Goal: Book appointment/travel/reservation

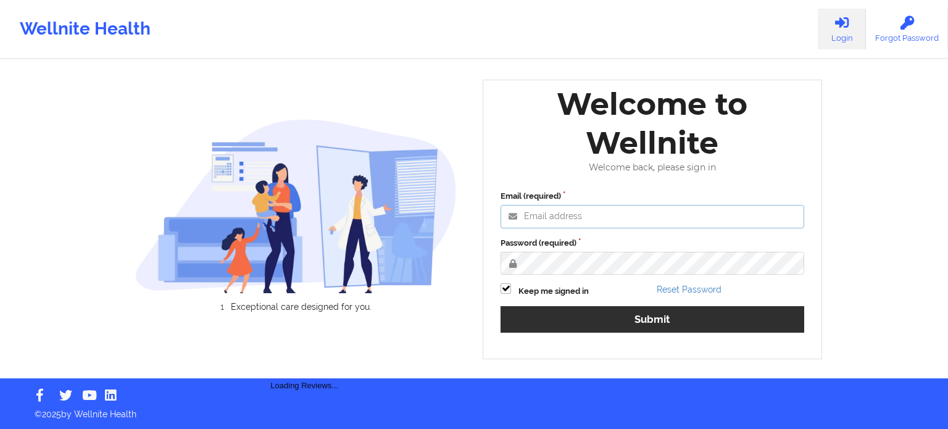
type input "[PERSON_NAME][EMAIL_ADDRESS][PERSON_NAME][DOMAIN_NAME]"
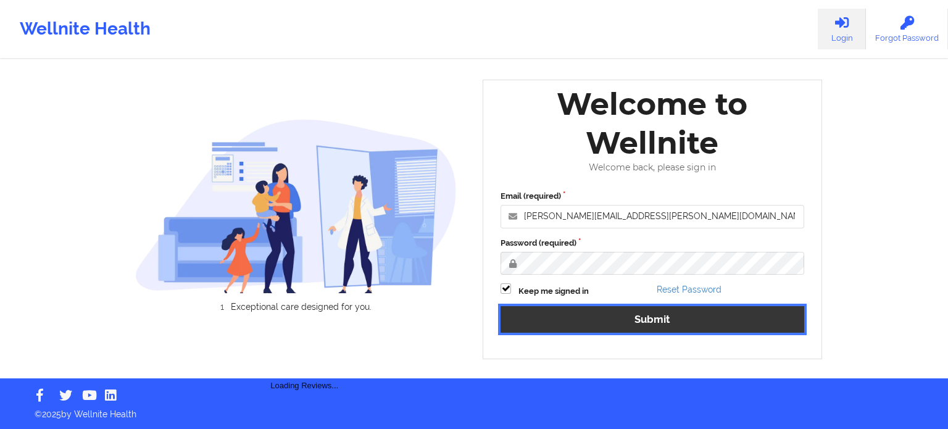
click at [607, 328] on button "Submit" at bounding box center [652, 319] width 304 height 27
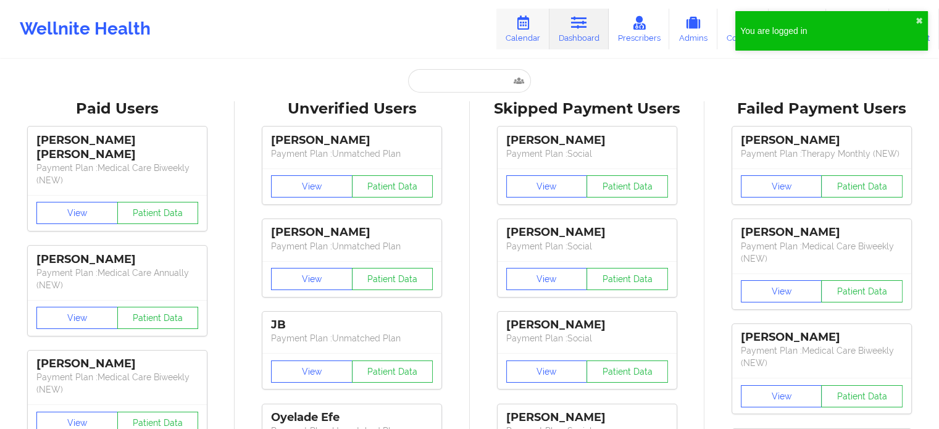
click at [525, 31] on link "Calendar" at bounding box center [522, 29] width 53 height 41
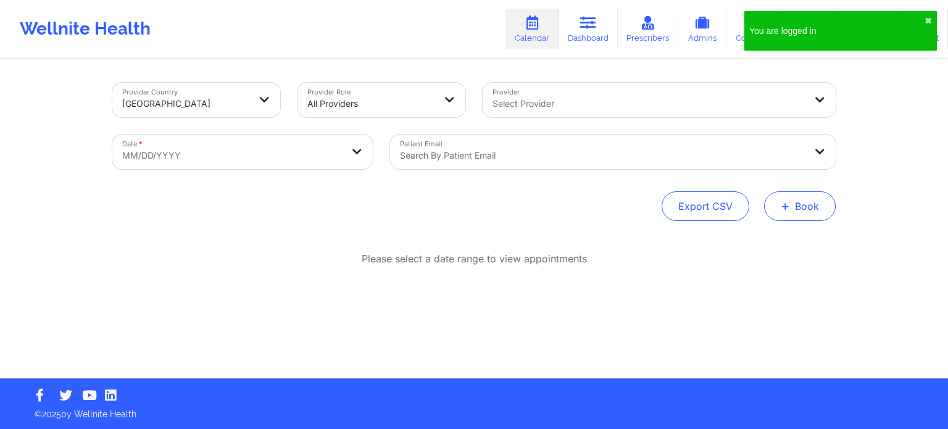
click at [817, 201] on button "+ Book" at bounding box center [800, 206] width 72 height 30
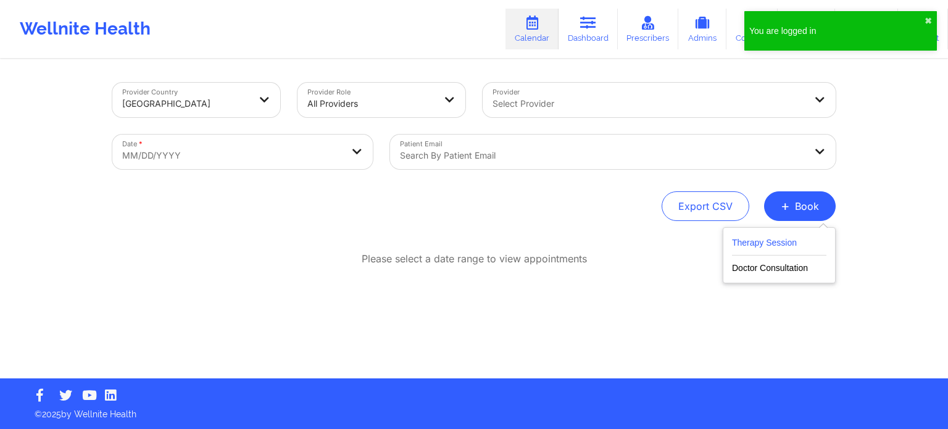
click at [786, 241] on button "Therapy Session" at bounding box center [779, 245] width 94 height 20
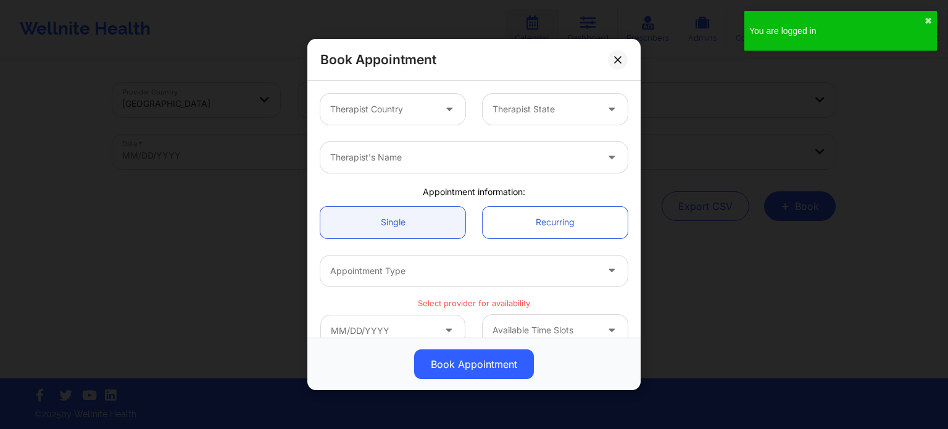
click at [454, 135] on div "Therapist's Name" at bounding box center [474, 157] width 325 height 48
click at [414, 113] on div at bounding box center [382, 109] width 104 height 15
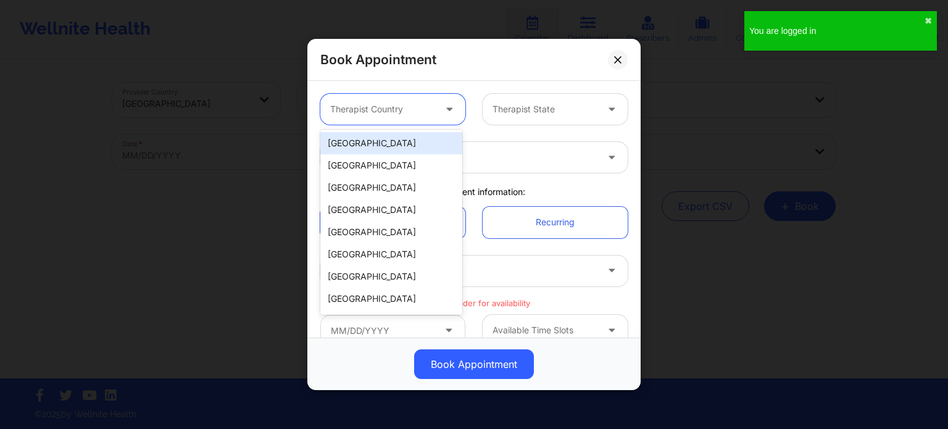
click at [395, 149] on div "[GEOGRAPHIC_DATA]" at bounding box center [391, 143] width 142 height 22
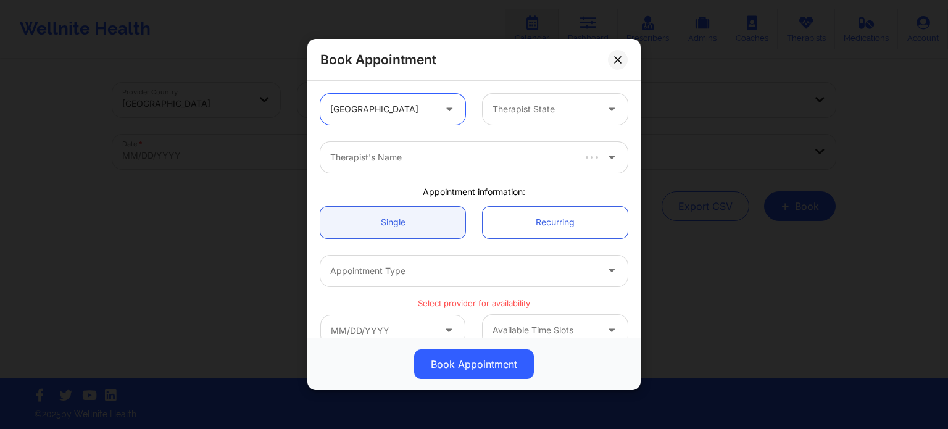
click at [510, 108] on div at bounding box center [544, 109] width 104 height 15
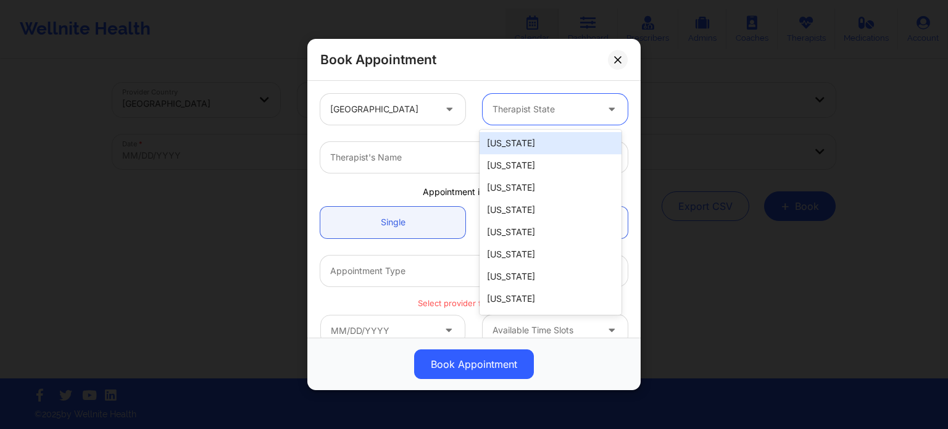
type input "f"
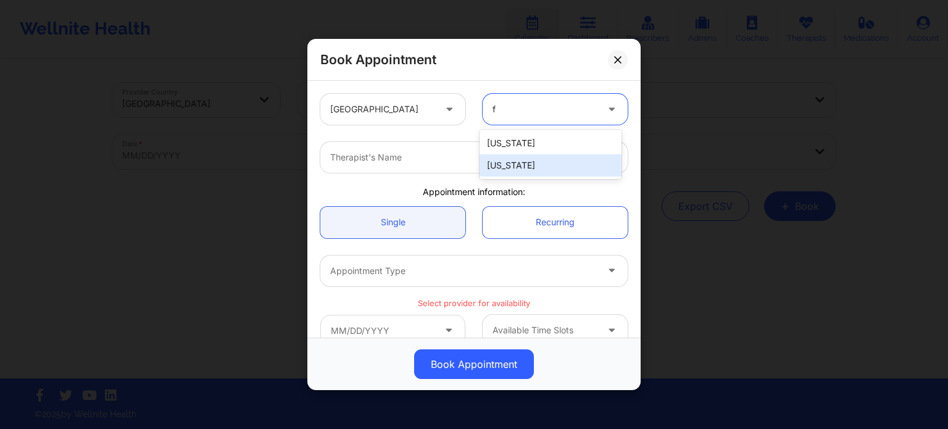
click at [510, 161] on div "[US_STATE]" at bounding box center [550, 165] width 142 height 22
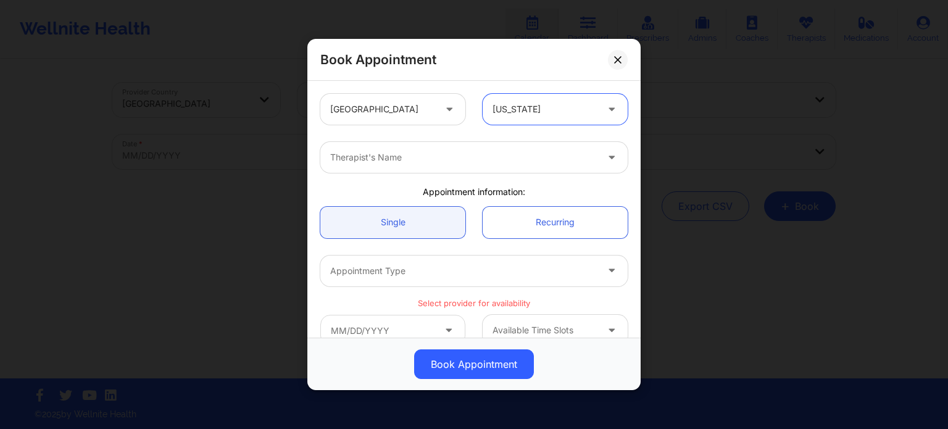
click at [475, 160] on div at bounding box center [463, 157] width 267 height 15
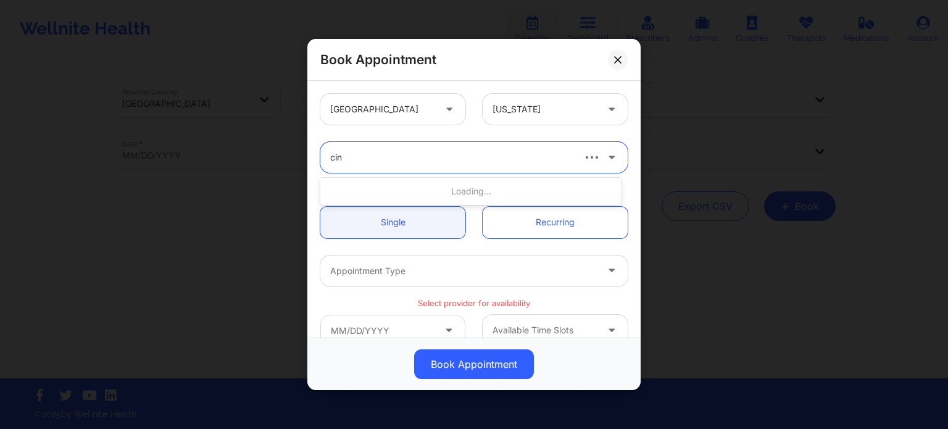
type input "cind"
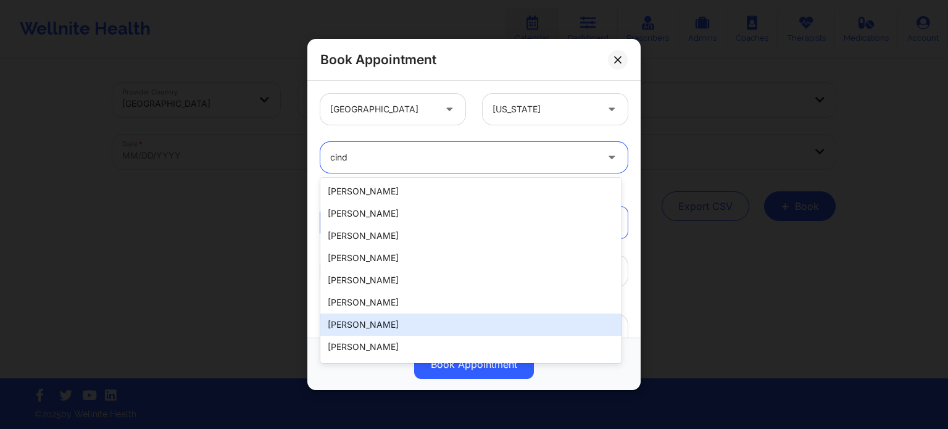
click at [374, 329] on div "Cindy L Baumann" at bounding box center [470, 324] width 301 height 22
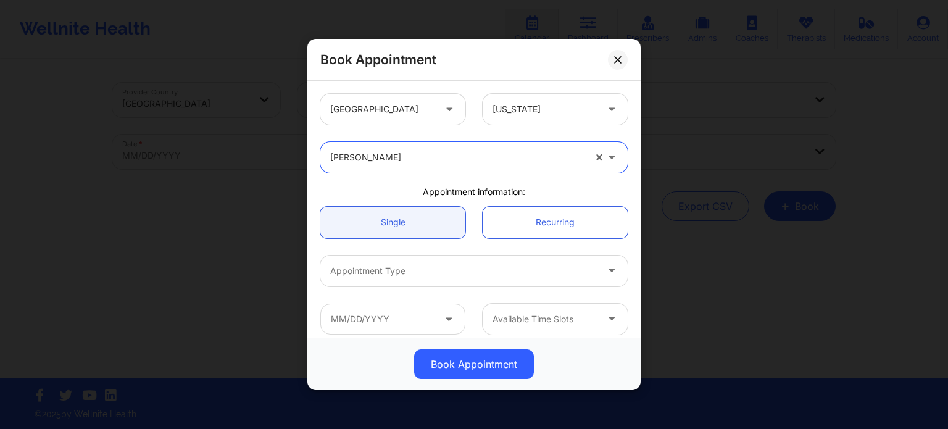
click at [381, 275] on div at bounding box center [463, 270] width 267 height 15
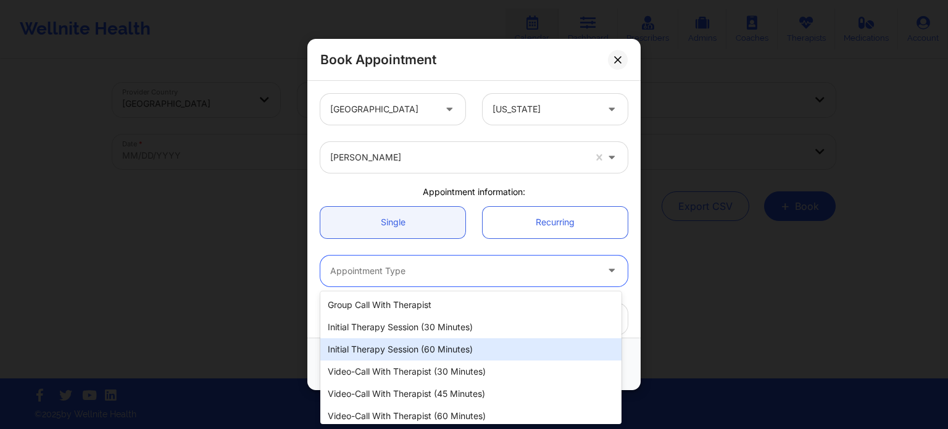
click at [386, 350] on div "Initial Therapy Session (60 minutes)" at bounding box center [470, 349] width 301 height 22
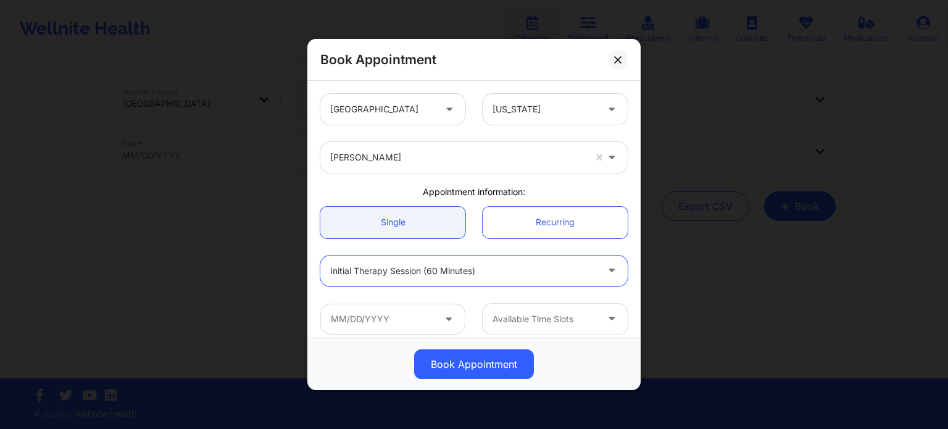
scroll to position [185, 0]
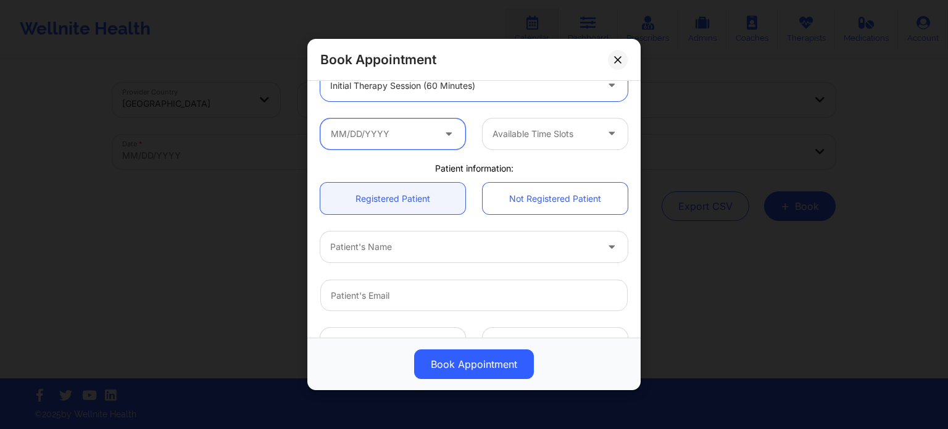
click at [383, 131] on input "text" at bounding box center [392, 133] width 145 height 31
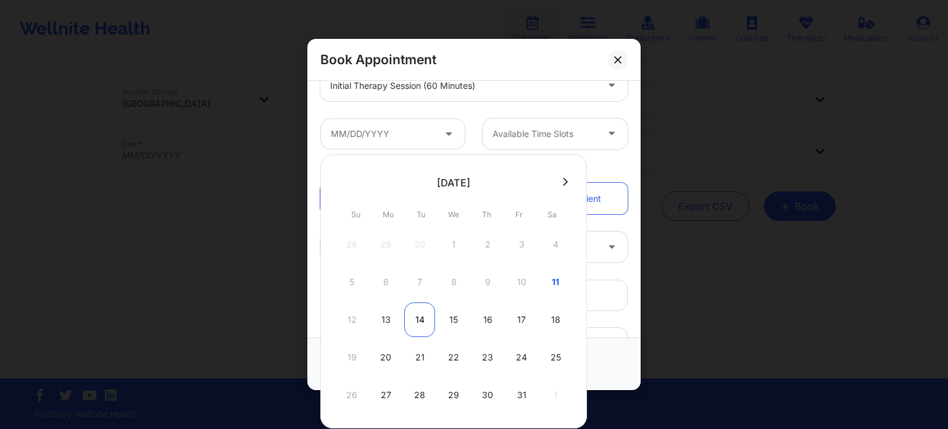
click at [413, 317] on div "14" at bounding box center [419, 319] width 31 height 35
type input "10/14/2025"
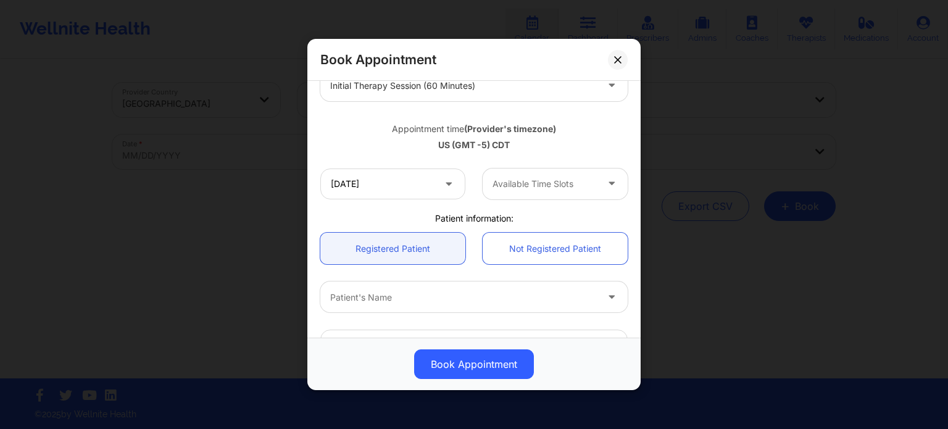
click at [531, 171] on div "Available Time Slots" at bounding box center [540, 183] width 115 height 31
click at [499, 219] on div "8:00 PM" at bounding box center [550, 218] width 142 height 22
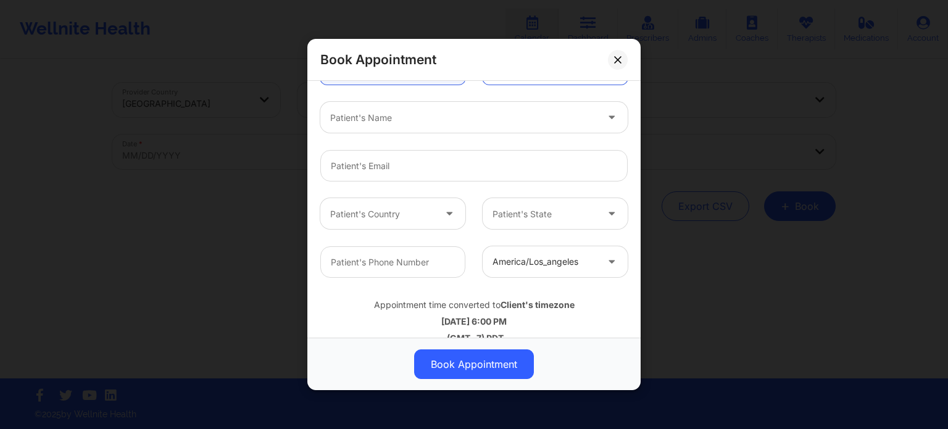
scroll to position [370, 0]
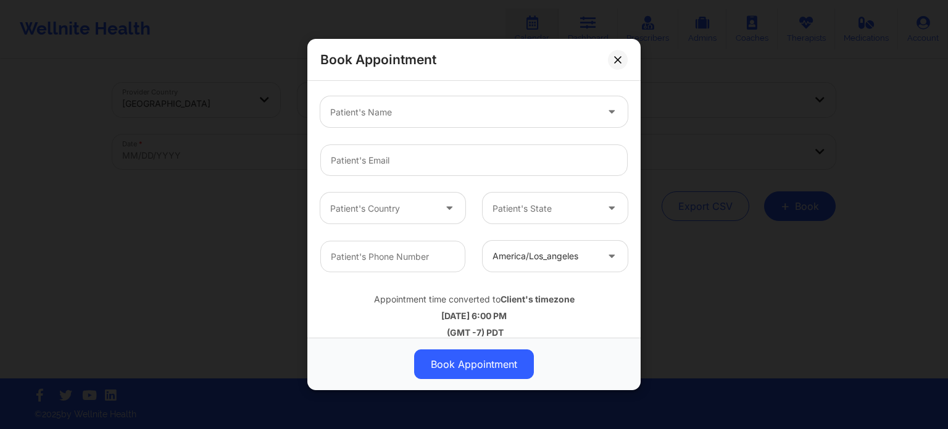
click at [398, 202] on div at bounding box center [382, 208] width 104 height 15
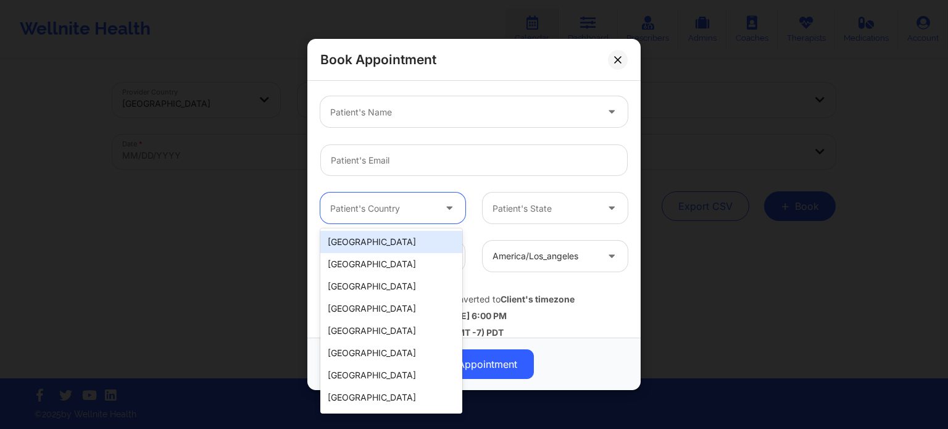
click at [394, 237] on div "[GEOGRAPHIC_DATA]" at bounding box center [391, 242] width 142 height 22
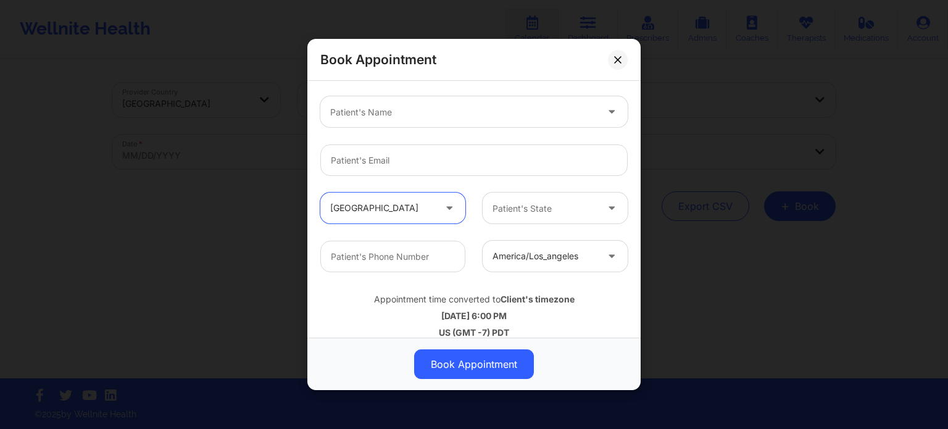
click at [531, 209] on div at bounding box center [544, 208] width 104 height 15
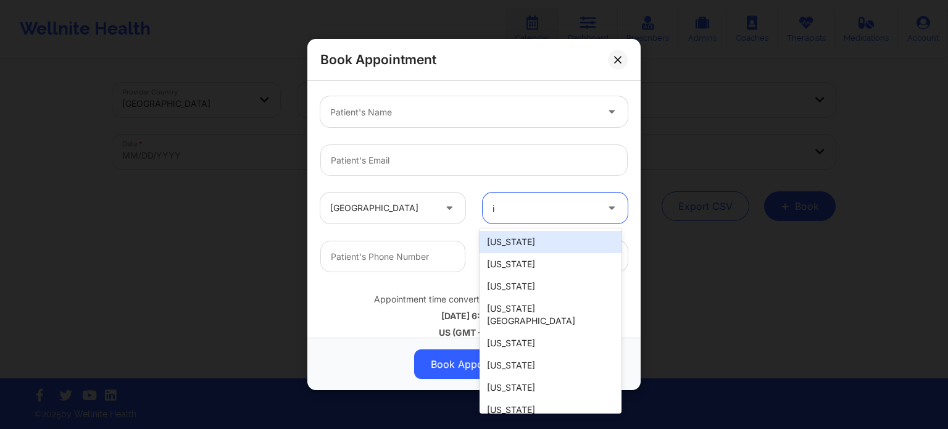
type input "il"
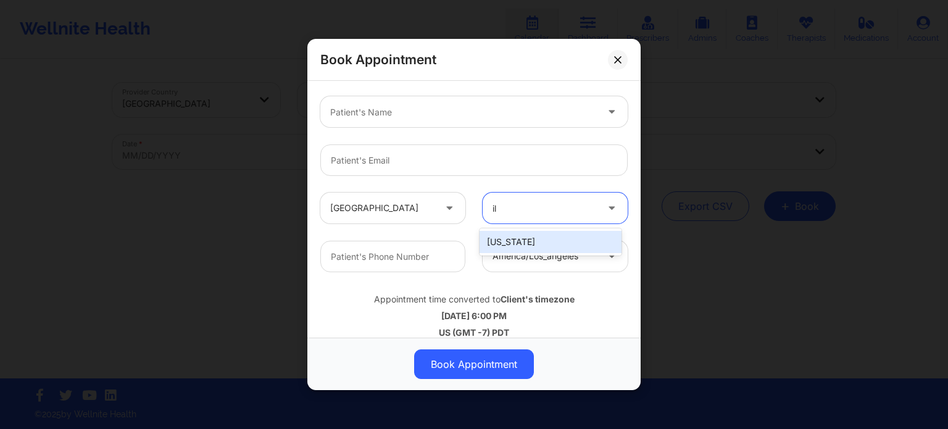
click at [518, 244] on div "Illinois" at bounding box center [550, 242] width 142 height 22
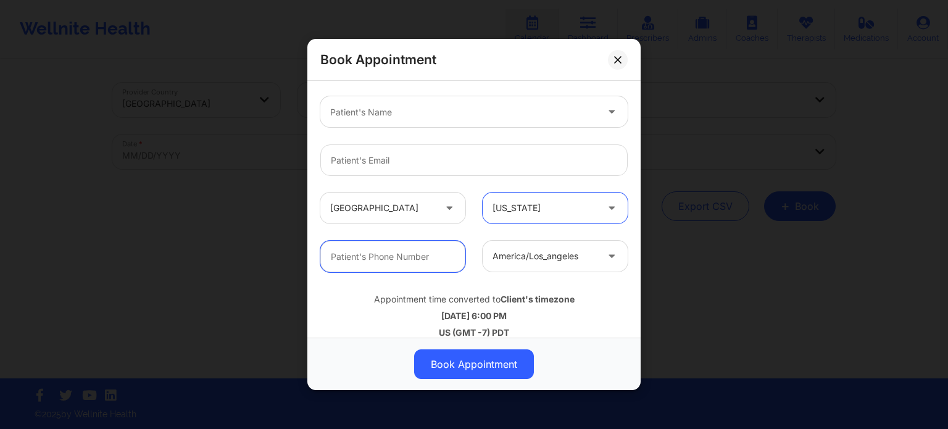
click at [421, 261] on input "text" at bounding box center [392, 256] width 145 height 31
type input "(786) 907-2202"
click at [542, 258] on div at bounding box center [544, 256] width 104 height 15
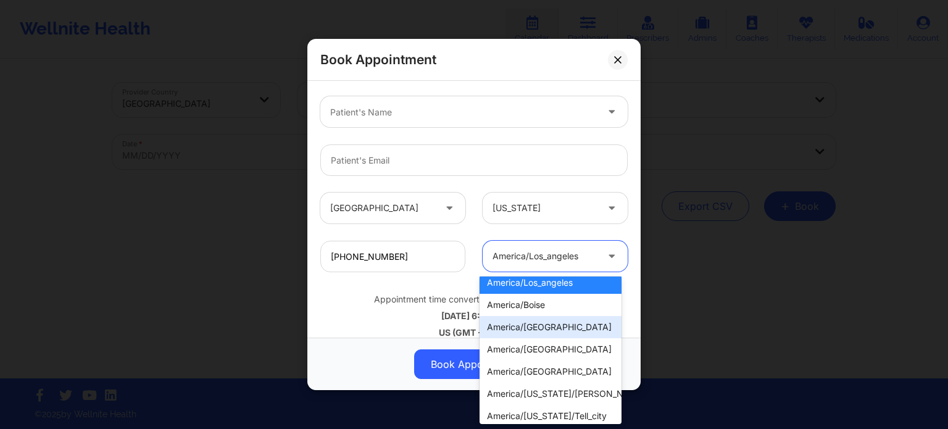
scroll to position [0, 0]
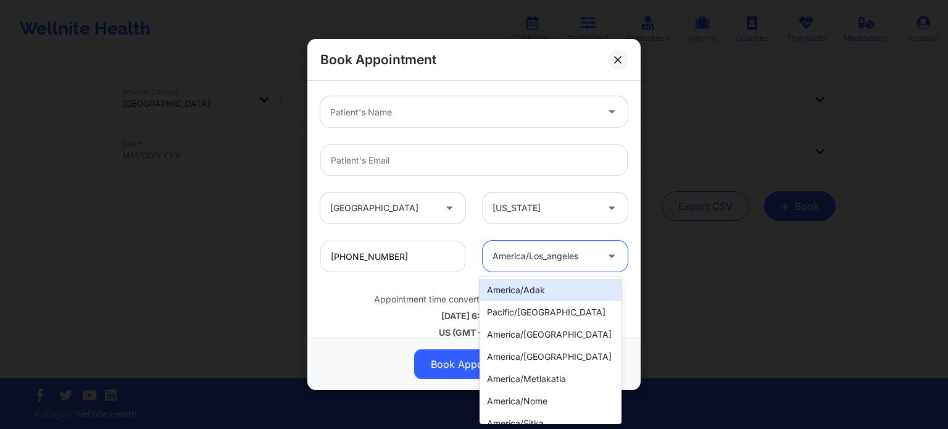
click at [477, 230] on div "United States Illinois" at bounding box center [474, 208] width 325 height 48
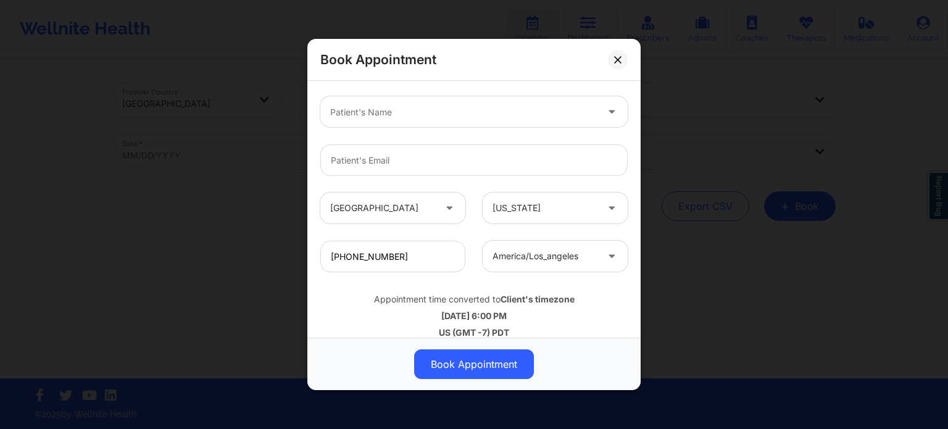
click at [563, 251] on div at bounding box center [544, 256] width 104 height 15
click at [533, 254] on div at bounding box center [544, 256] width 104 height 15
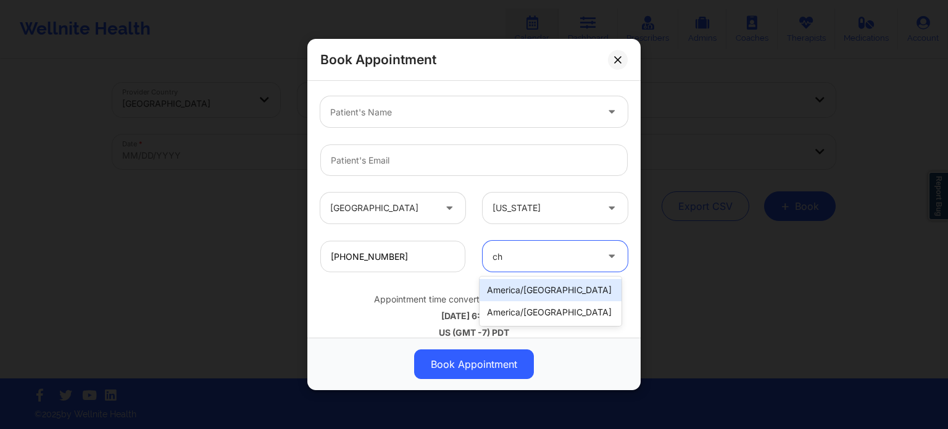
type input "chi"
click at [529, 291] on div "america/chicago" at bounding box center [550, 290] width 142 height 22
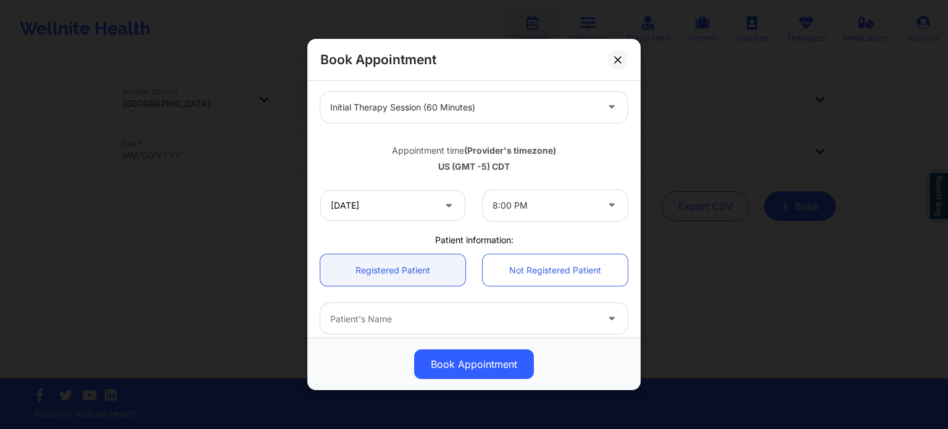
scroll to position [185, 0]
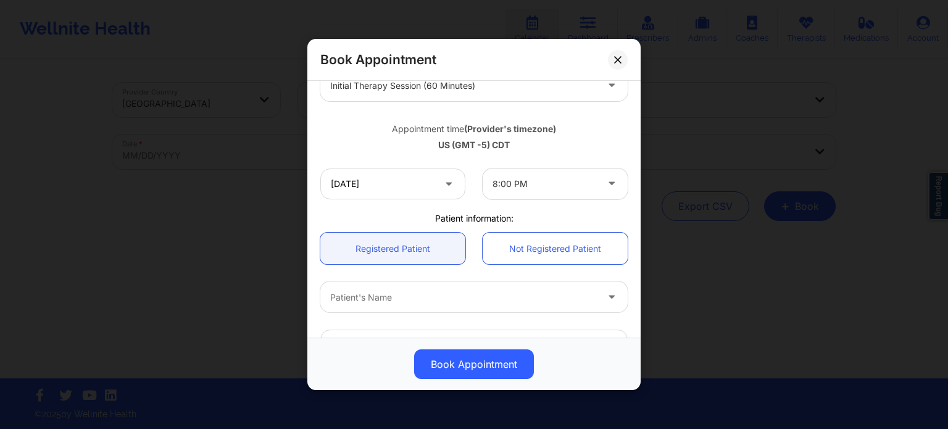
click at [510, 180] on div at bounding box center [544, 183] width 104 height 15
click at [413, 175] on input "10/14/2025" at bounding box center [392, 183] width 145 height 31
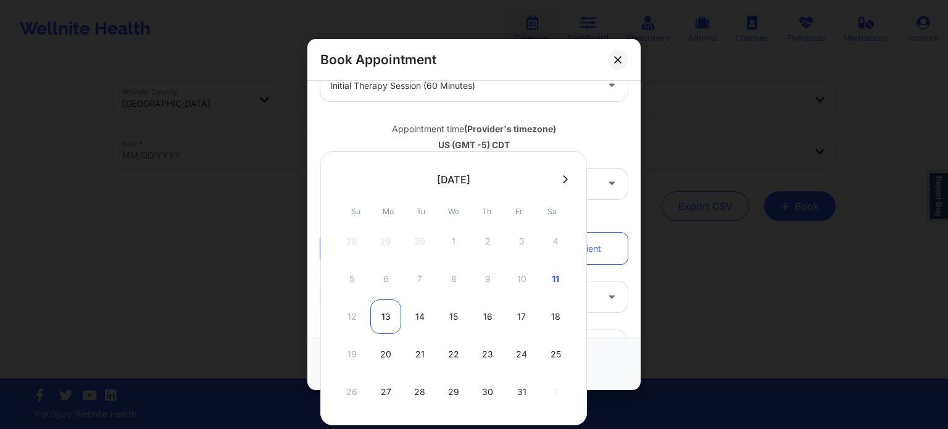
click at [390, 322] on div "13" at bounding box center [385, 316] width 31 height 35
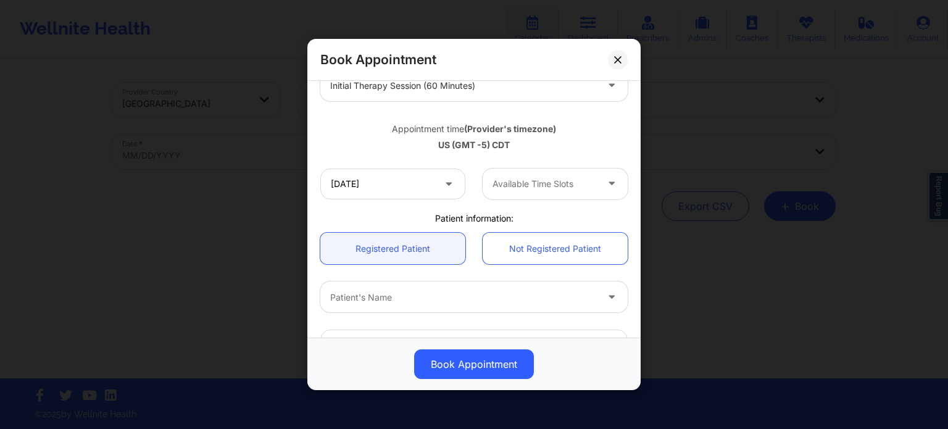
click at [575, 178] on div at bounding box center [544, 183] width 104 height 15
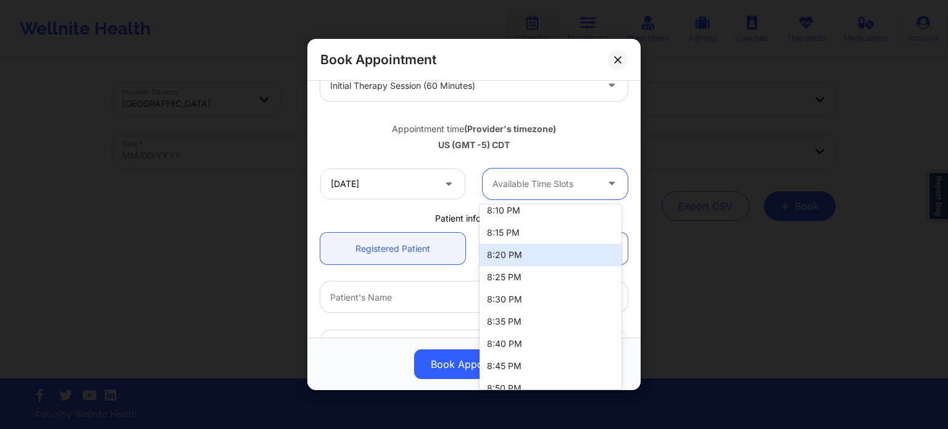
scroll to position [57, 0]
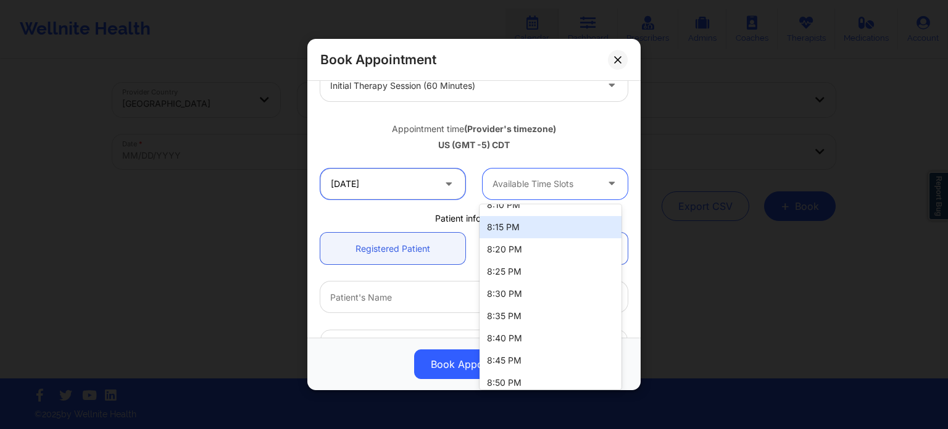
click at [405, 194] on input "10/13/2025" at bounding box center [392, 183] width 145 height 31
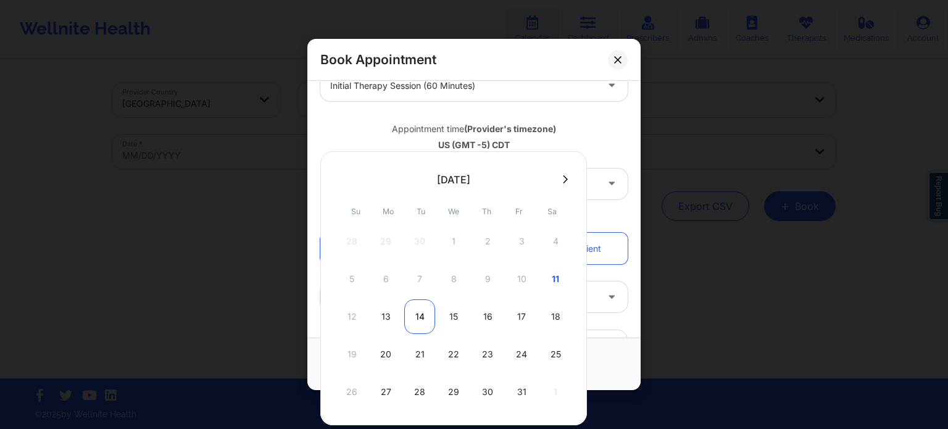
click at [420, 319] on div "14" at bounding box center [419, 316] width 31 height 35
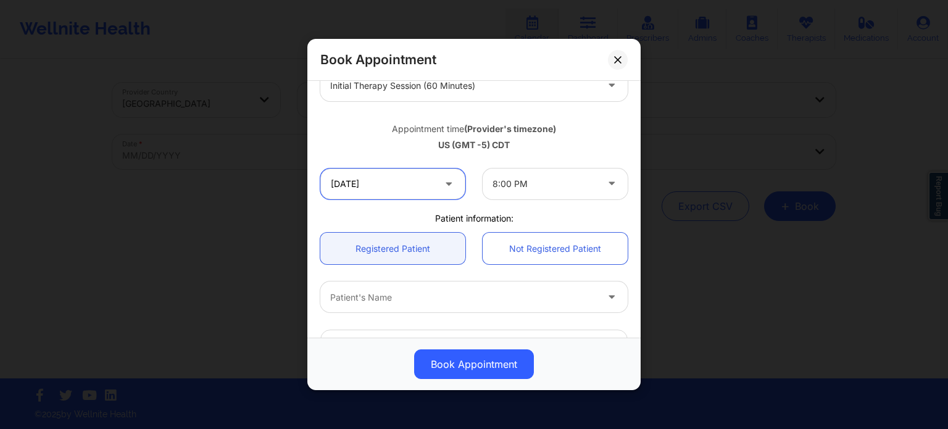
click at [390, 187] on input "10/14/2025" at bounding box center [392, 183] width 145 height 31
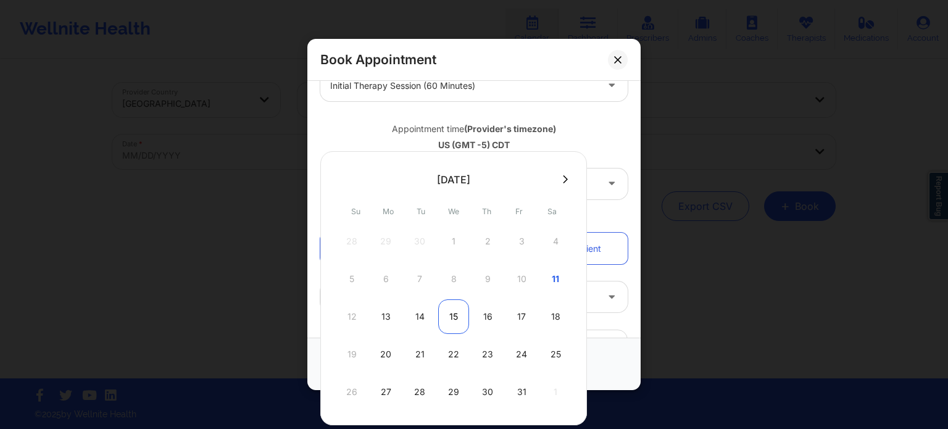
click at [454, 318] on div "15" at bounding box center [453, 316] width 31 height 35
type input "10/15/2025"
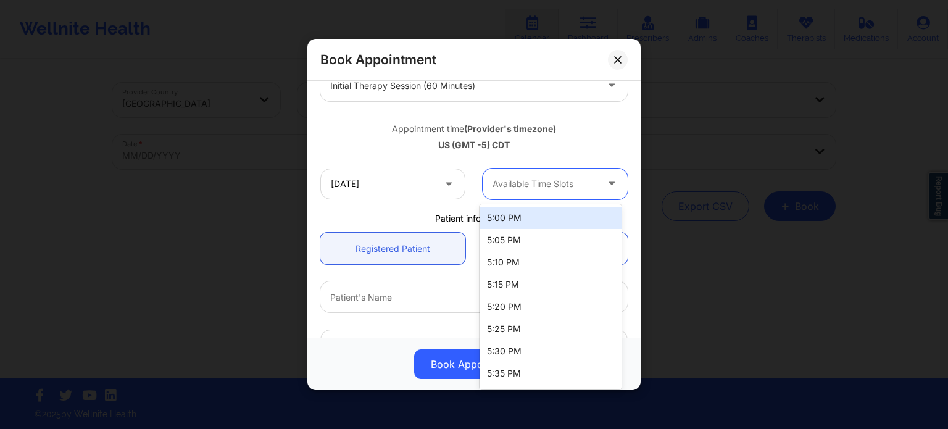
click at [553, 176] on div at bounding box center [544, 183] width 104 height 15
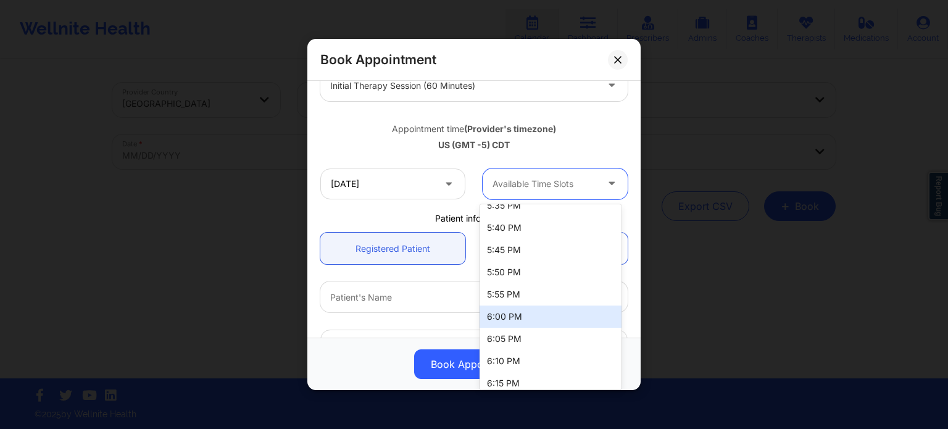
scroll to position [168, 0]
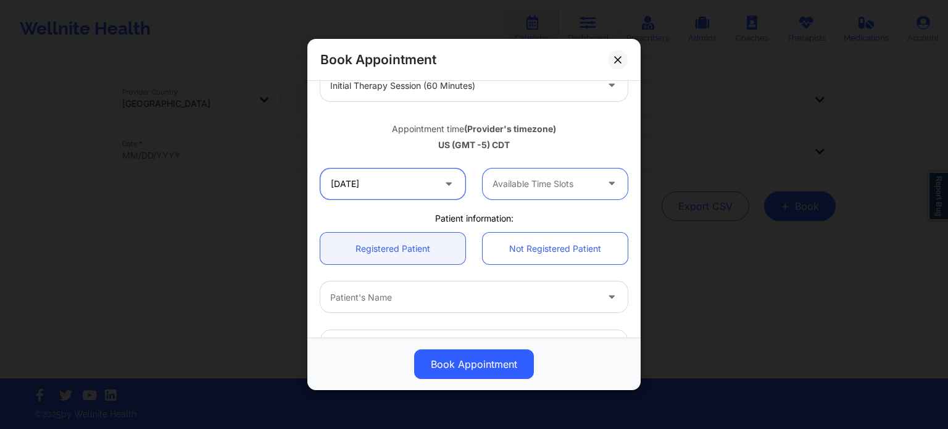
click at [397, 180] on input "10/15/2025" at bounding box center [392, 183] width 145 height 31
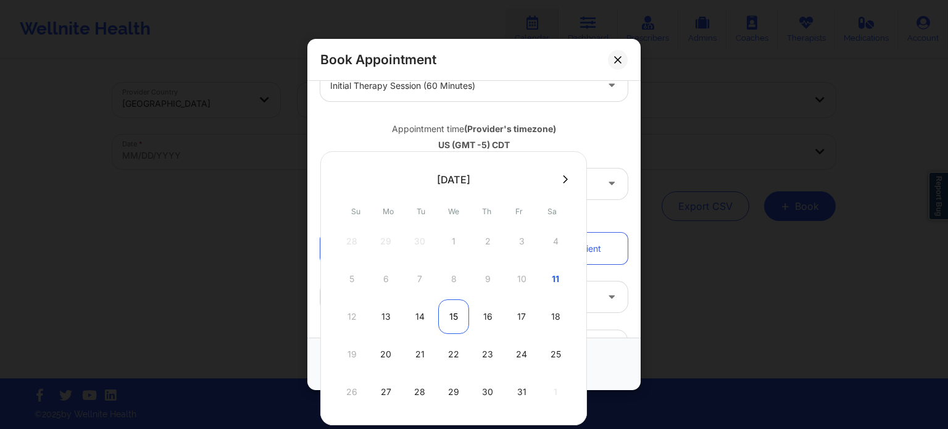
click at [459, 314] on div "15" at bounding box center [453, 316] width 31 height 35
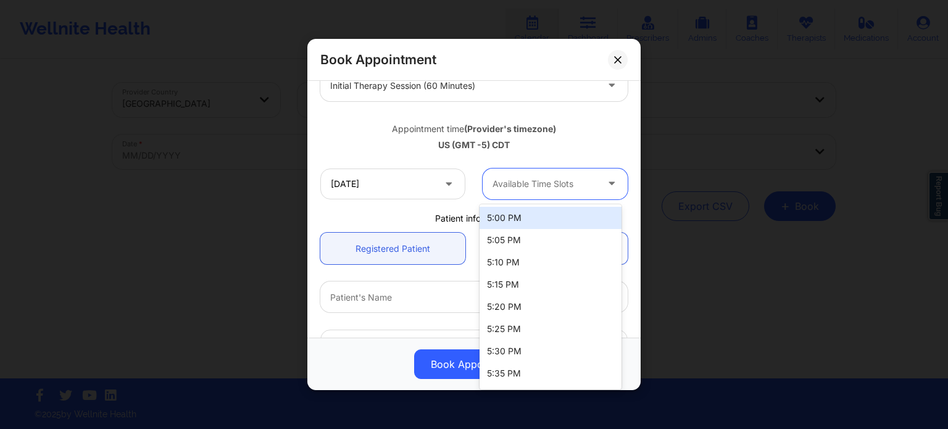
click at [542, 191] on div "Available Time Slots" at bounding box center [540, 183] width 115 height 31
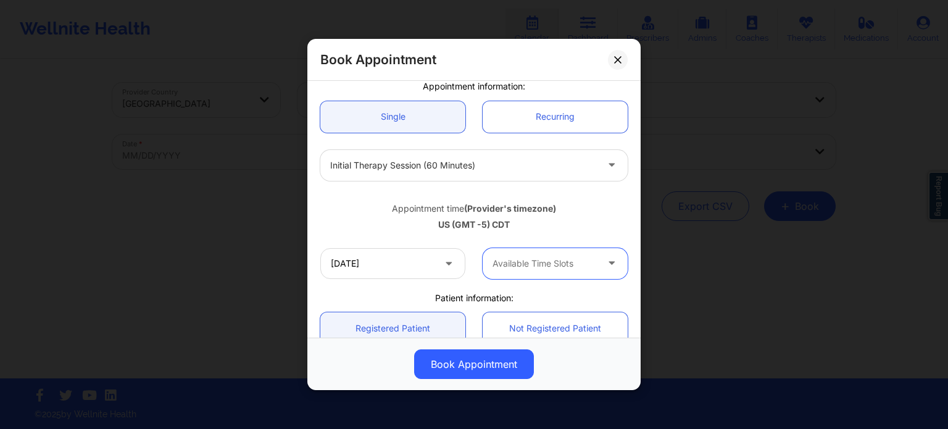
scroll to position [0, 0]
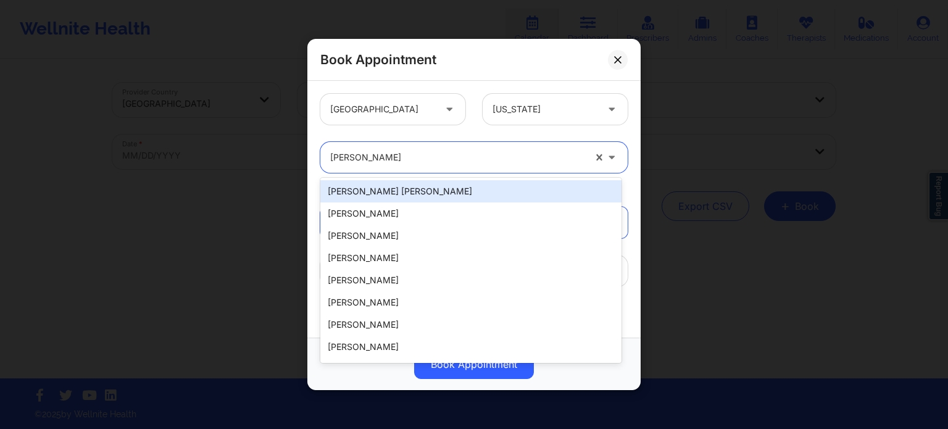
click at [415, 157] on div at bounding box center [457, 157] width 254 height 15
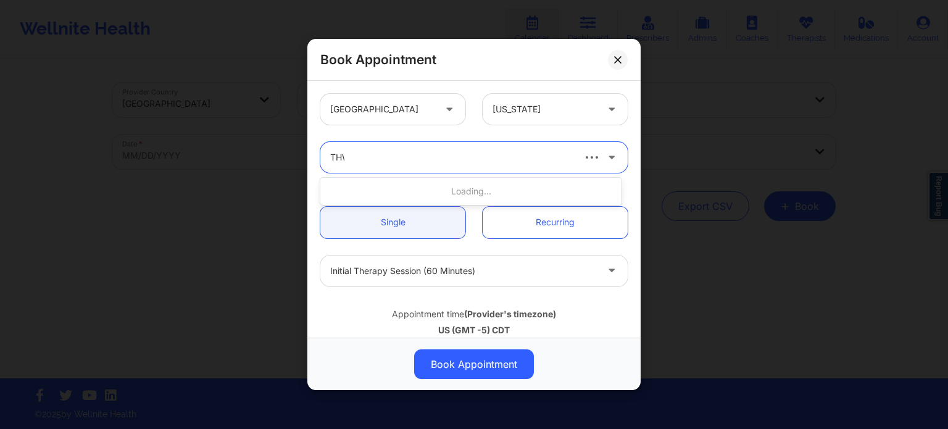
type input "THWE"
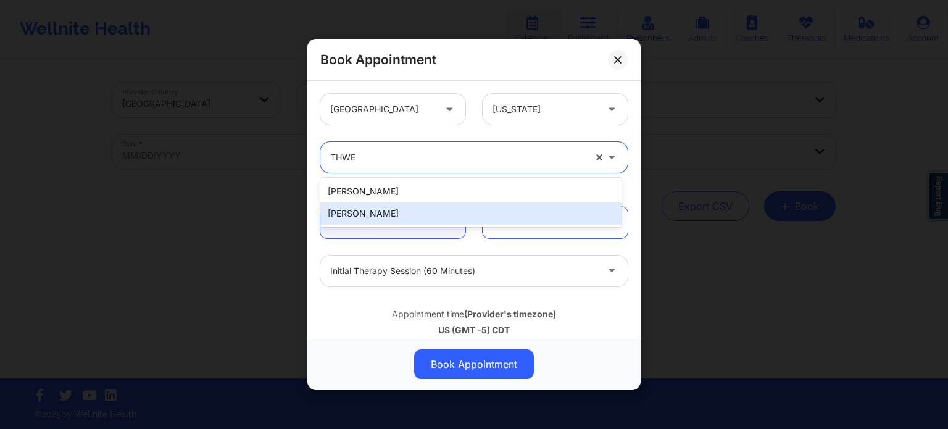
click at [389, 213] on div "Nicole Thweatt" at bounding box center [470, 213] width 301 height 22
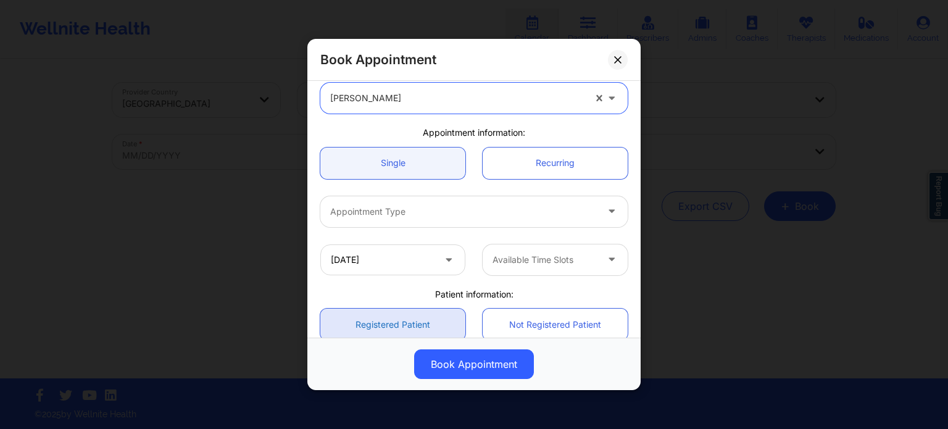
scroll to position [123, 0]
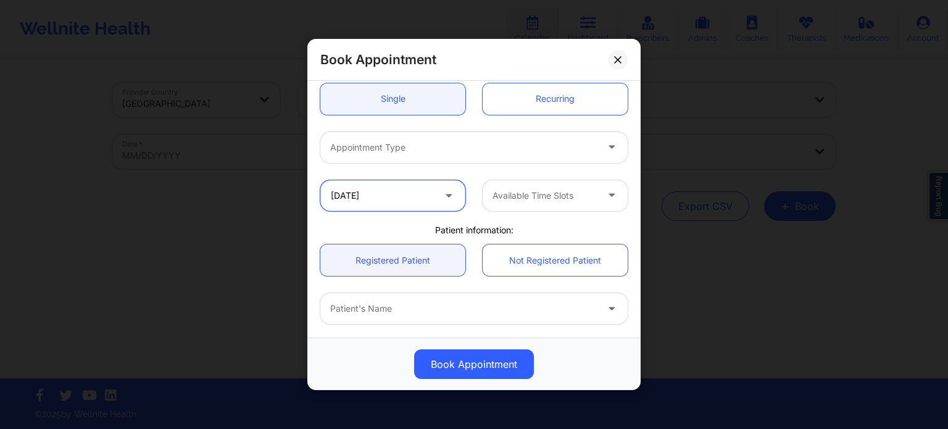
click at [400, 193] on input "10/15/2025" at bounding box center [392, 195] width 145 height 31
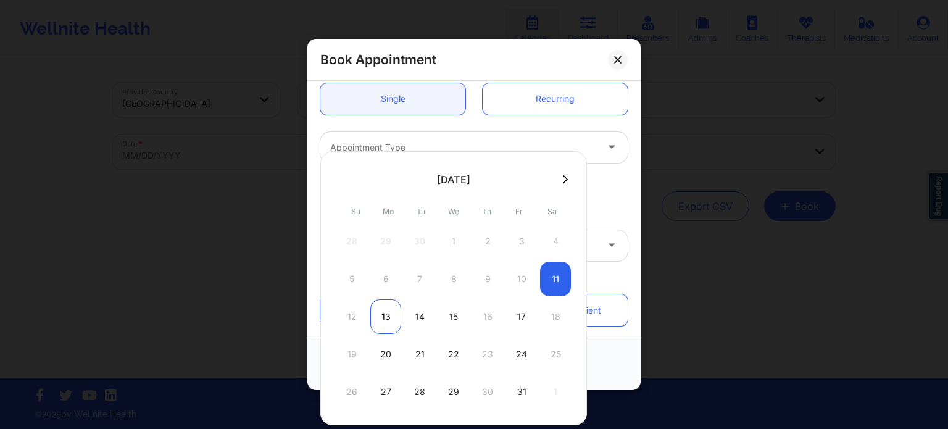
click at [389, 315] on div "13" at bounding box center [385, 316] width 31 height 35
type input "10/13/2025"
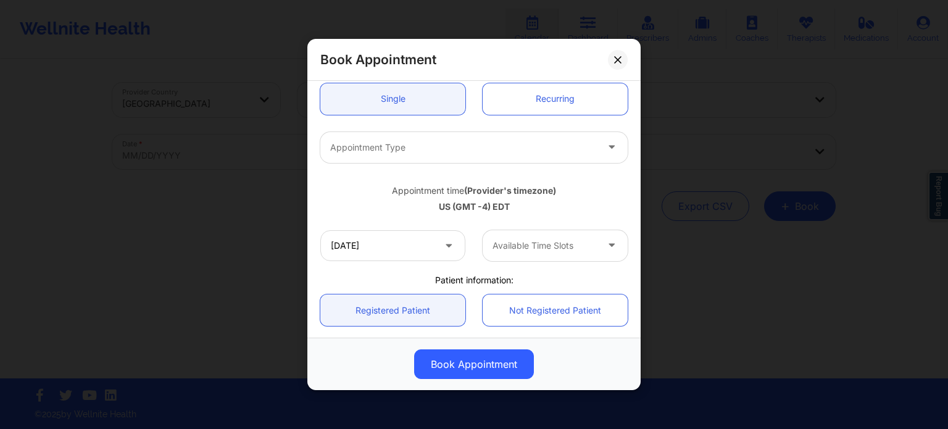
click at [508, 246] on div at bounding box center [544, 245] width 104 height 15
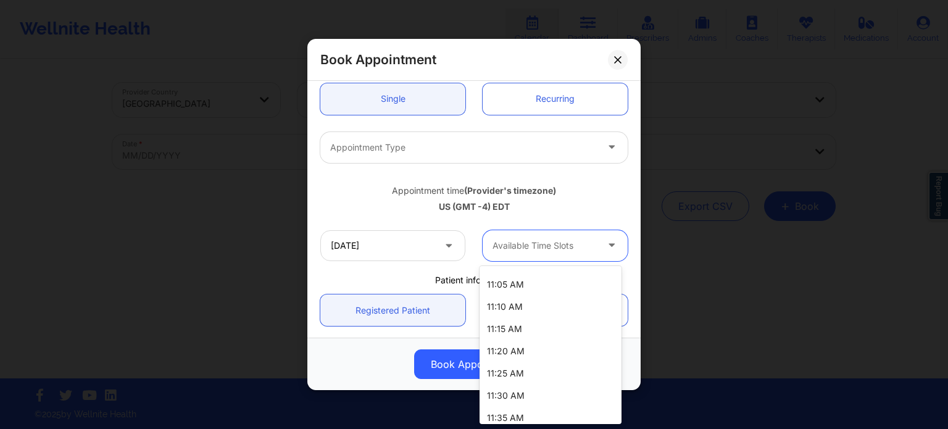
scroll to position [0, 0]
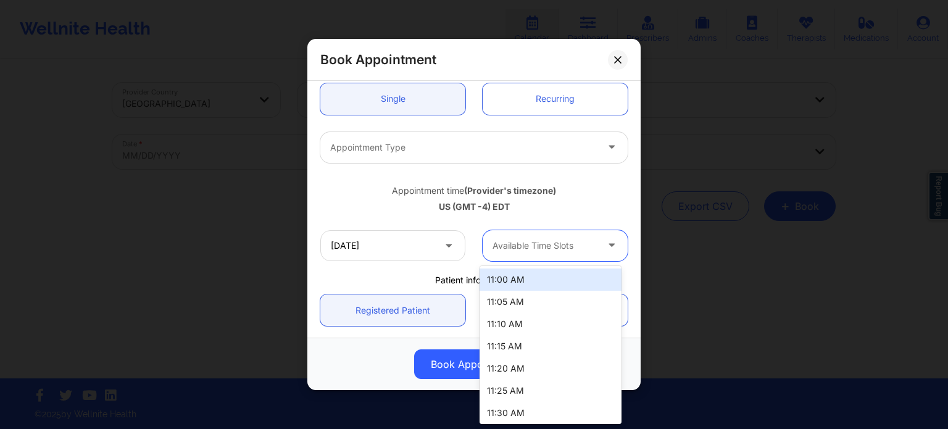
click at [534, 288] on div "11:00 AM" at bounding box center [550, 279] width 142 height 22
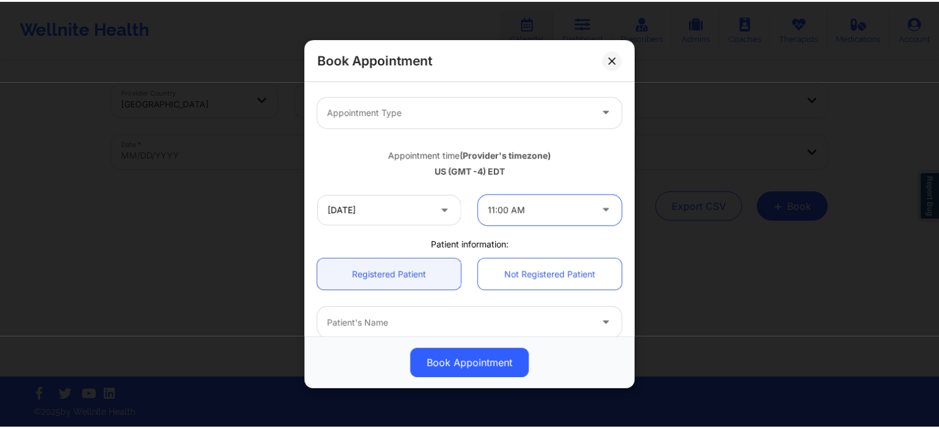
scroll to position [137, 0]
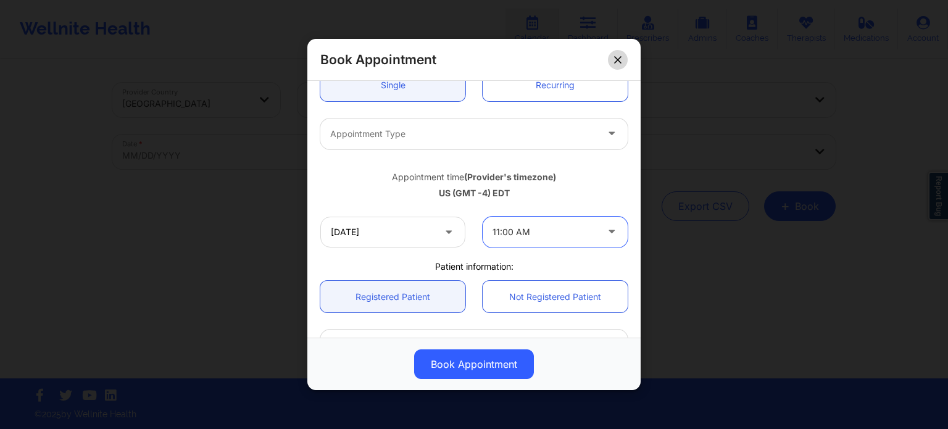
click at [612, 57] on button at bounding box center [618, 60] width 20 height 20
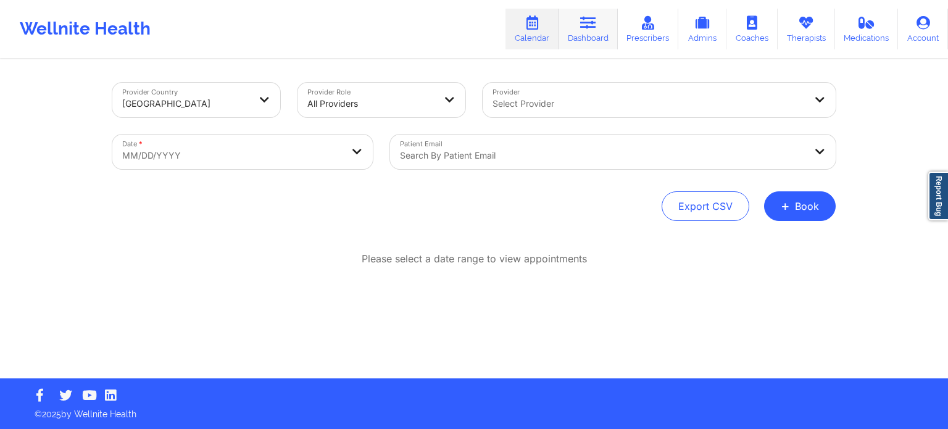
click at [595, 25] on icon at bounding box center [588, 23] width 16 height 14
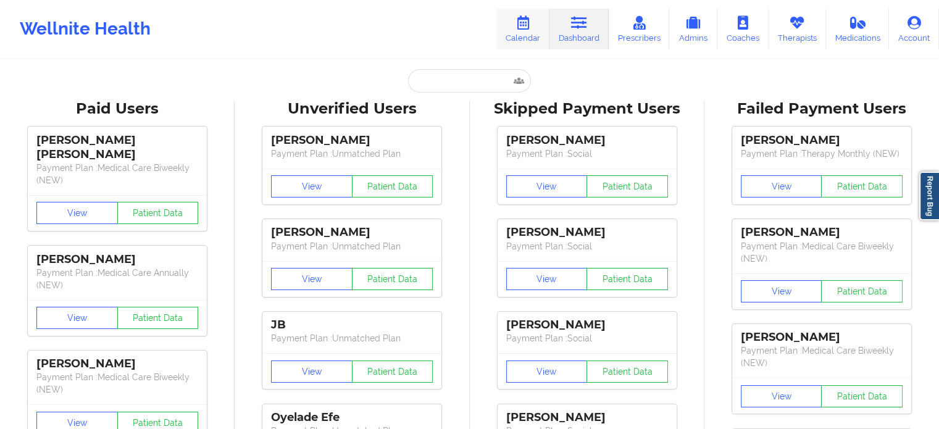
click at [526, 29] on link "Calendar" at bounding box center [522, 29] width 53 height 41
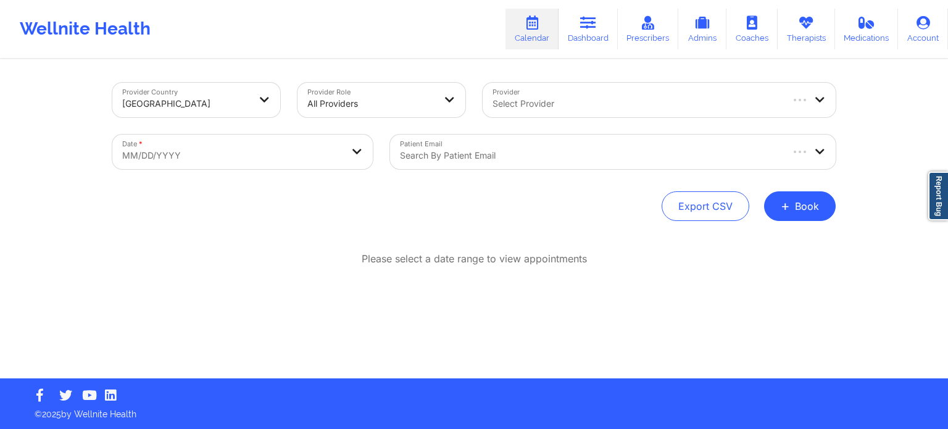
click at [517, 160] on div at bounding box center [590, 155] width 380 height 15
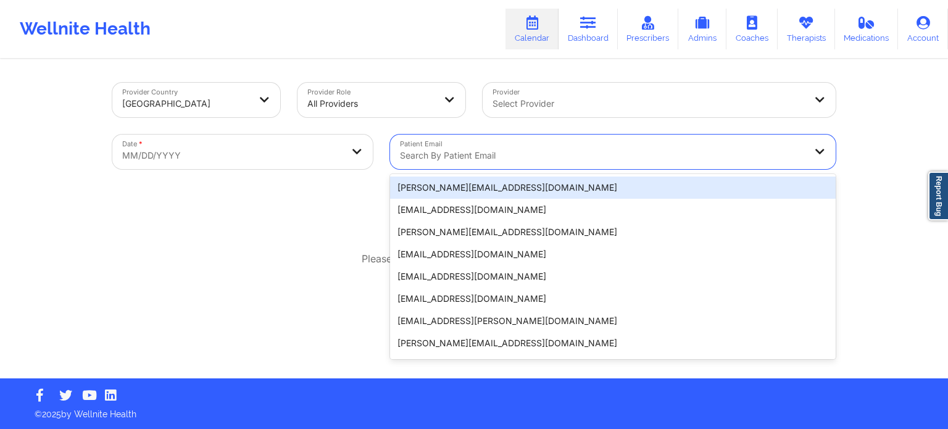
drag, startPoint x: 517, startPoint y: 160, endPoint x: 423, endPoint y: 165, distance: 93.3
click at [423, 165] on div "Search by patient email" at bounding box center [598, 152] width 416 height 35
paste input "[EMAIL_ADDRESS][DOMAIN_NAME]"
type input "[EMAIL_ADDRESS][DOMAIN_NAME]"
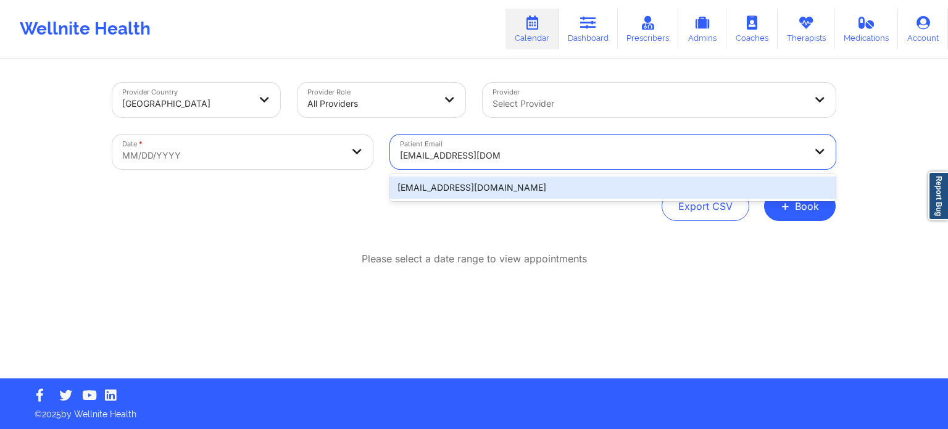
click at [439, 190] on div "[EMAIL_ADDRESS][DOMAIN_NAME]" at bounding box center [613, 187] width 446 height 22
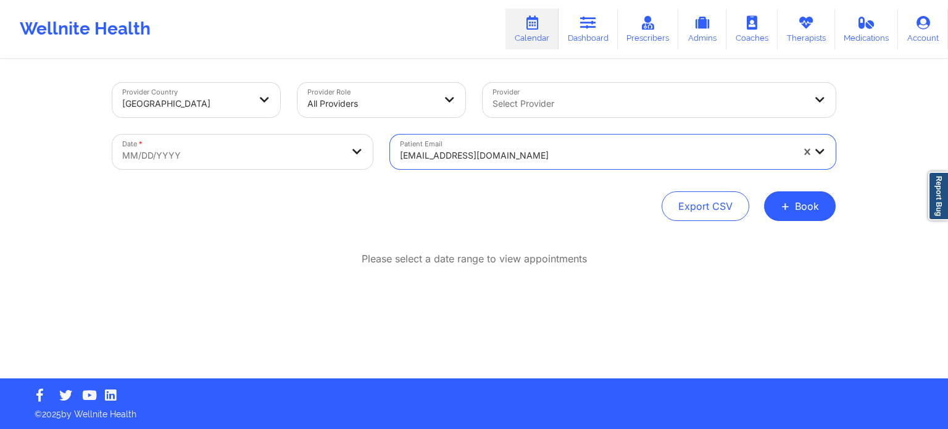
select select "2025-8"
select select "2025-9"
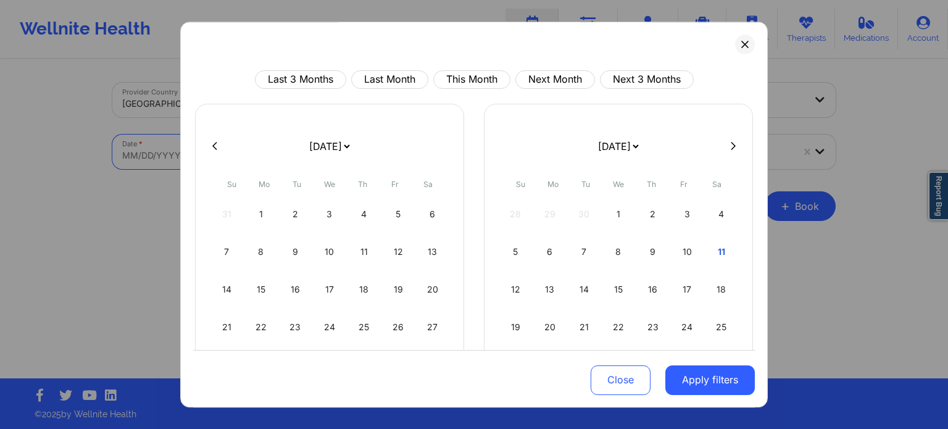
click at [276, 164] on body "Wellnite Health Calendar Dashboard Prescribers Admins Coaches Therapists Medica…" at bounding box center [474, 214] width 948 height 429
click at [683, 251] on div "10" at bounding box center [686, 251] width 31 height 35
select select "2025-9"
select select "2025-10"
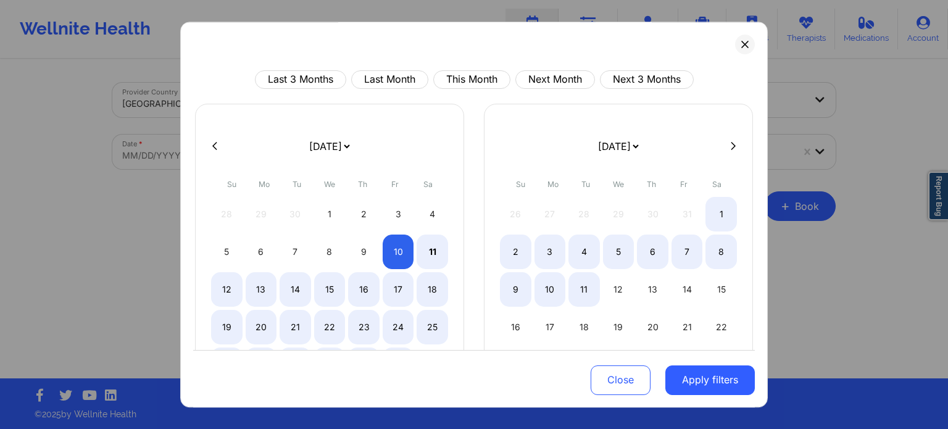
select select "2025-9"
select select "2025-10"
select select "2025-9"
select select "2025-10"
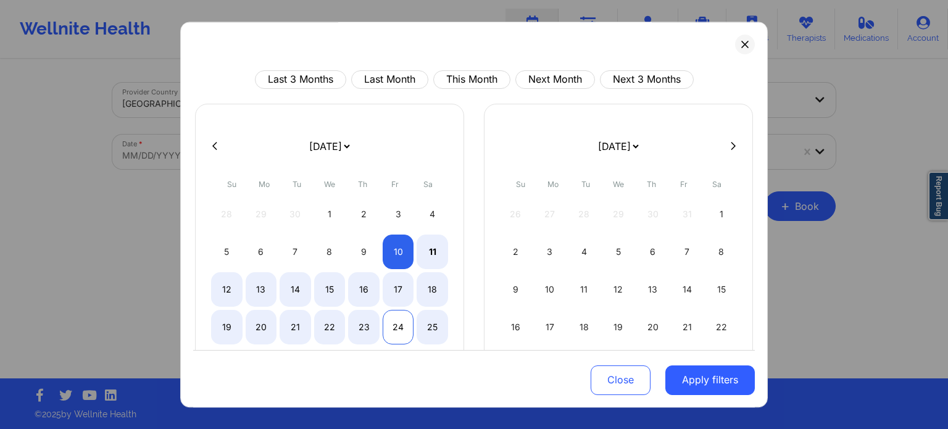
select select "2025-9"
select select "2025-10"
click at [395, 337] on div "24" at bounding box center [398, 327] width 31 height 35
select select "2025-9"
select select "2025-10"
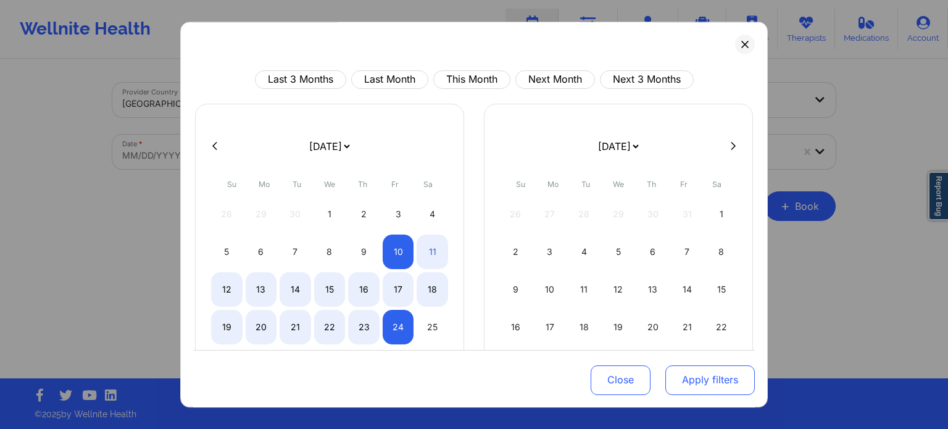
click at [720, 383] on button "Apply filters" at bounding box center [709, 380] width 89 height 30
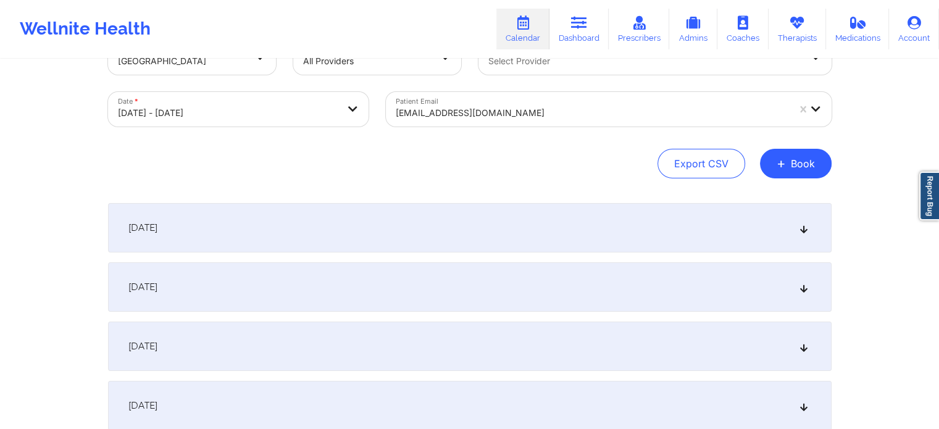
scroll to position [62, 0]
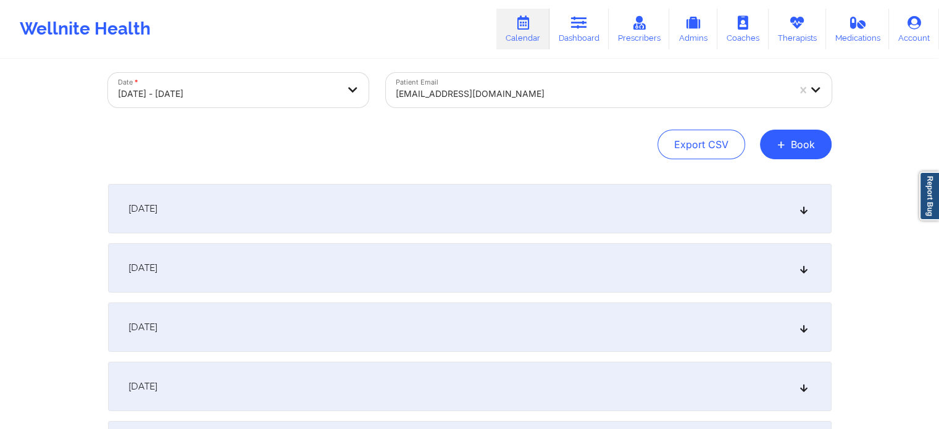
click at [343, 265] on div "[DATE]" at bounding box center [469, 267] width 723 height 49
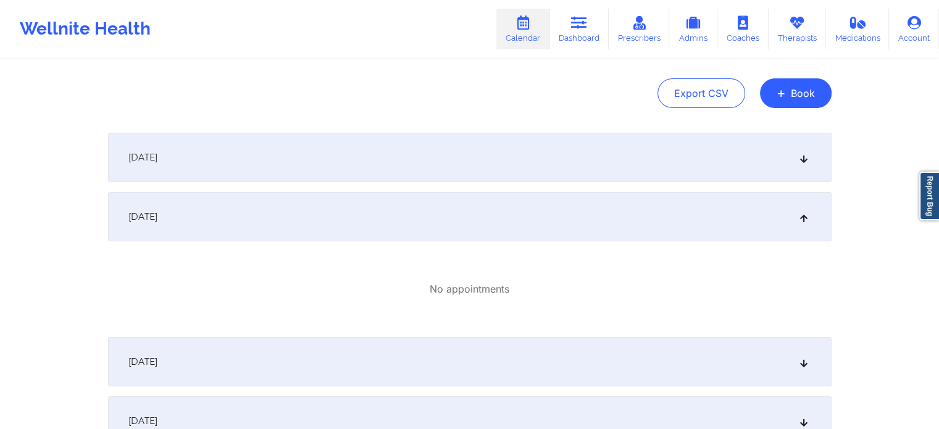
scroll to position [185, 0]
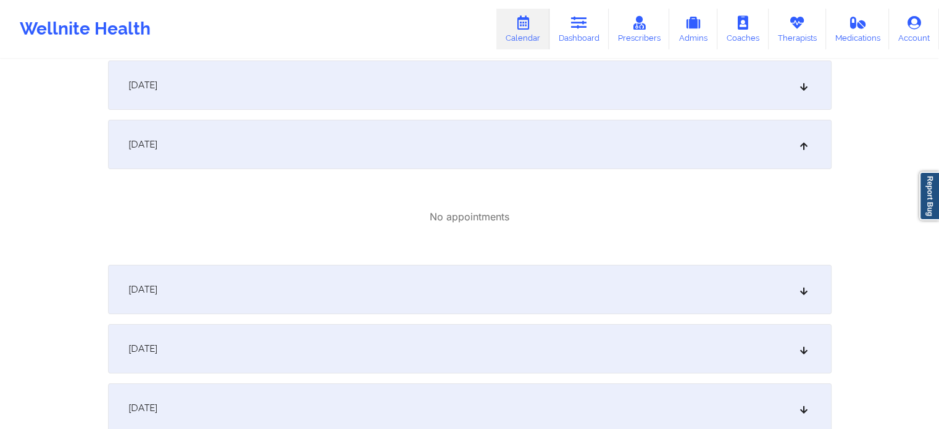
click at [343, 265] on div "[DATE]" at bounding box center [469, 289] width 723 height 49
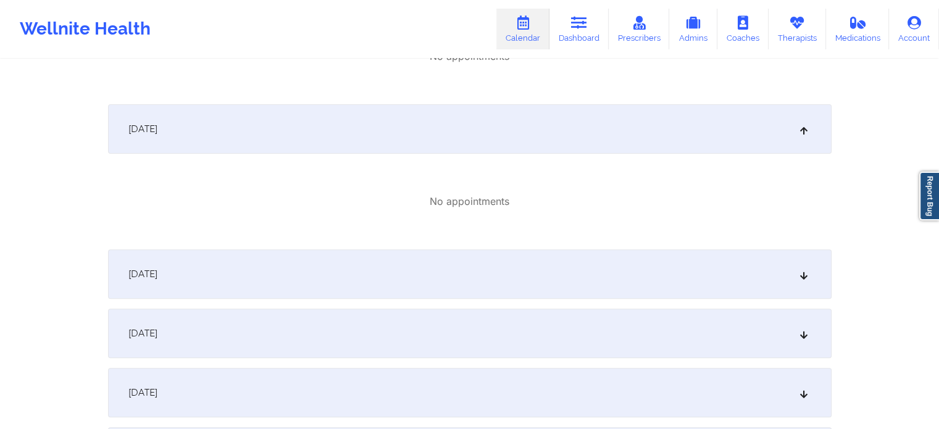
scroll to position [370, 0]
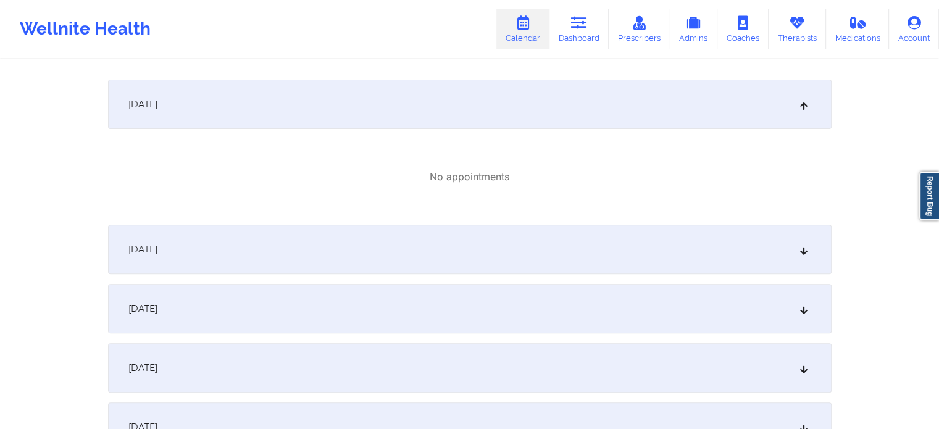
click at [343, 265] on div "[DATE]" at bounding box center [469, 249] width 723 height 49
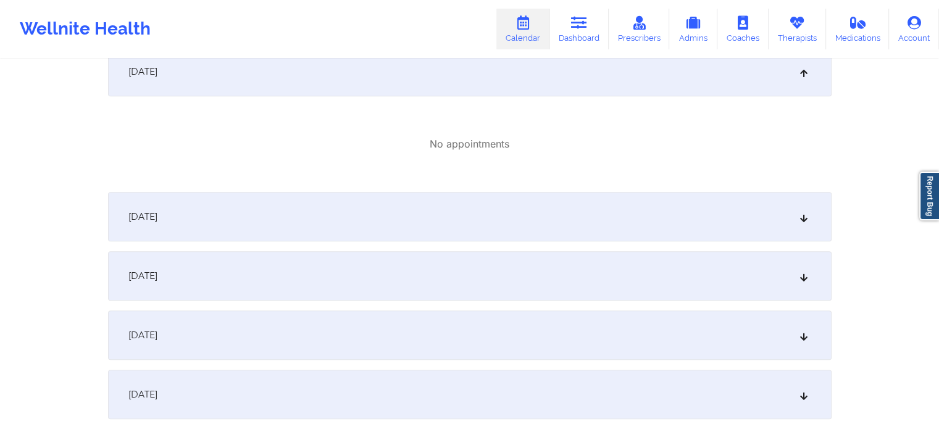
scroll to position [555, 0]
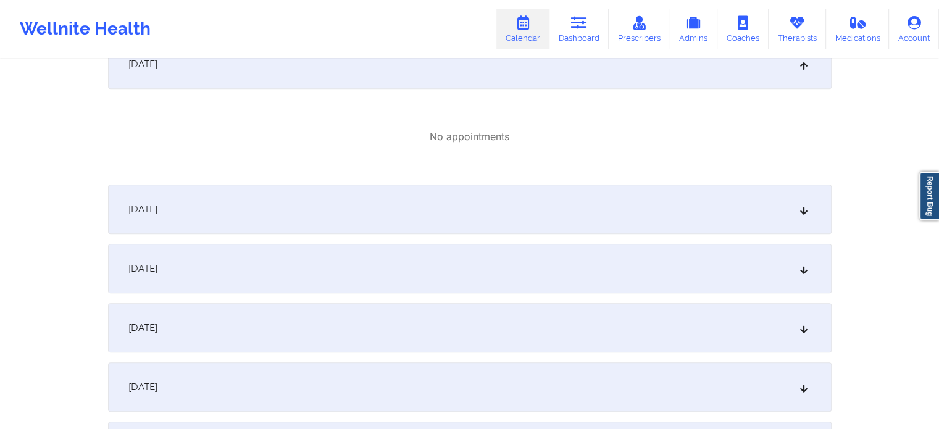
click at [350, 224] on div "[DATE]" at bounding box center [469, 209] width 723 height 49
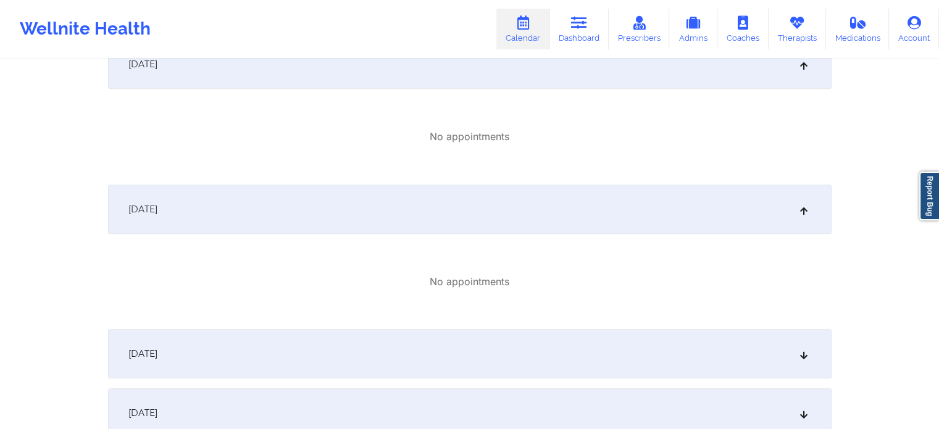
click at [286, 352] on div "[DATE]" at bounding box center [469, 353] width 723 height 49
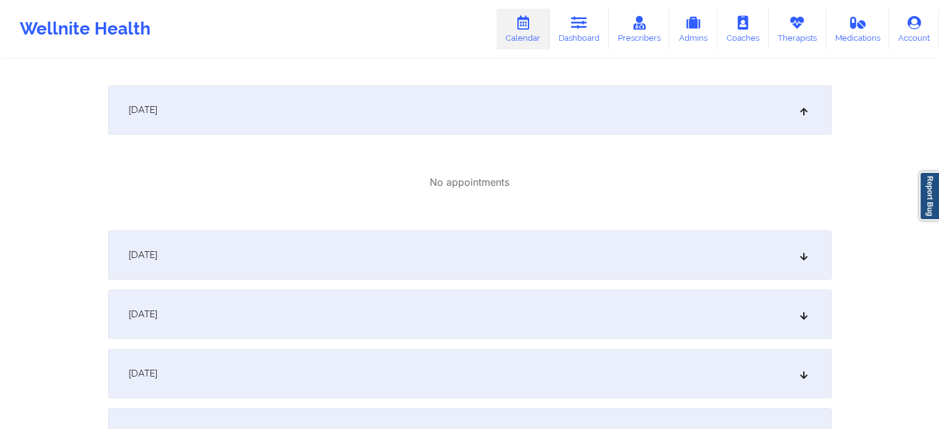
scroll to position [802, 0]
click at [331, 256] on div "[DATE]" at bounding box center [469, 251] width 723 height 49
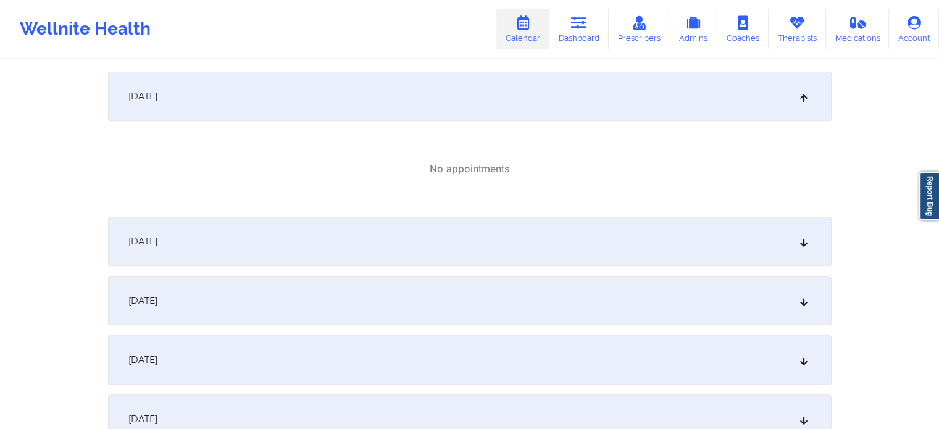
scroll to position [987, 0]
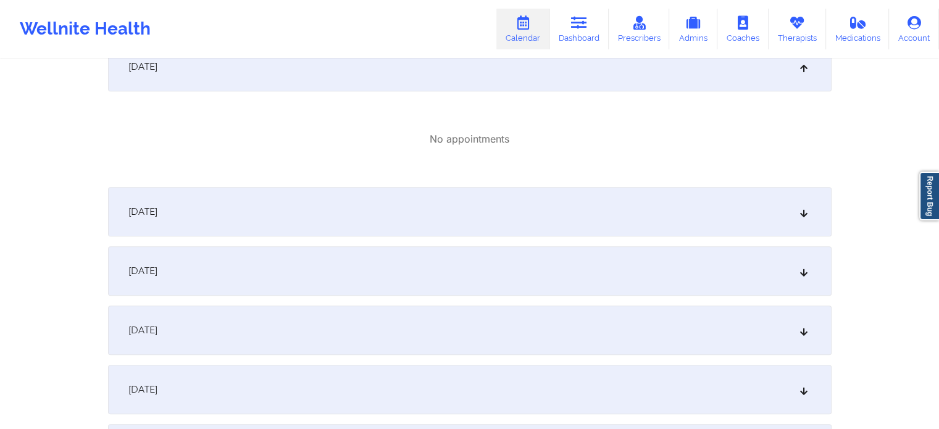
click at [306, 200] on div "[DATE]" at bounding box center [469, 211] width 723 height 49
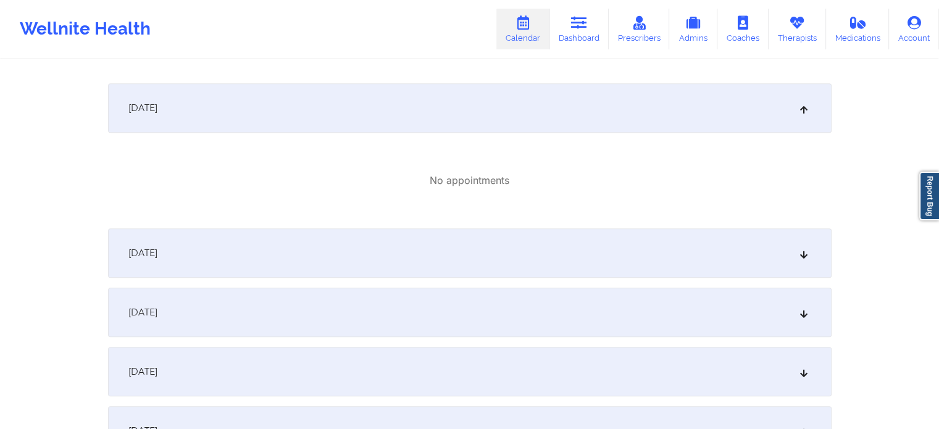
scroll to position [1111, 0]
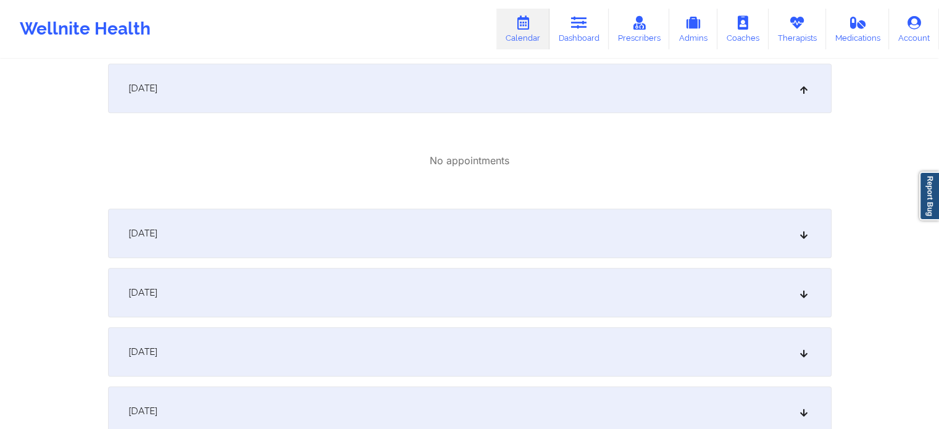
click at [299, 226] on div "October 18, 2025" at bounding box center [469, 233] width 723 height 49
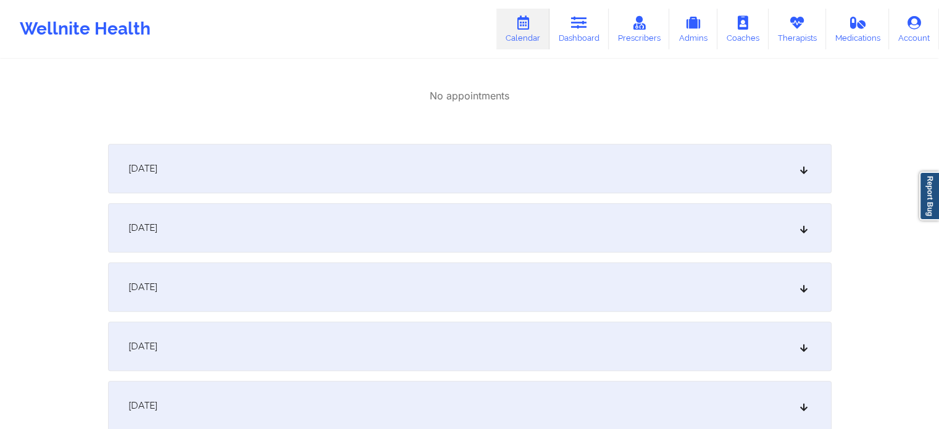
scroll to position [1358, 0]
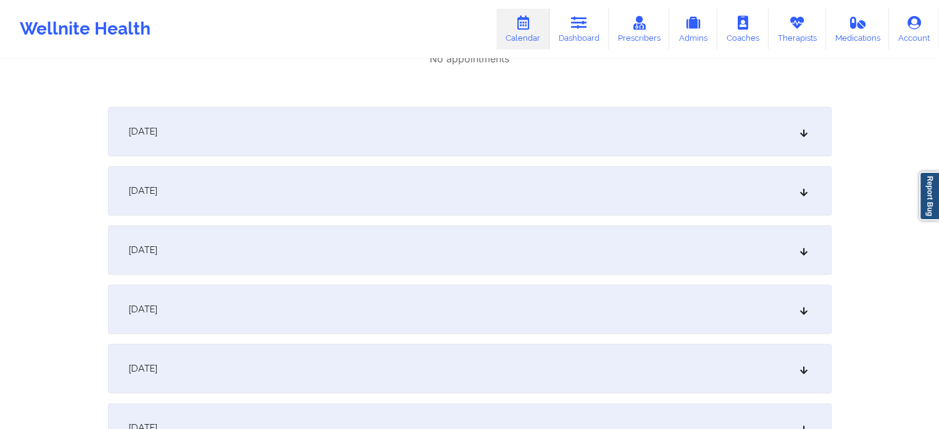
click at [334, 199] on div "October 20, 2025" at bounding box center [469, 190] width 723 height 49
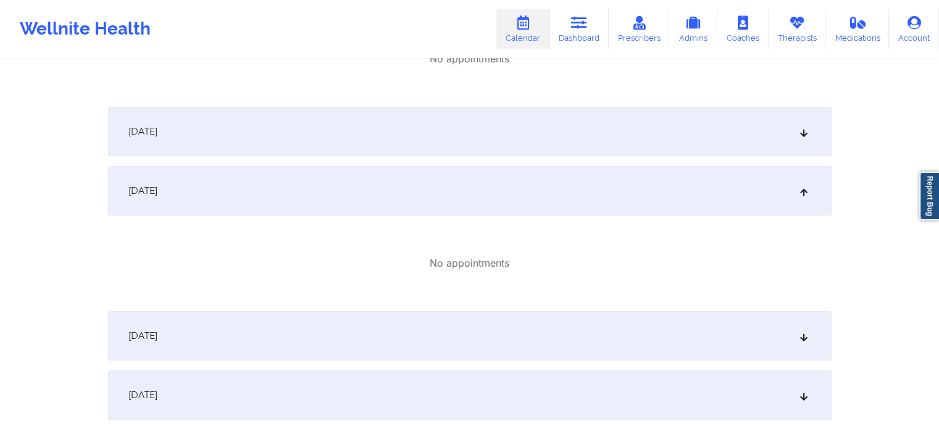
click at [347, 143] on div "October 19, 2025" at bounding box center [469, 131] width 723 height 49
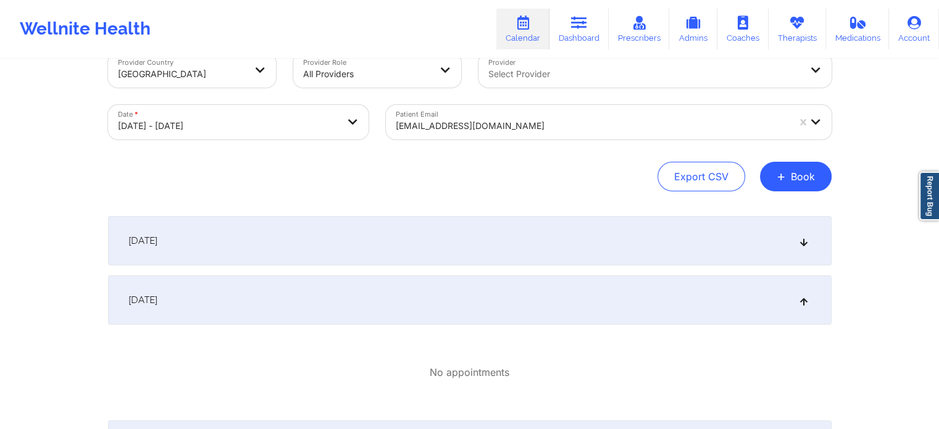
scroll to position [0, 0]
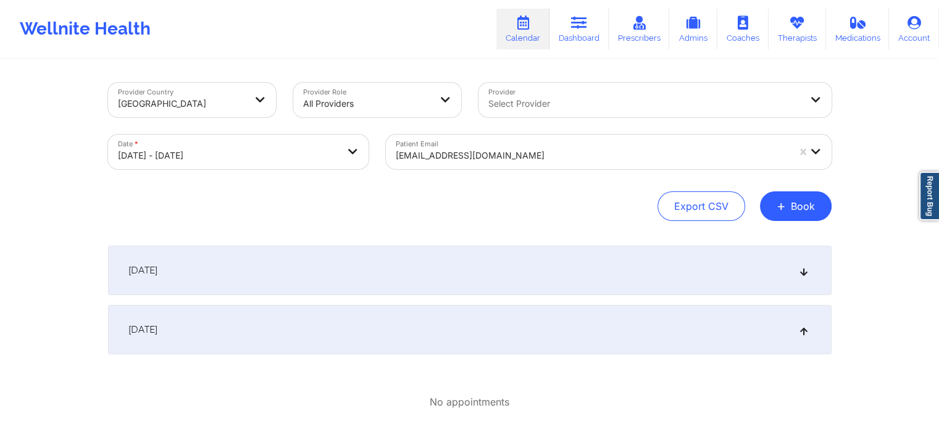
click at [511, 110] on div at bounding box center [644, 103] width 312 height 15
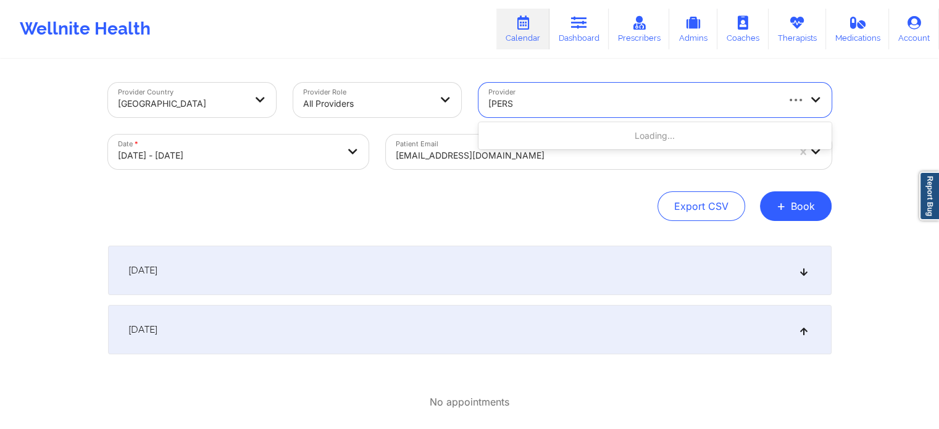
type input "quisha"
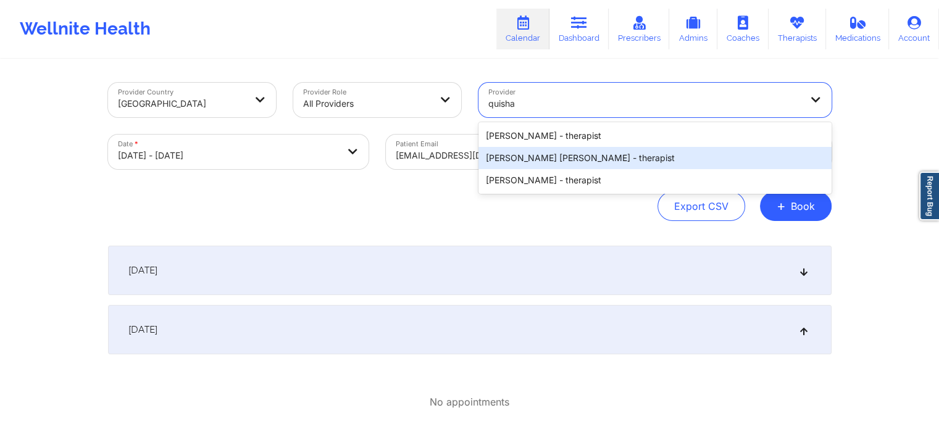
click at [521, 165] on div "[PERSON_NAME] [PERSON_NAME] - therapist" at bounding box center [654, 158] width 353 height 22
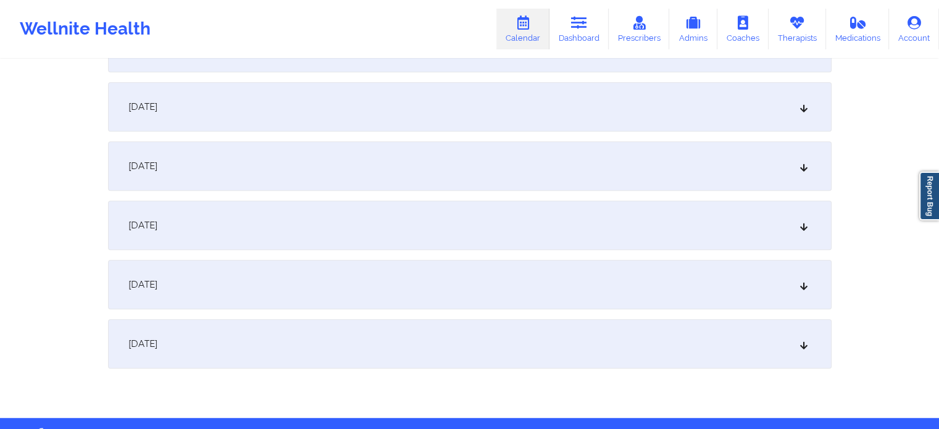
scroll to position [795, 0]
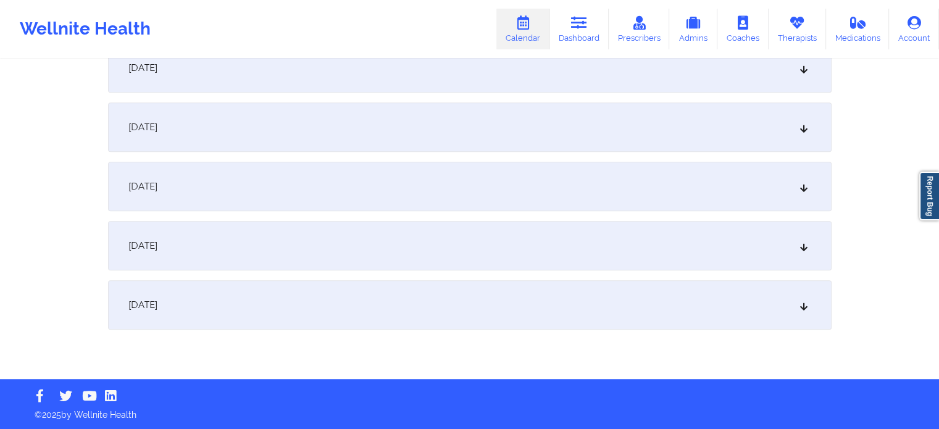
click at [355, 299] on div "October 24, 2025" at bounding box center [469, 304] width 723 height 49
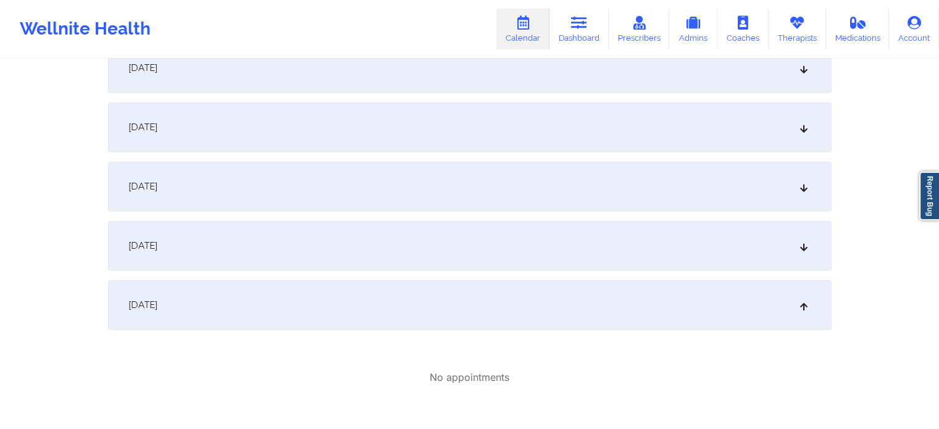
click at [379, 262] on div "October 23, 2025" at bounding box center [469, 245] width 723 height 49
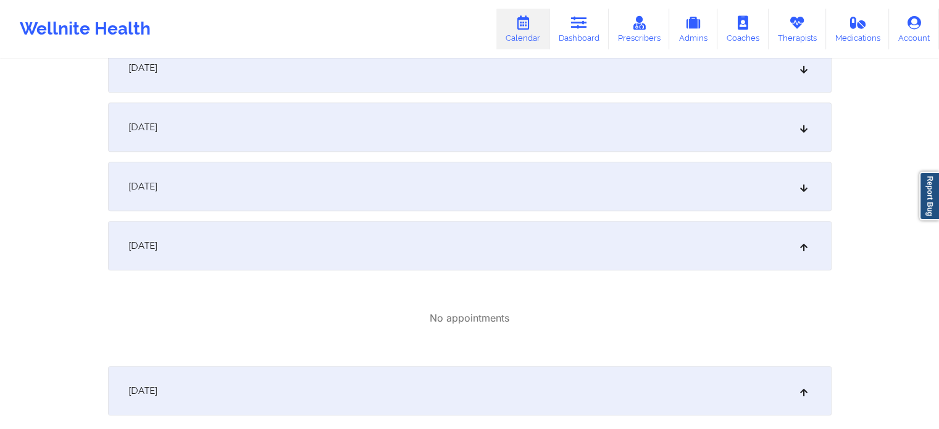
click at [394, 192] on div "October 22, 2025" at bounding box center [469, 186] width 723 height 49
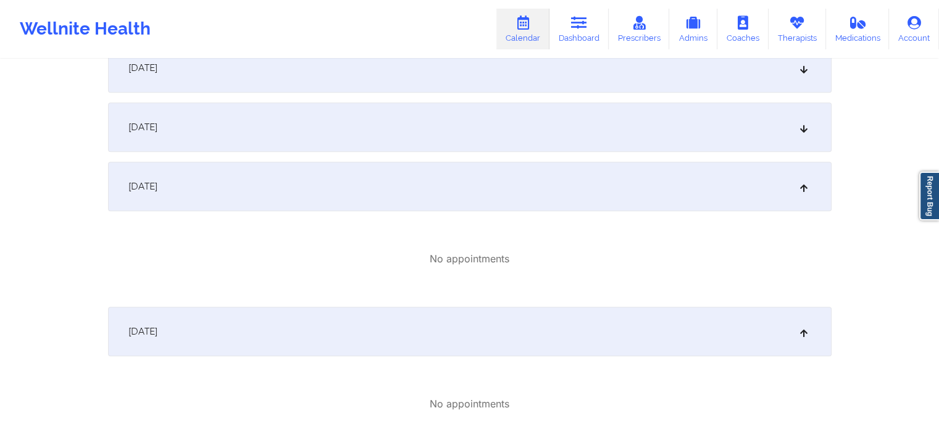
click at [397, 130] on div "October 21, 2025" at bounding box center [469, 126] width 723 height 49
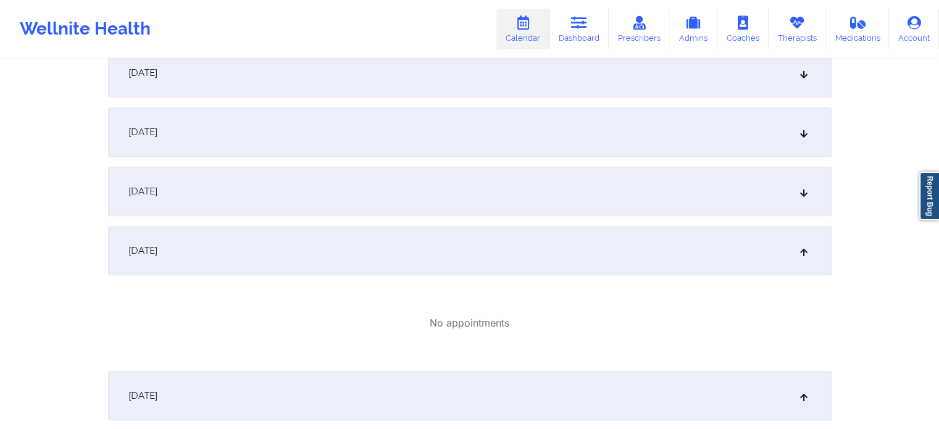
click at [441, 207] on div "October 20, 2025" at bounding box center [469, 191] width 723 height 49
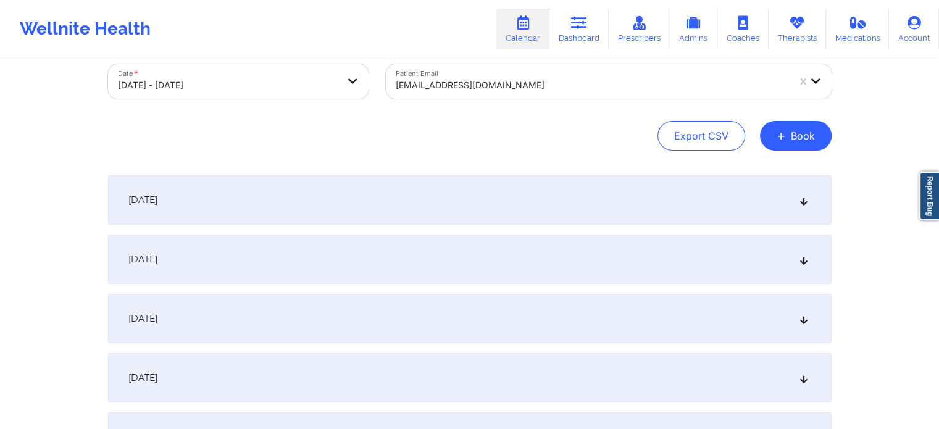
scroll to position [0, 0]
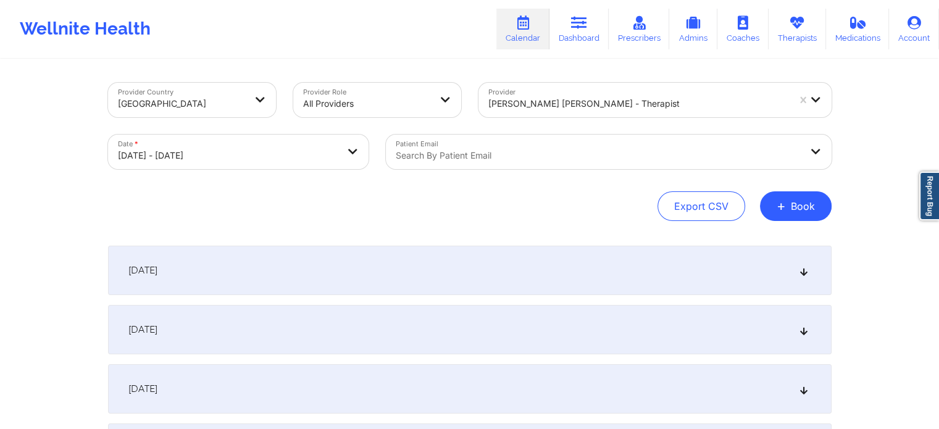
click at [539, 209] on div "Export CSV + Book" at bounding box center [469, 206] width 723 height 30
click at [421, 265] on div "[DATE]" at bounding box center [469, 270] width 723 height 49
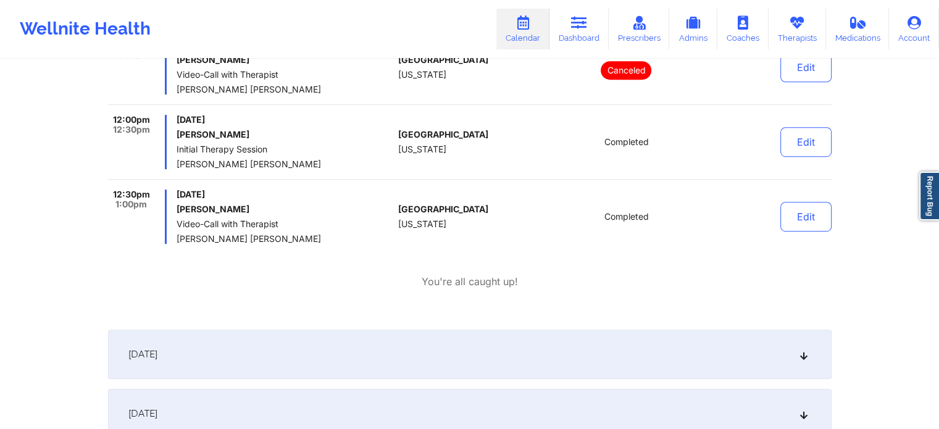
scroll to position [741, 0]
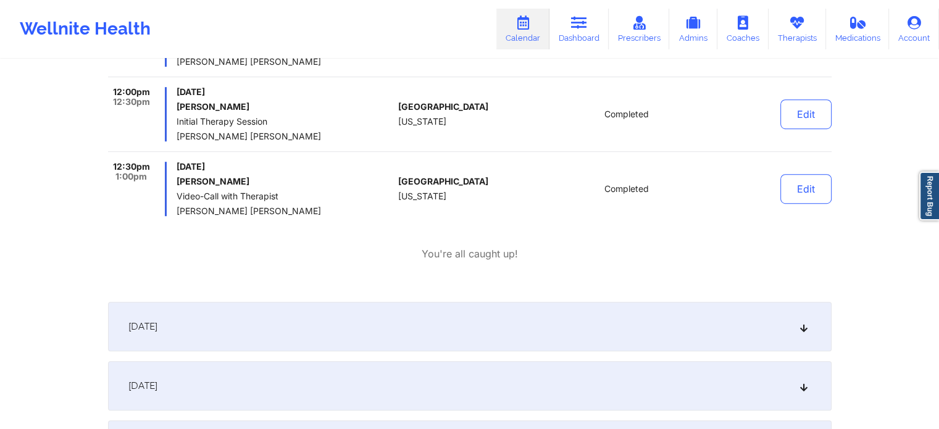
click at [311, 325] on div "[DATE]" at bounding box center [469, 326] width 723 height 49
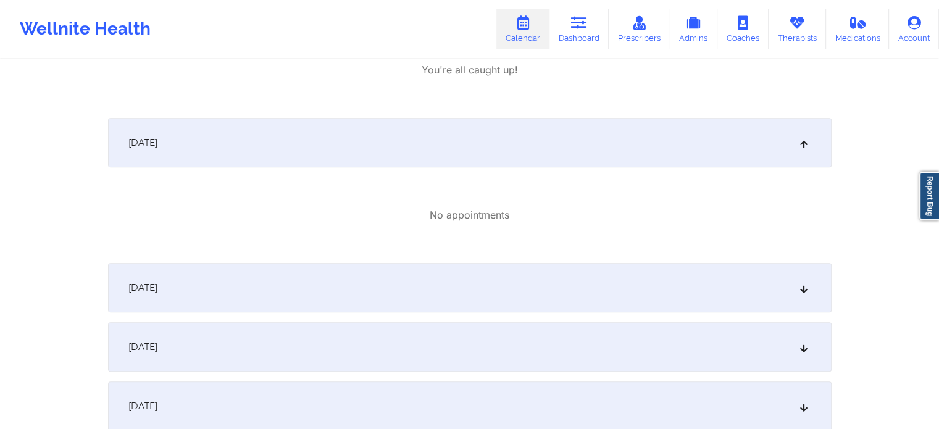
scroll to position [987, 0]
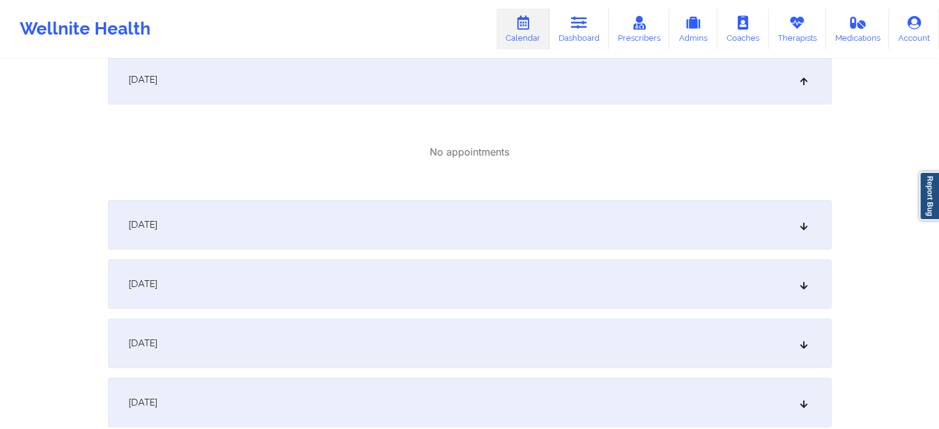
click at [331, 232] on div "[DATE]" at bounding box center [469, 224] width 723 height 49
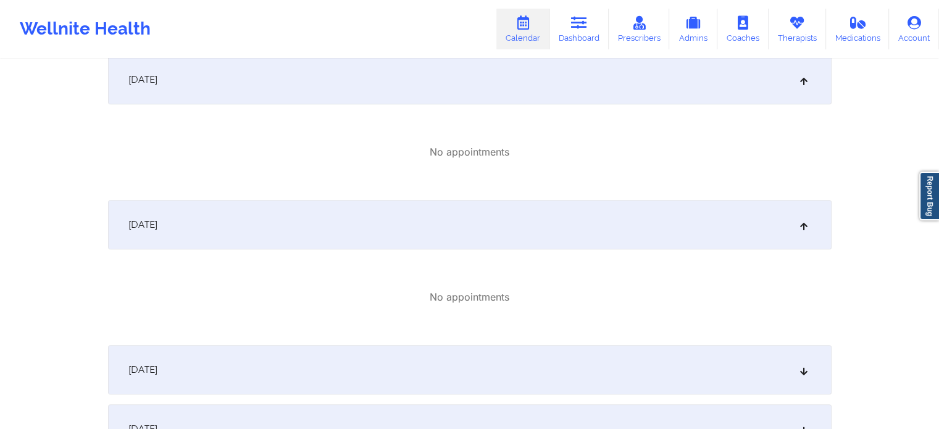
scroll to position [1111, 0]
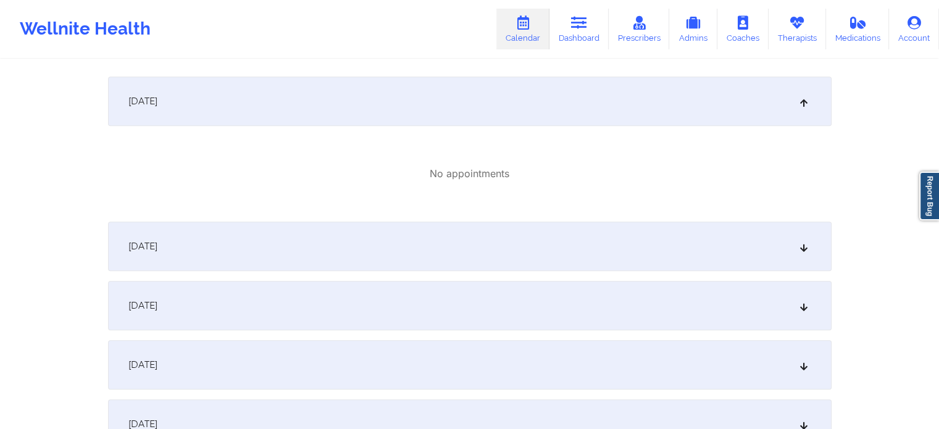
click at [328, 226] on div "[DATE]" at bounding box center [469, 246] width 723 height 49
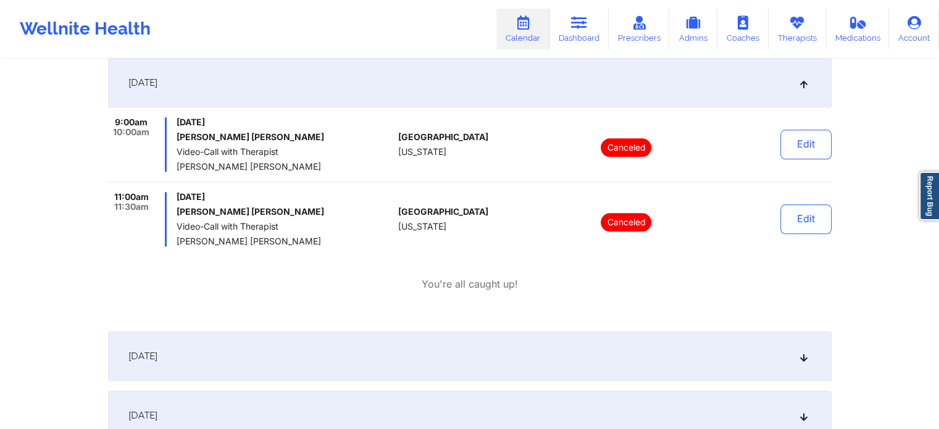
scroll to position [1296, 0]
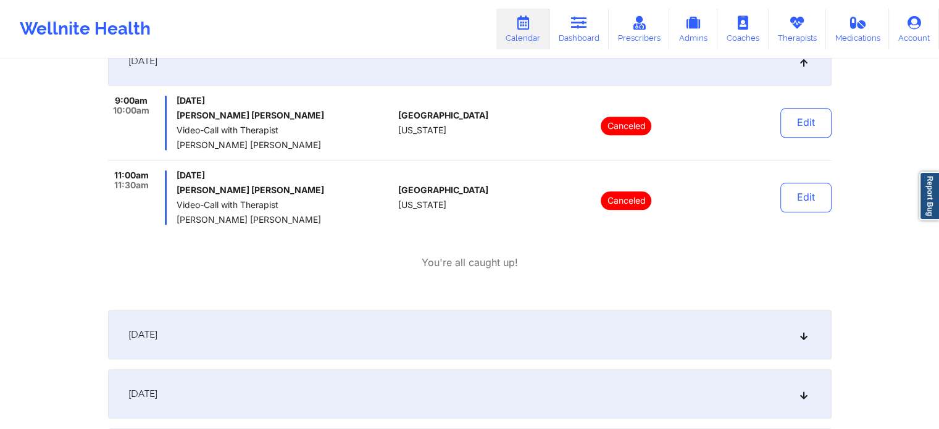
click at [287, 334] on div "[DATE]" at bounding box center [469, 334] width 723 height 49
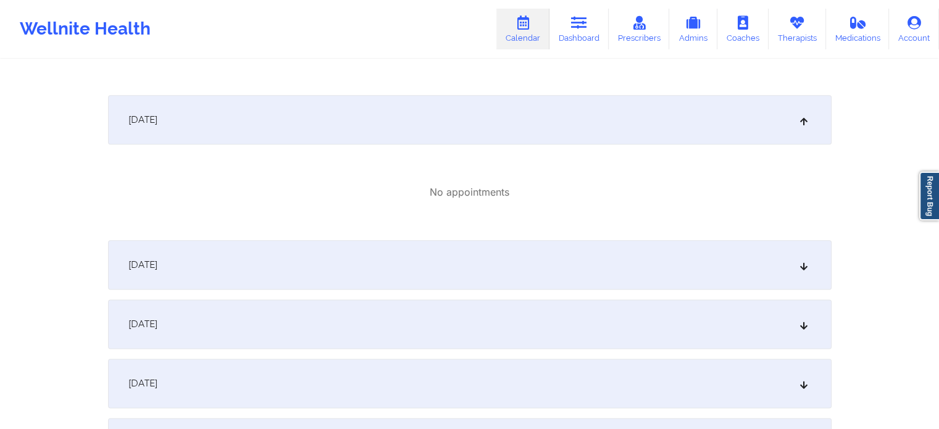
scroll to position [1543, 0]
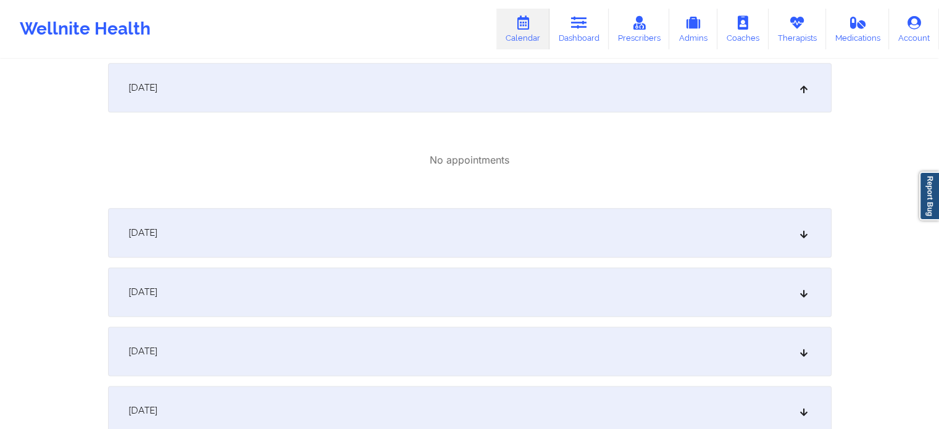
click at [328, 208] on div "[DATE]" at bounding box center [469, 232] width 723 height 49
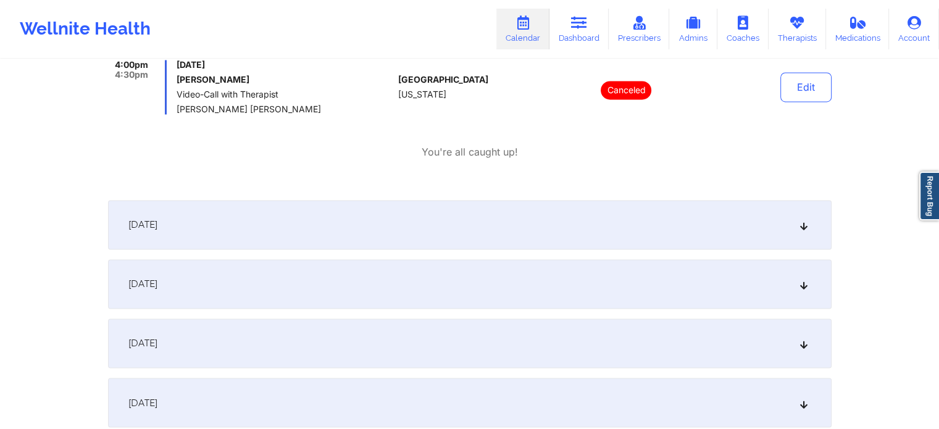
scroll to position [1975, 0]
click at [328, 219] on div "[DATE]" at bounding box center [469, 223] width 723 height 49
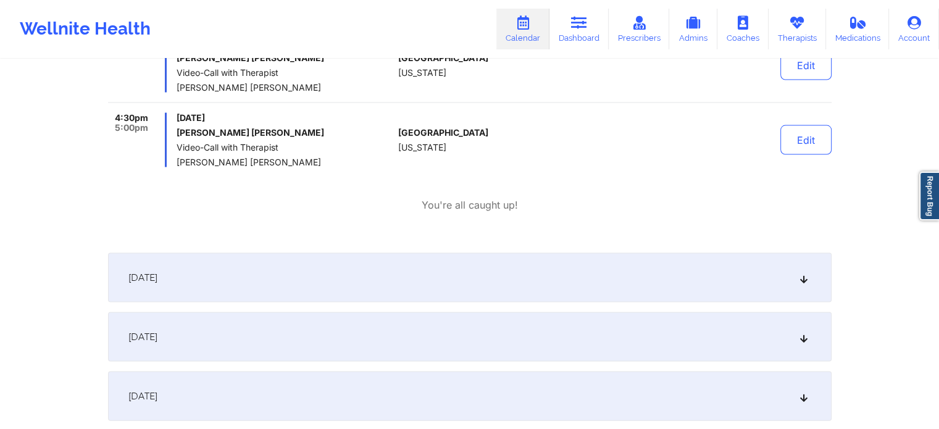
scroll to position [2592, 0]
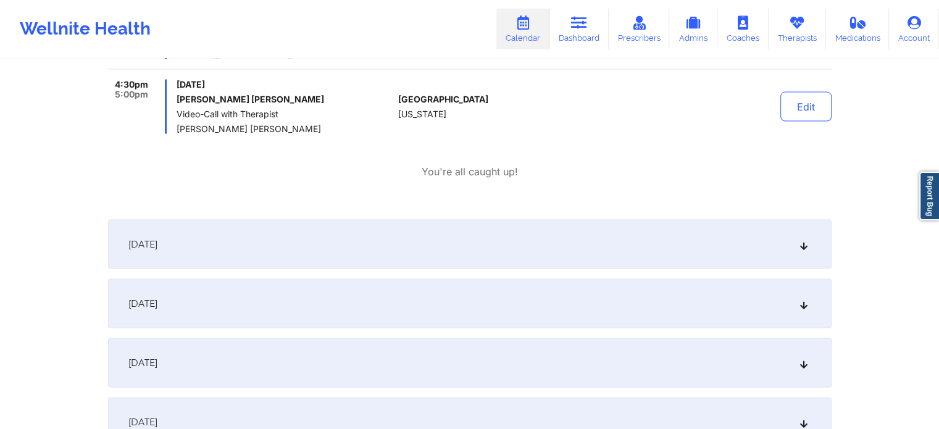
click at [320, 243] on div "[DATE]" at bounding box center [469, 244] width 723 height 49
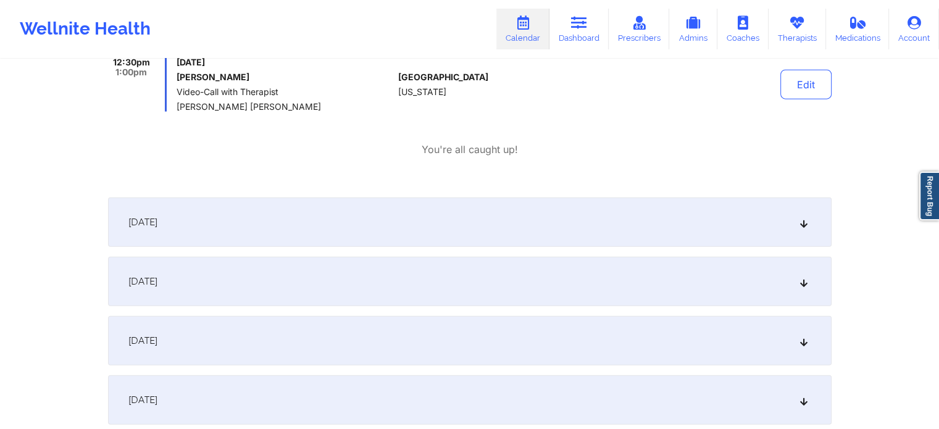
scroll to position [2962, 0]
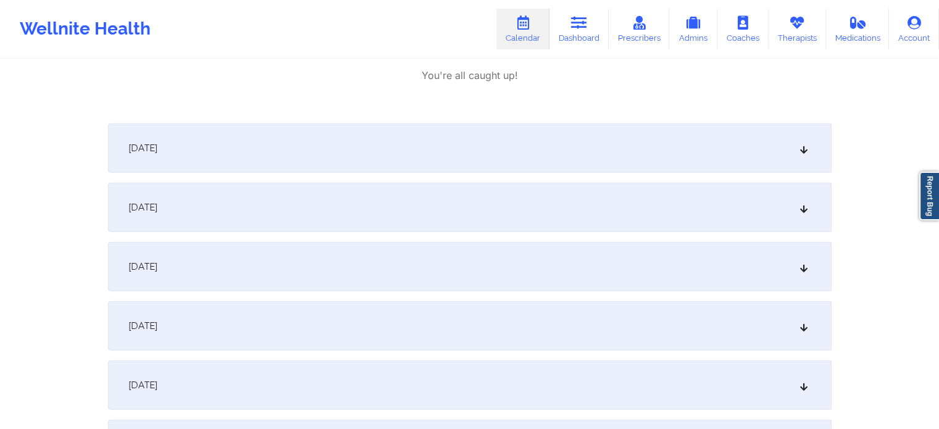
click at [336, 154] on div "October 18, 2025" at bounding box center [469, 147] width 723 height 49
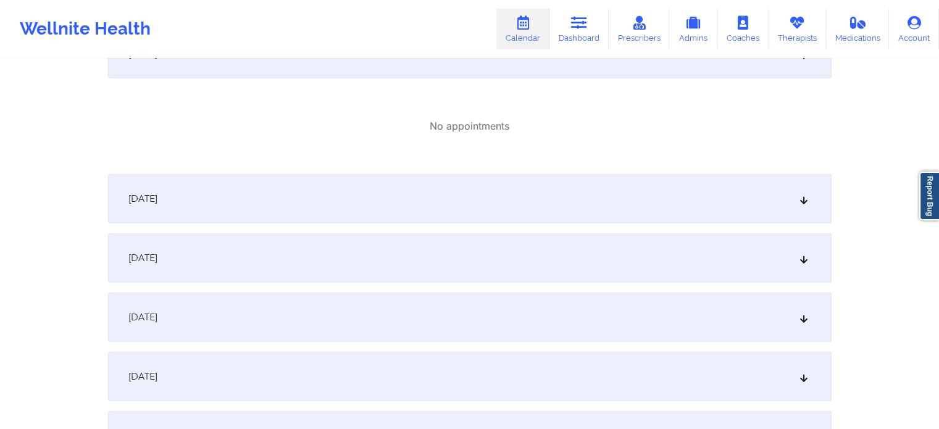
scroll to position [3147, 0]
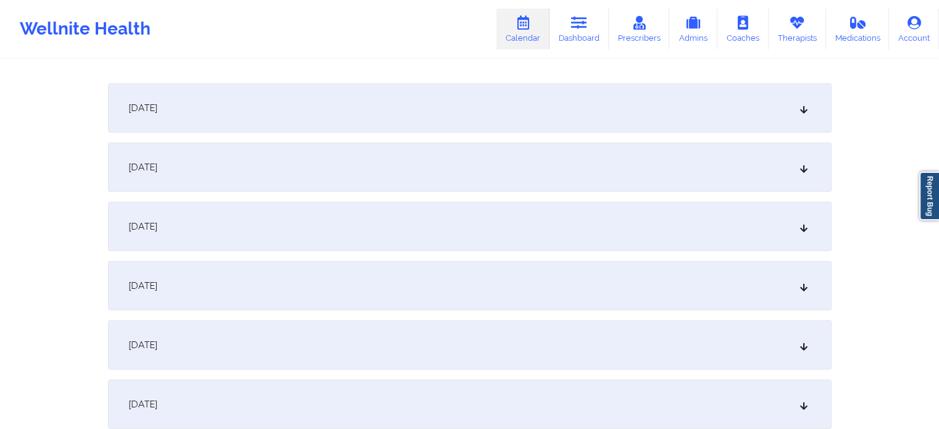
click at [331, 172] on div "October 20, 2025" at bounding box center [469, 167] width 723 height 49
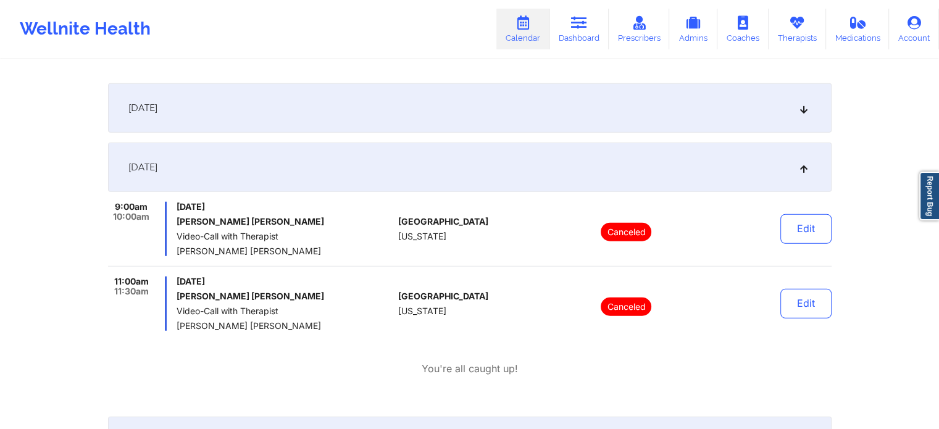
click at [351, 106] on div "October 19, 2025" at bounding box center [469, 107] width 723 height 49
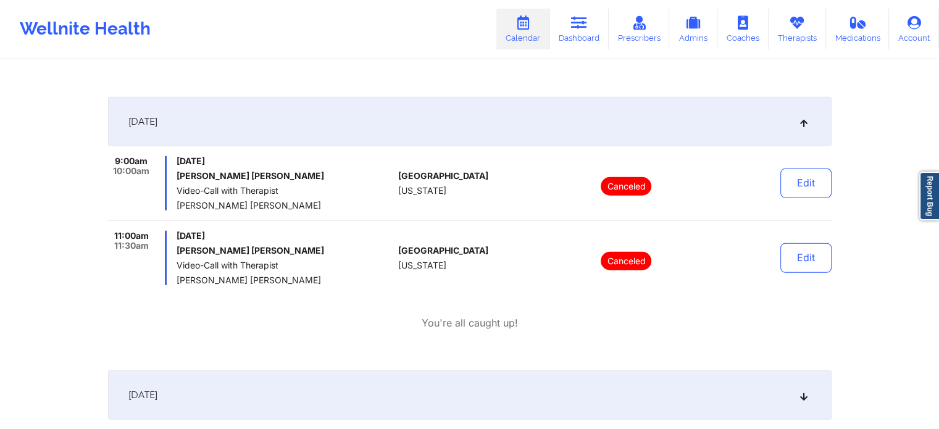
scroll to position [3456, 0]
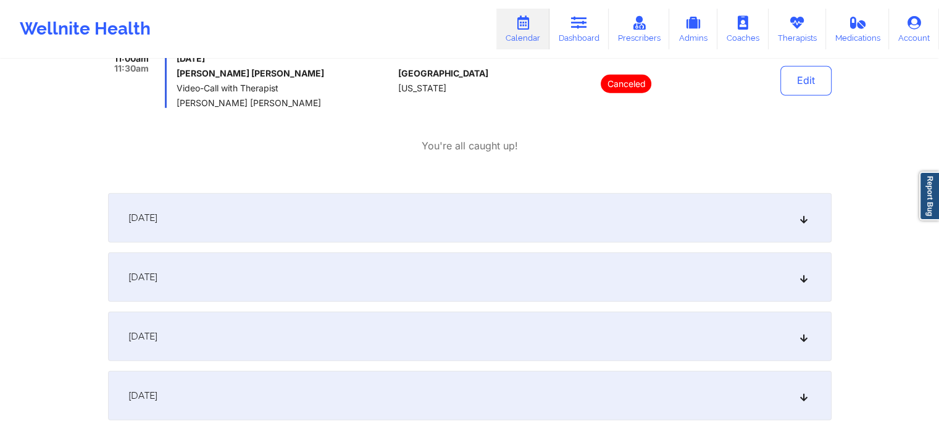
click at [311, 212] on div "October 21, 2025" at bounding box center [469, 217] width 723 height 49
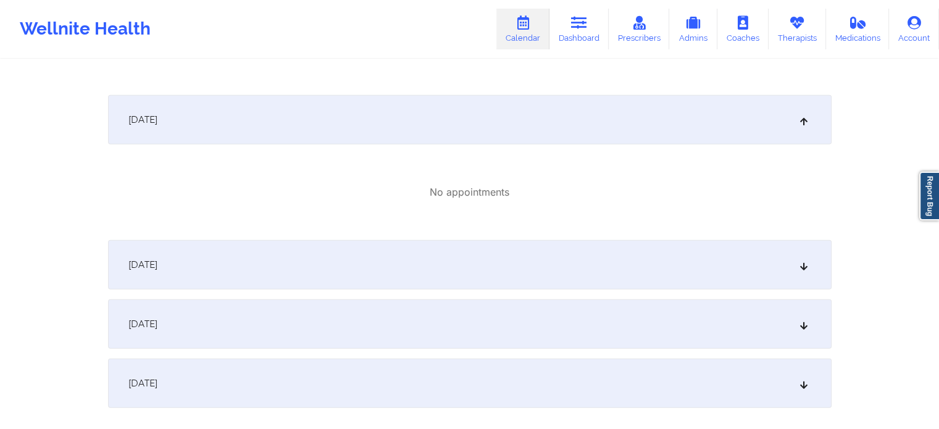
scroll to position [3630, 0]
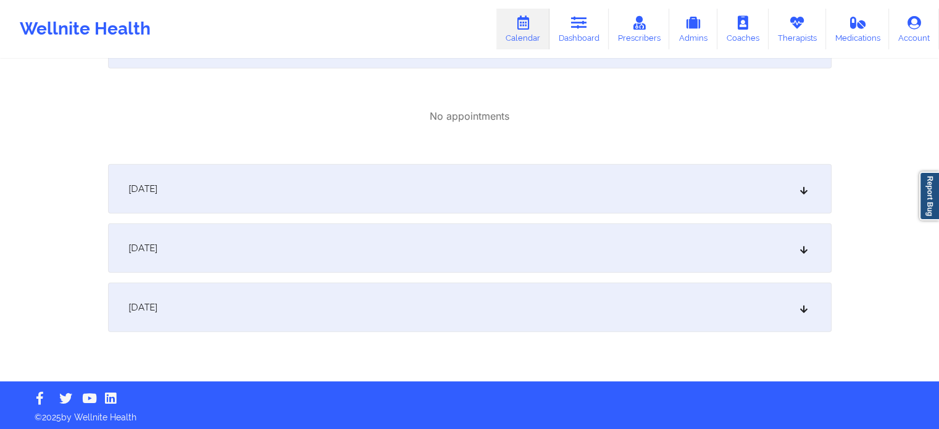
click at [311, 226] on div "October 23, 2025" at bounding box center [469, 247] width 723 height 49
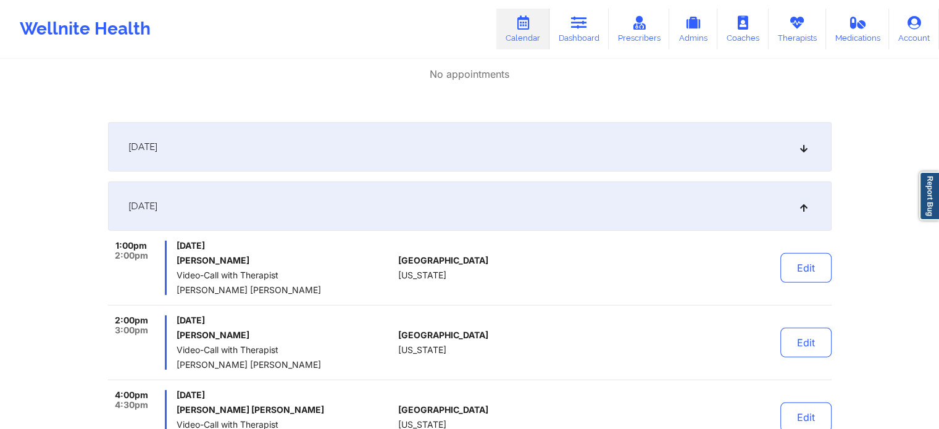
scroll to position [3691, 0]
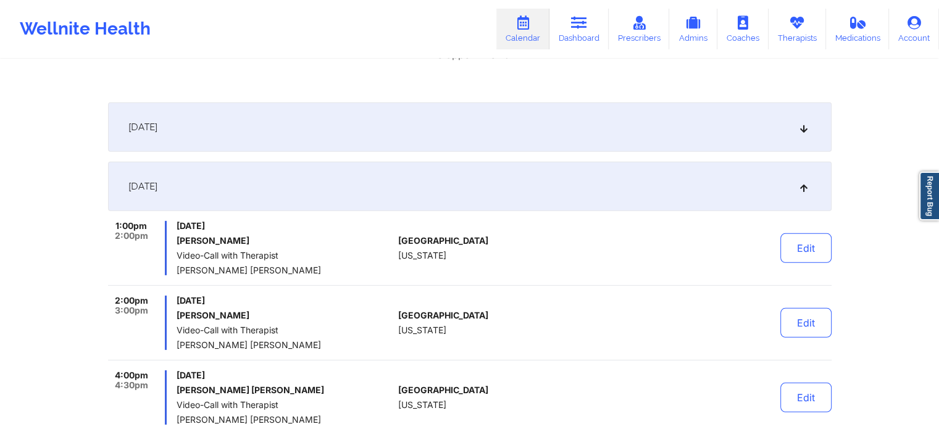
click at [318, 136] on div "October 22, 2025" at bounding box center [469, 126] width 723 height 49
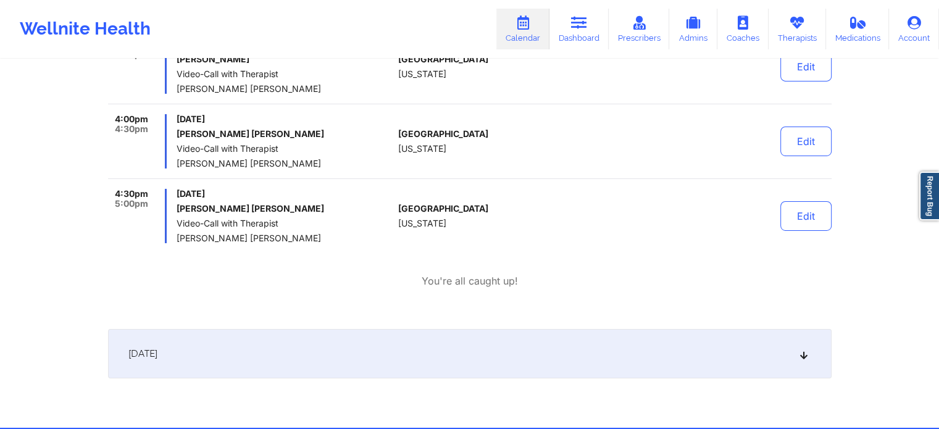
scroll to position [4283, 0]
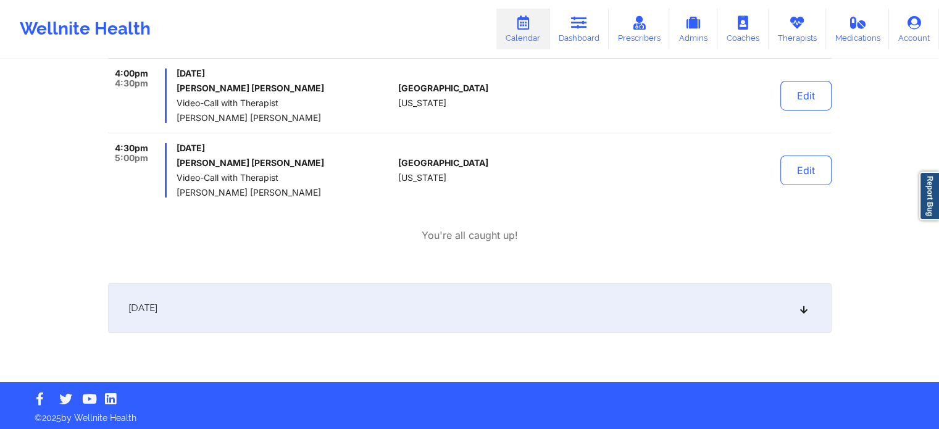
click at [284, 319] on div "October 24, 2025" at bounding box center [469, 307] width 723 height 49
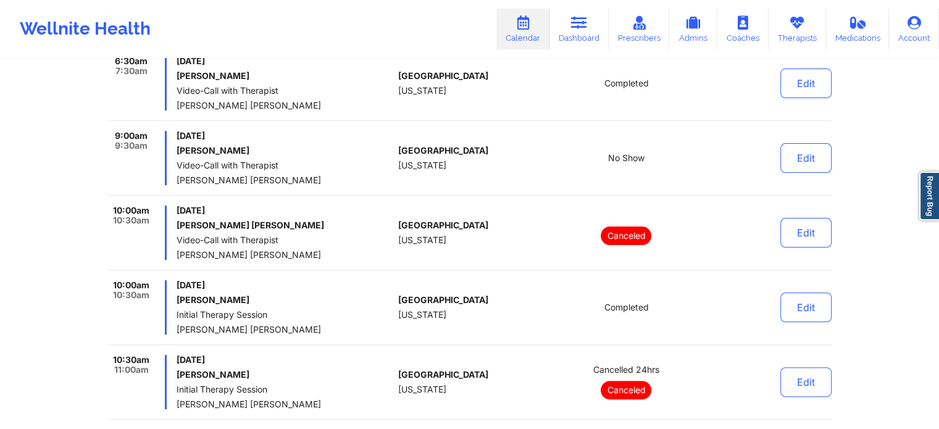
scroll to position [0, 0]
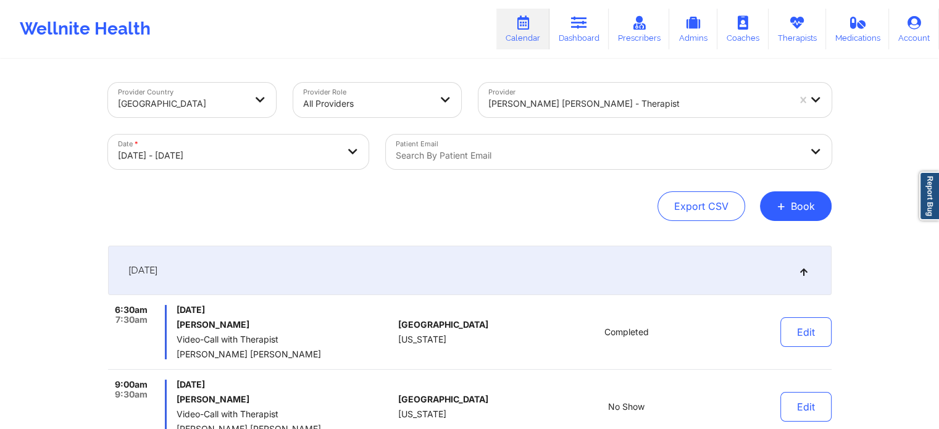
click at [531, 98] on div at bounding box center [638, 103] width 300 height 15
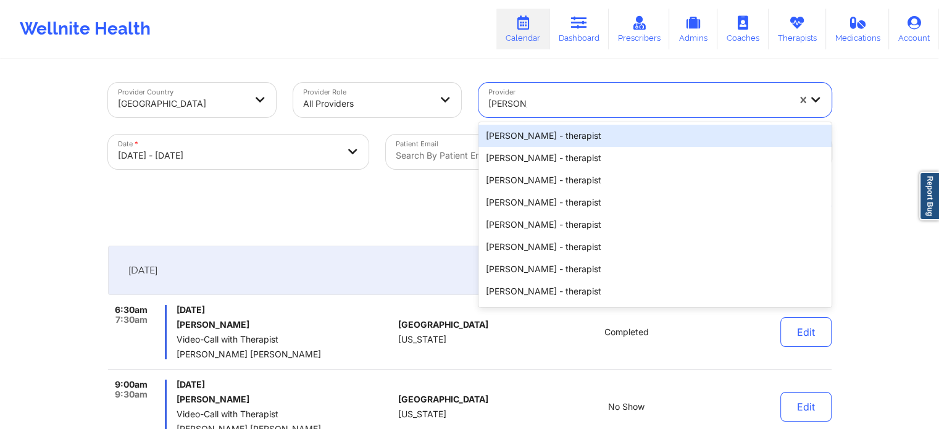
type input "shannon p"
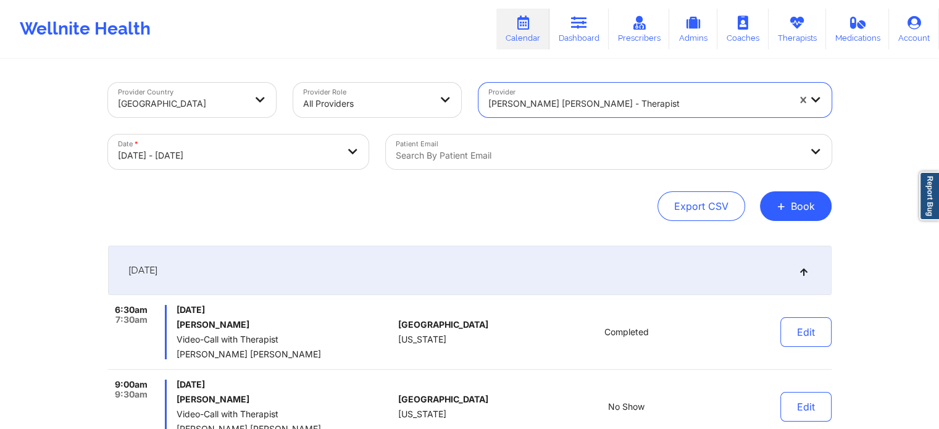
drag, startPoint x: 546, startPoint y: 103, endPoint x: 405, endPoint y: 94, distance: 141.0
click at [405, 94] on div "Provider Country United States Provider Role All Providers Provider Quisha Moni…" at bounding box center [469, 126] width 741 height 104
click at [503, 107] on div at bounding box center [638, 103] width 300 height 15
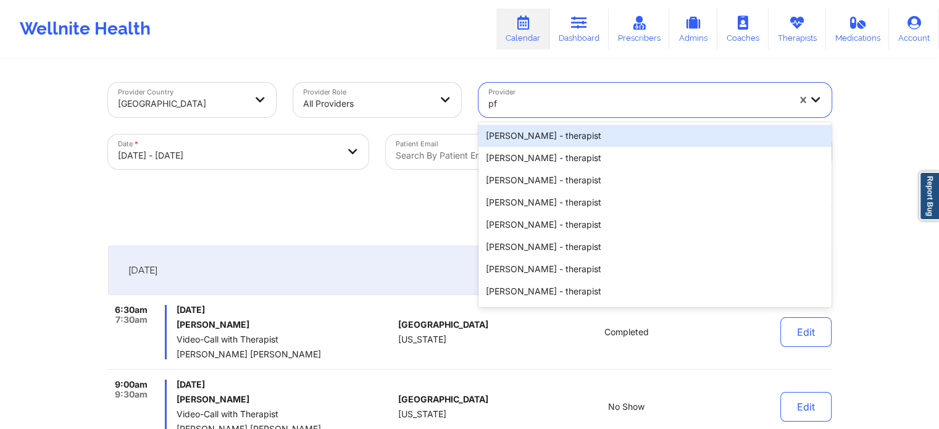
type input "pfe"
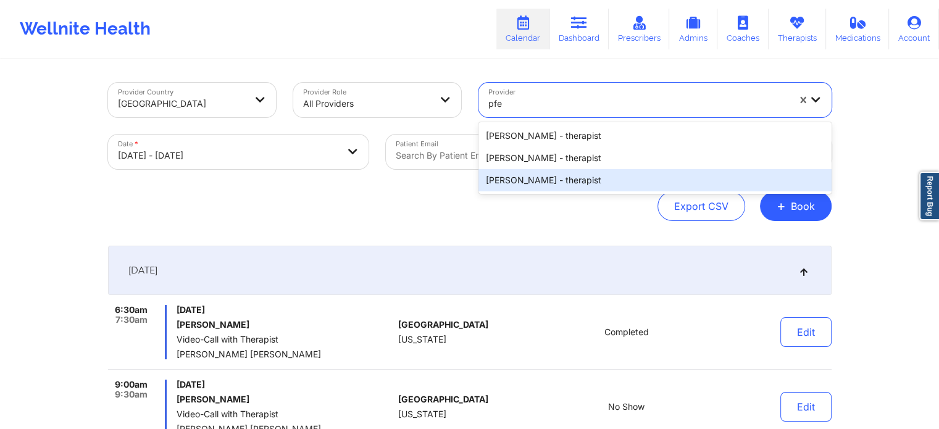
click at [518, 185] on div "Shannon Pfeifle - therapist" at bounding box center [654, 180] width 353 height 22
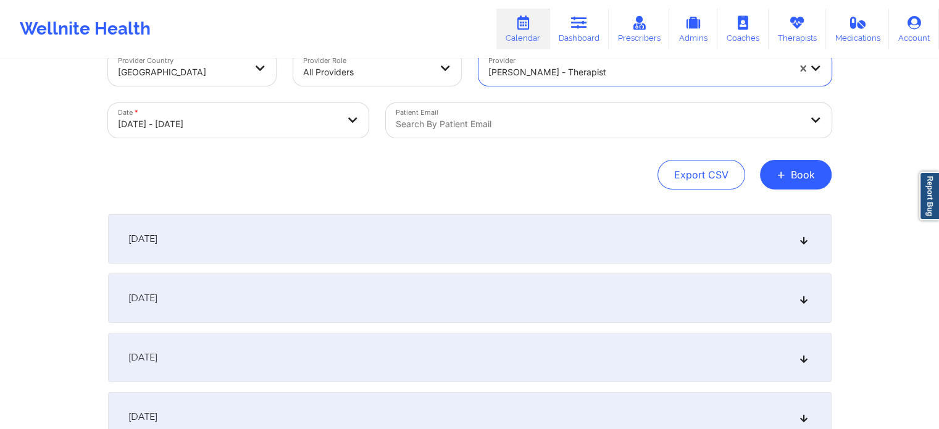
scroll to position [62, 0]
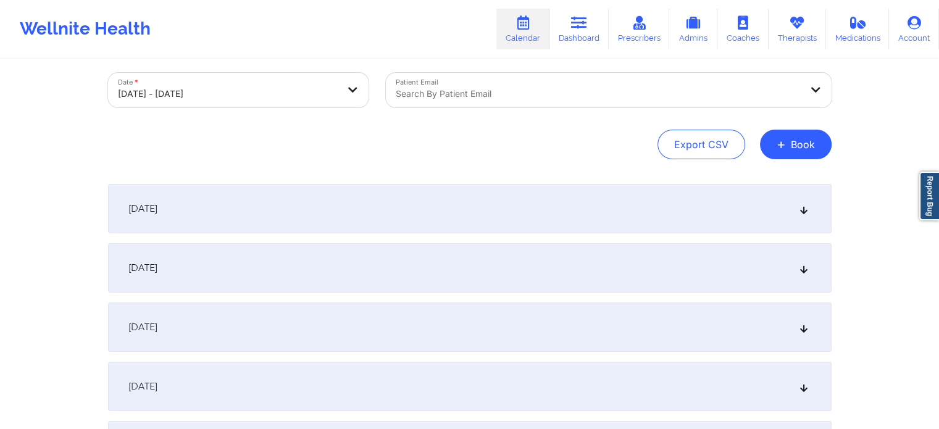
click at [291, 251] on div "[DATE]" at bounding box center [469, 267] width 723 height 49
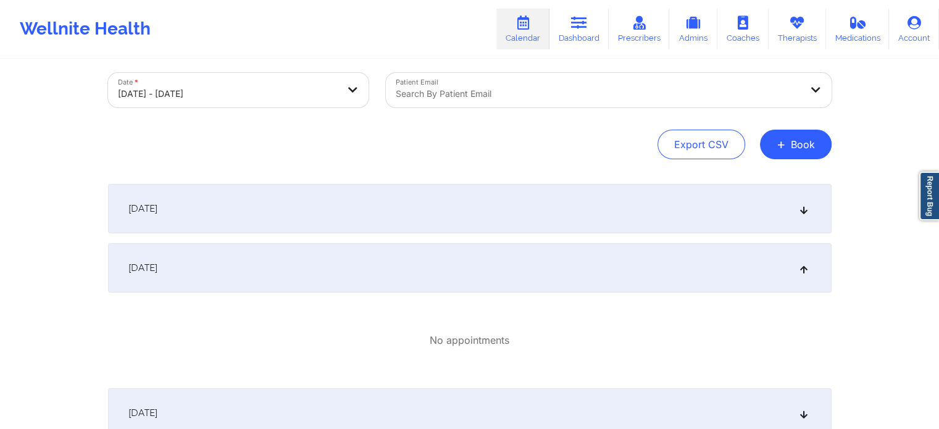
click at [324, 213] on div "[DATE]" at bounding box center [469, 208] width 723 height 49
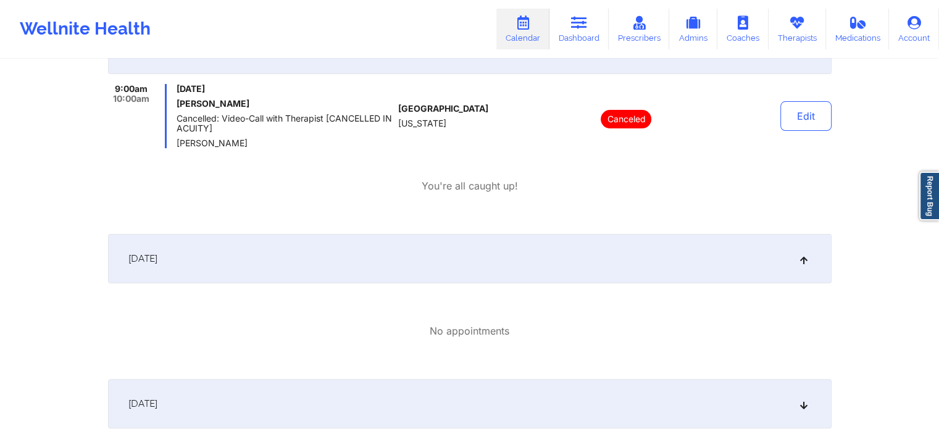
scroll to position [247, 0]
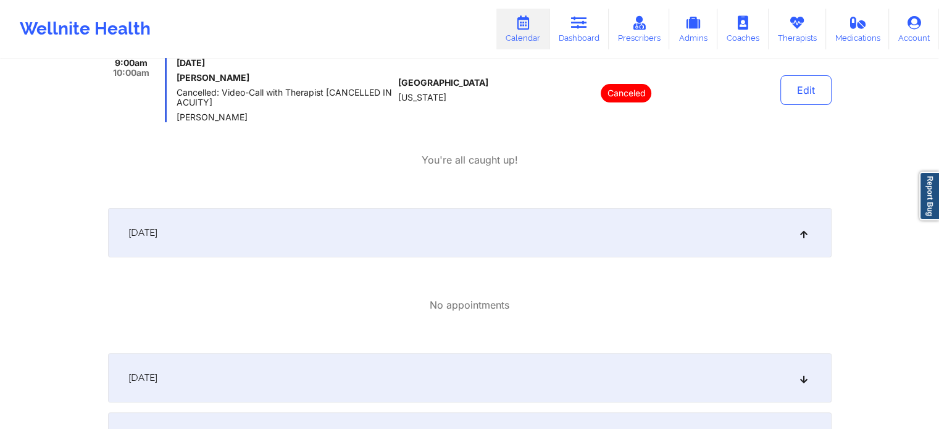
click at [242, 389] on div "[DATE]" at bounding box center [469, 377] width 723 height 49
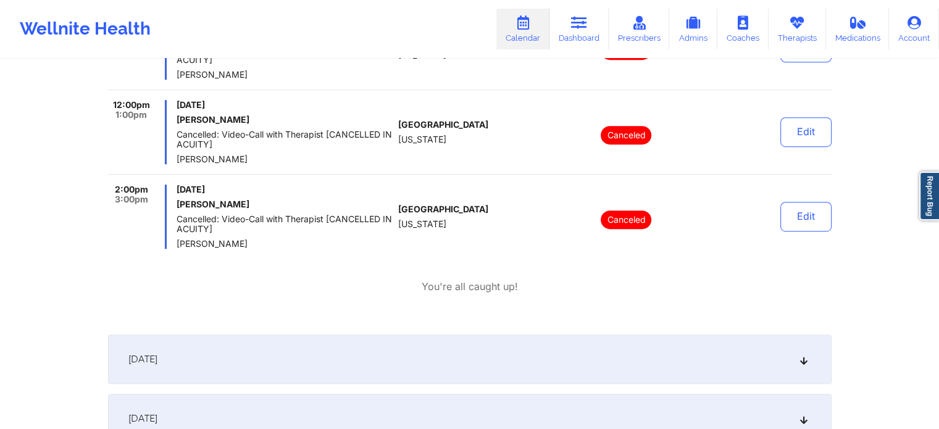
scroll to position [741, 0]
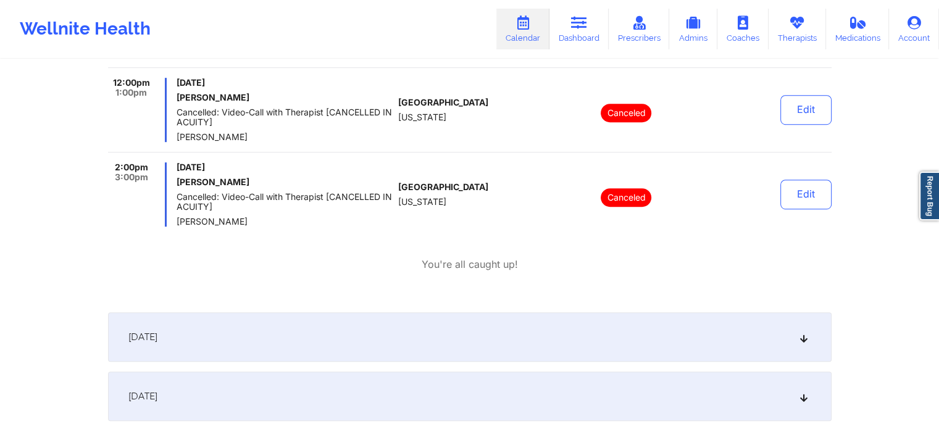
click at [262, 328] on div "[DATE]" at bounding box center [469, 336] width 723 height 49
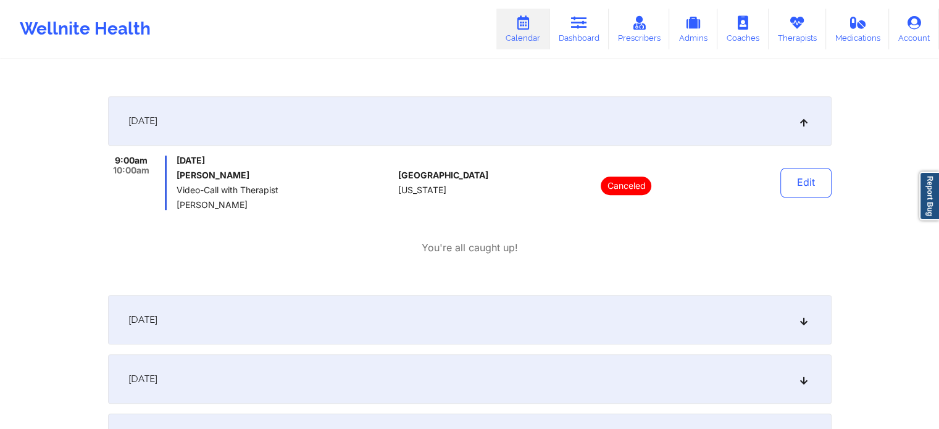
scroll to position [987, 0]
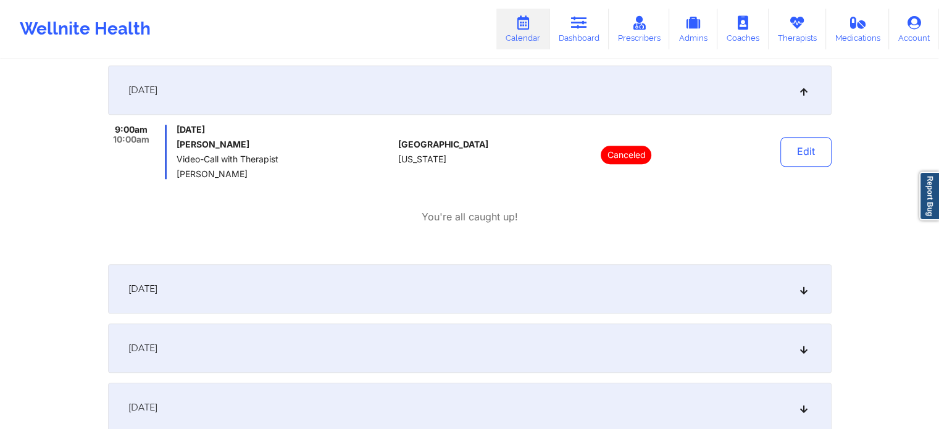
click at [281, 290] on div "[DATE]" at bounding box center [469, 288] width 723 height 49
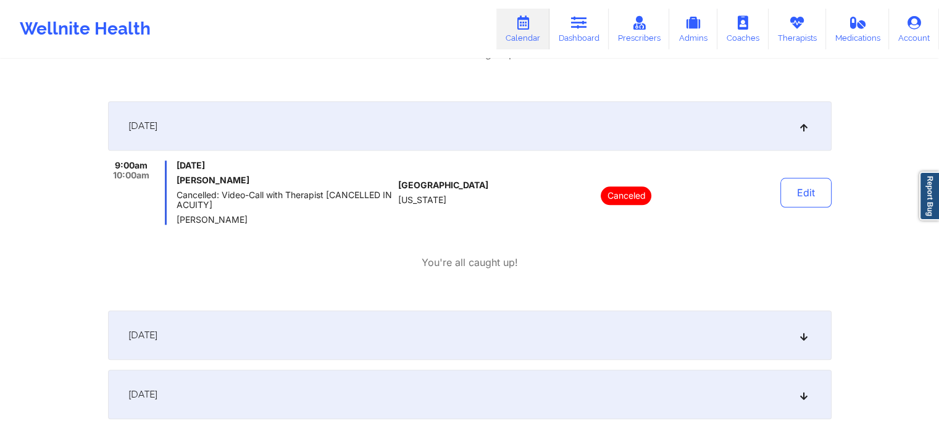
scroll to position [1234, 0]
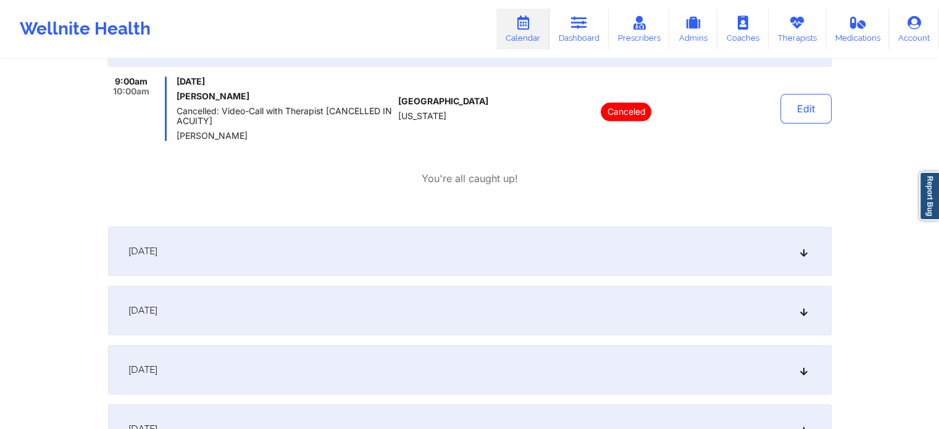
click at [312, 248] on div "[DATE]" at bounding box center [469, 250] width 723 height 49
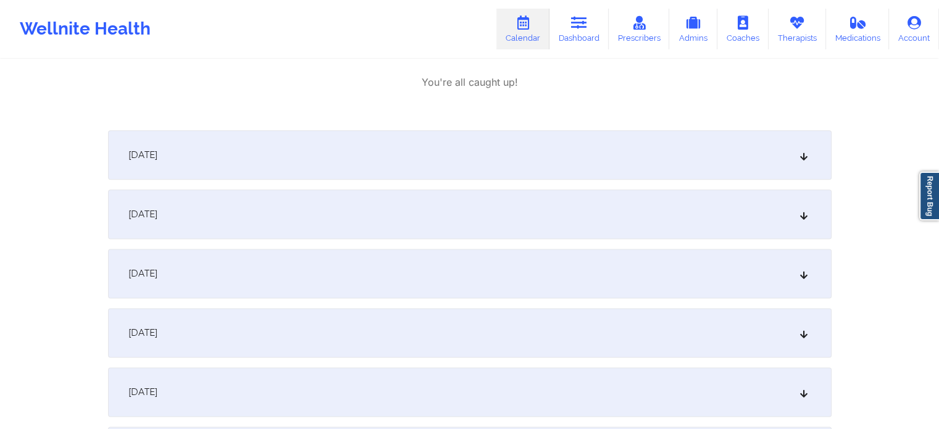
scroll to position [1543, 0]
click at [333, 205] on div "[DATE]" at bounding box center [469, 210] width 723 height 49
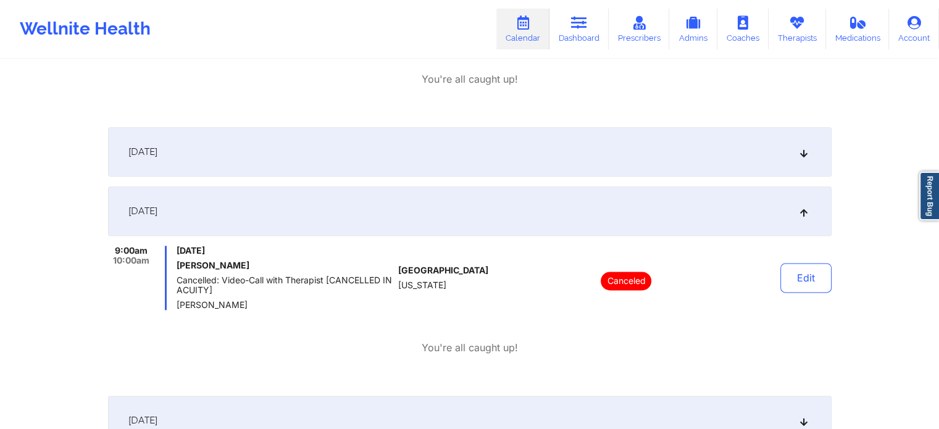
click at [348, 160] on div "[DATE]" at bounding box center [469, 151] width 723 height 49
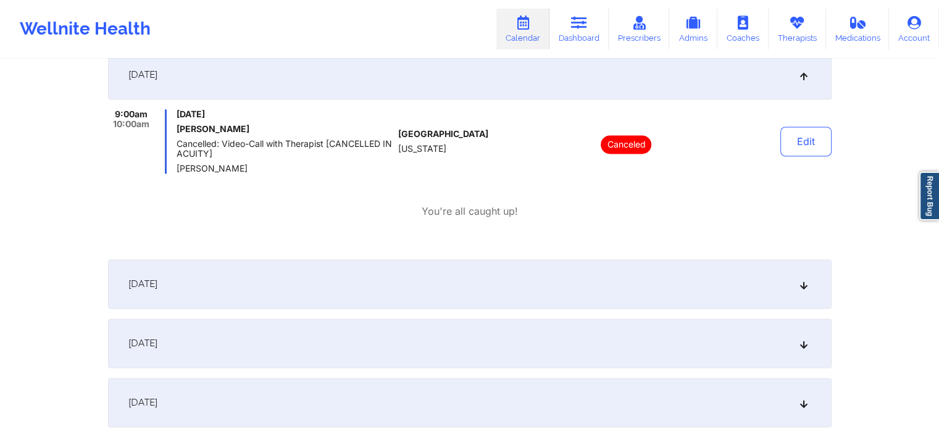
scroll to position [1913, 0]
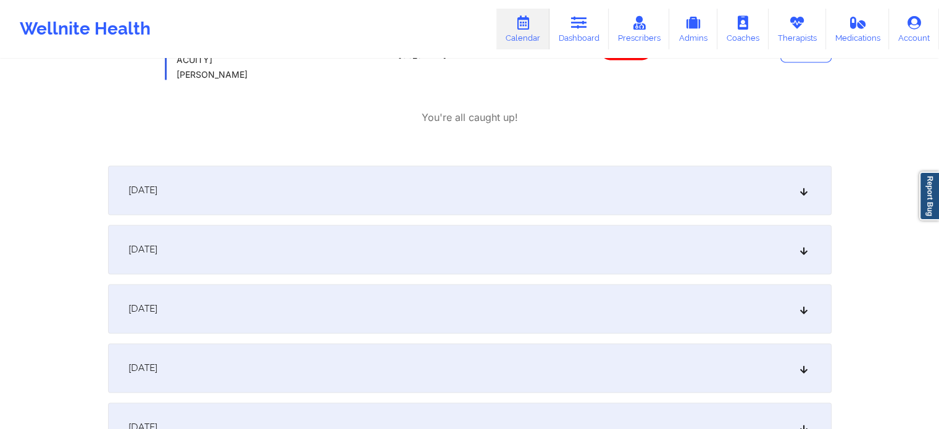
click at [316, 263] on div "October 19, 2025" at bounding box center [469, 249] width 723 height 49
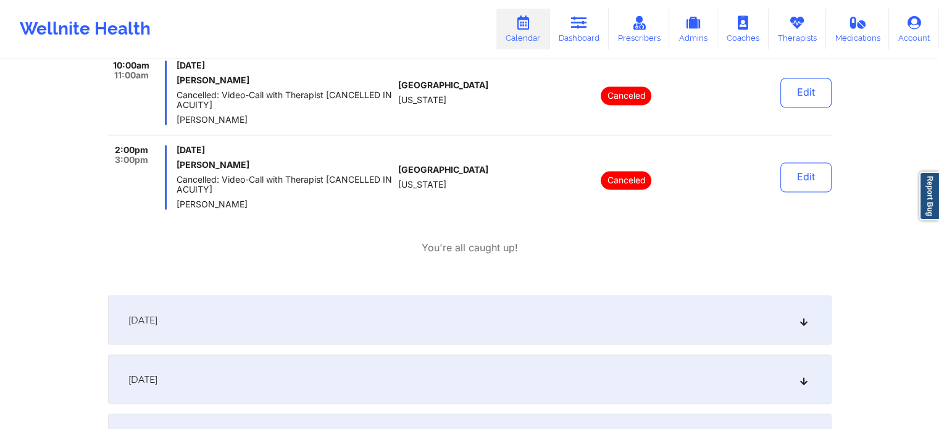
scroll to position [2036, 0]
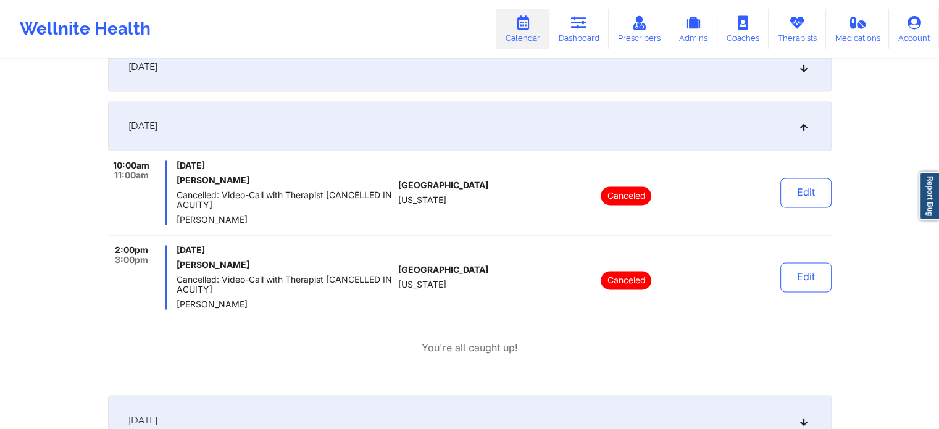
click at [311, 130] on div "October 19, 2025" at bounding box center [469, 125] width 723 height 49
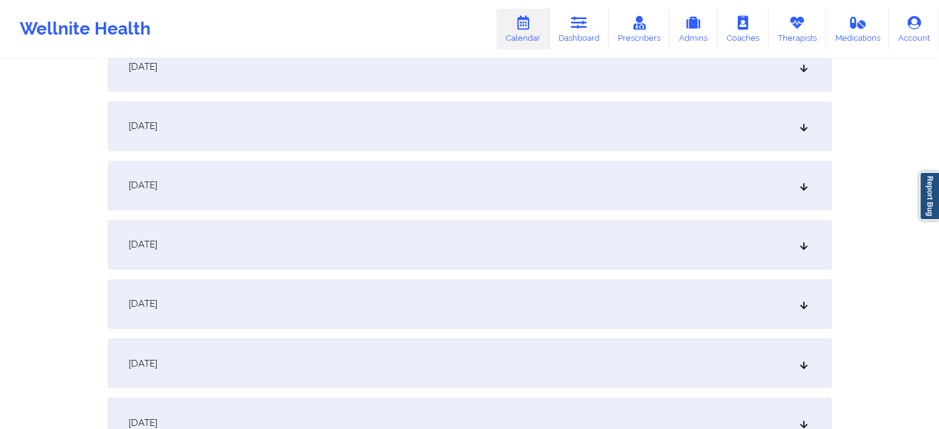
click at [296, 202] on div "October 20, 2025" at bounding box center [469, 184] width 723 height 49
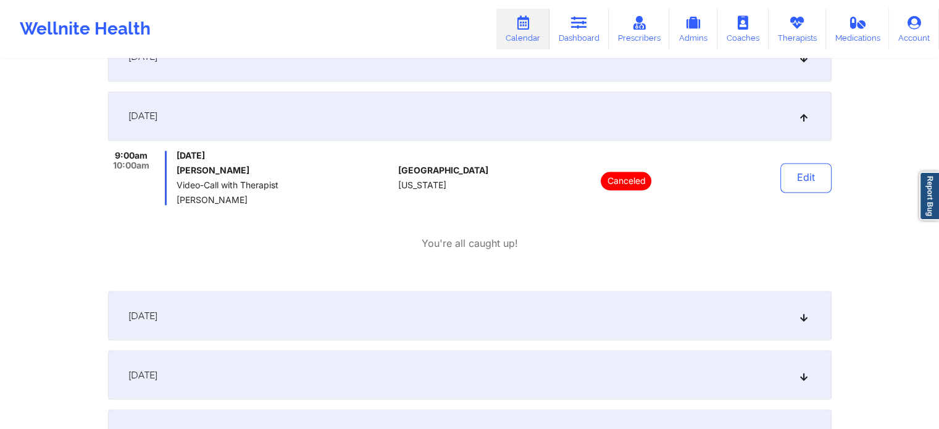
scroll to position [2160, 0]
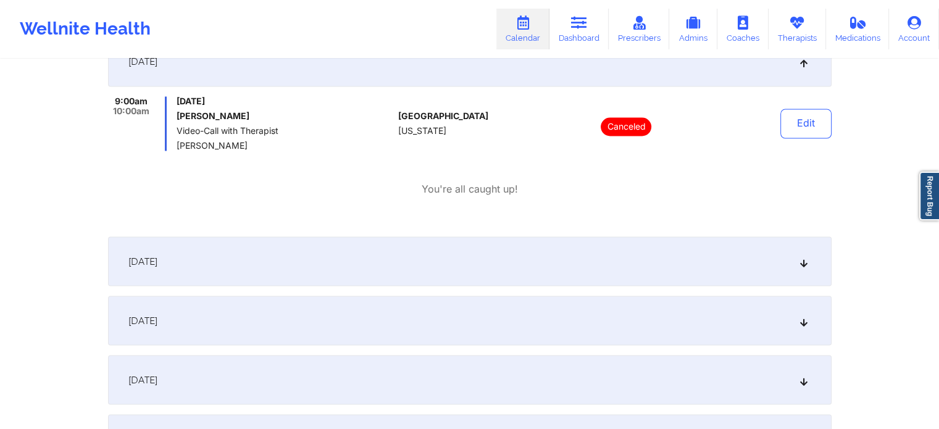
click at [284, 304] on div "October 22, 2025" at bounding box center [469, 320] width 723 height 49
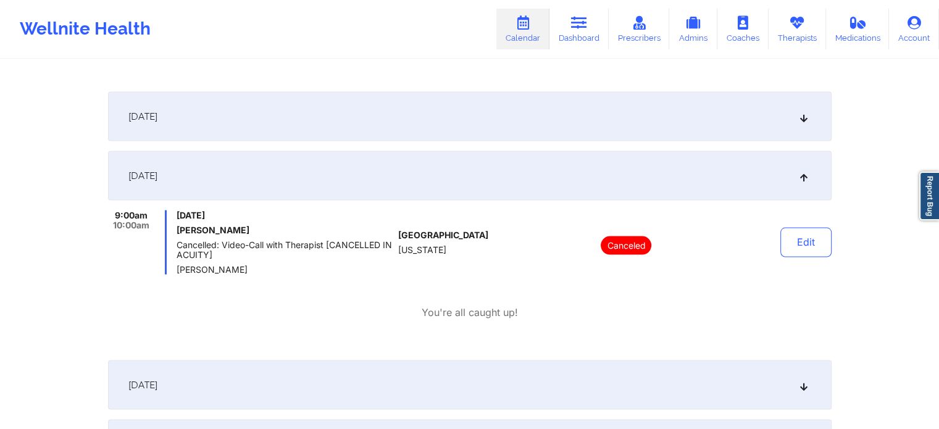
scroll to position [2283, 0]
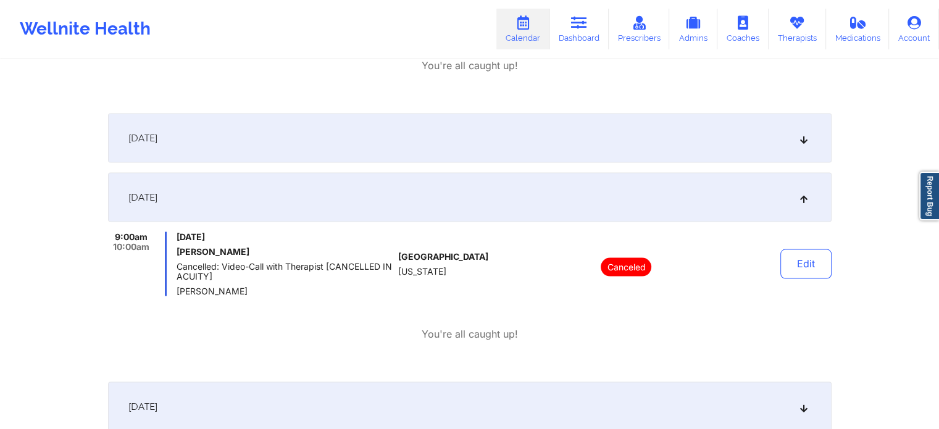
click at [305, 151] on div "October 21, 2025" at bounding box center [469, 137] width 723 height 49
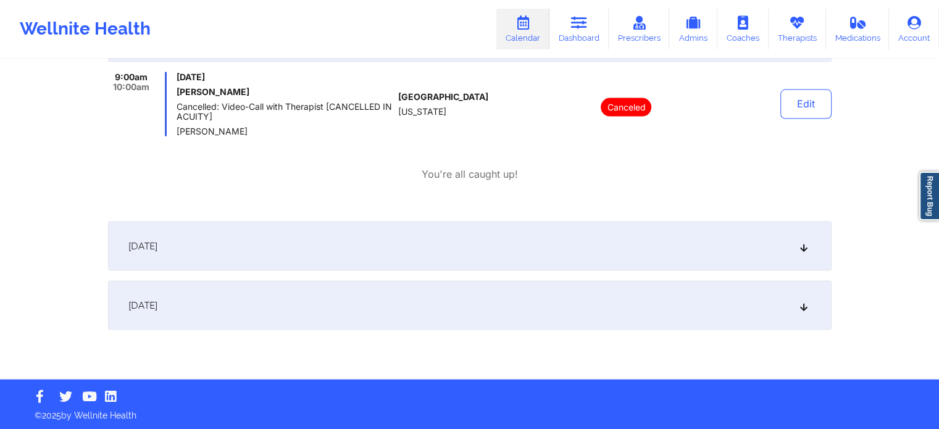
scroll to position [2593, 0]
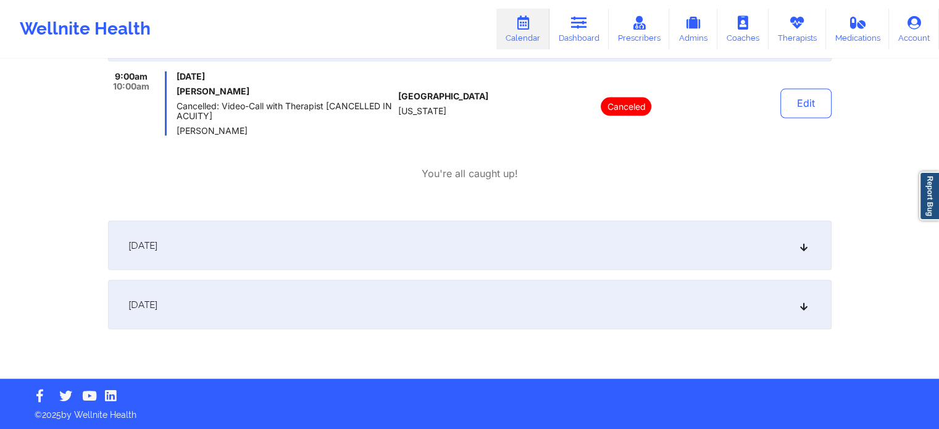
click at [289, 254] on div "October 23, 2025" at bounding box center [469, 245] width 723 height 49
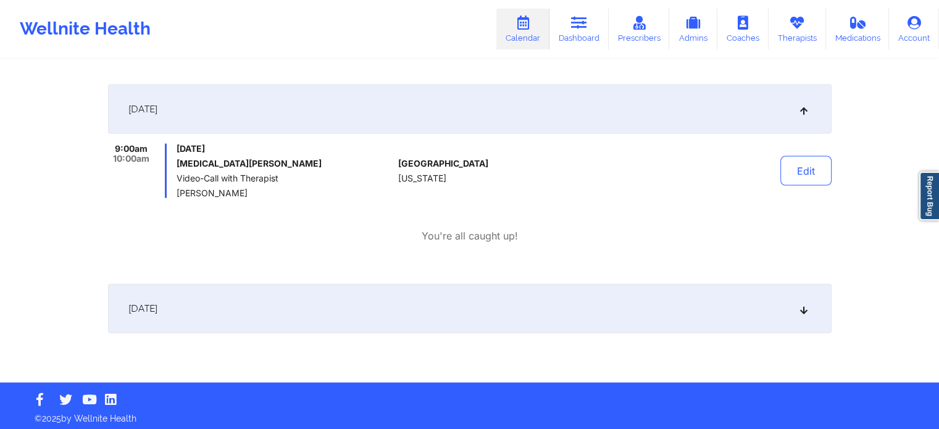
scroll to position [2732, 0]
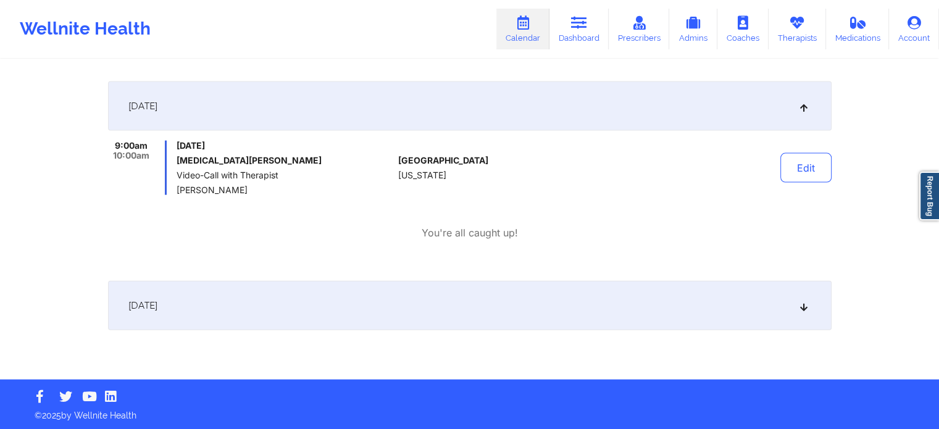
click at [277, 307] on div "October 24, 2025" at bounding box center [469, 305] width 723 height 49
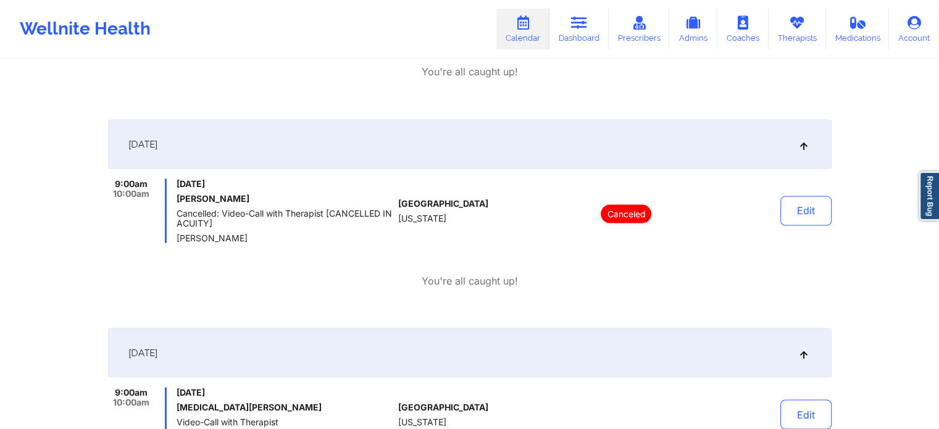
scroll to position [2115, 0]
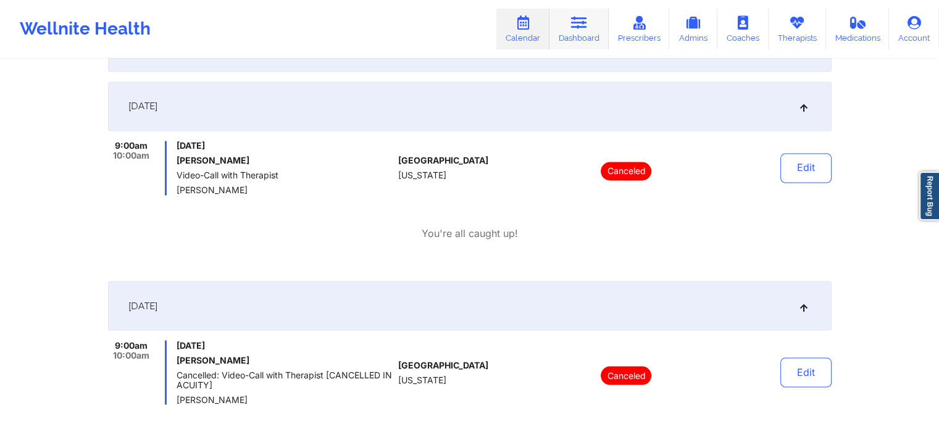
click at [576, 14] on link "Dashboard" at bounding box center [578, 29] width 59 height 41
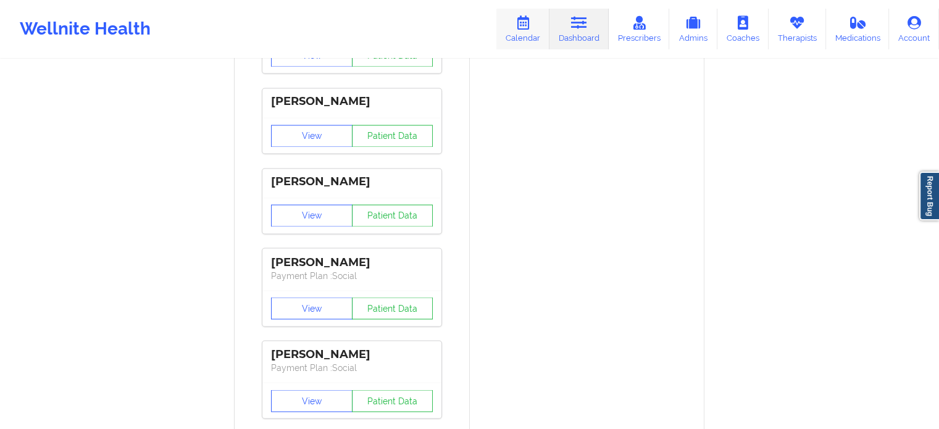
click at [521, 34] on link "Calendar" at bounding box center [522, 29] width 53 height 41
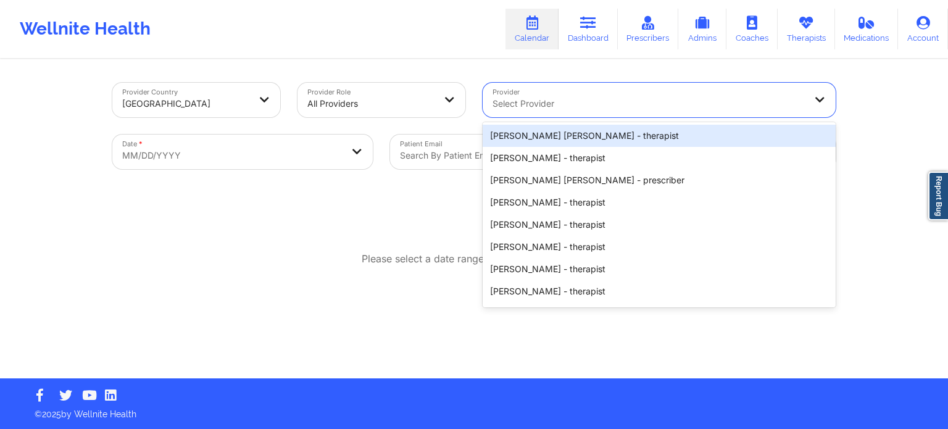
click at [530, 107] on div at bounding box center [648, 103] width 312 height 15
click at [527, 107] on div at bounding box center [648, 103] width 312 height 15
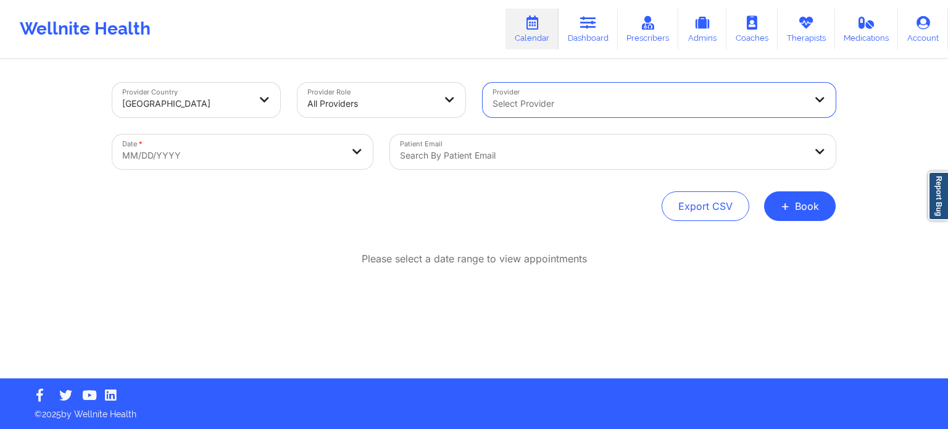
click at [425, 159] on div at bounding box center [602, 155] width 405 height 15
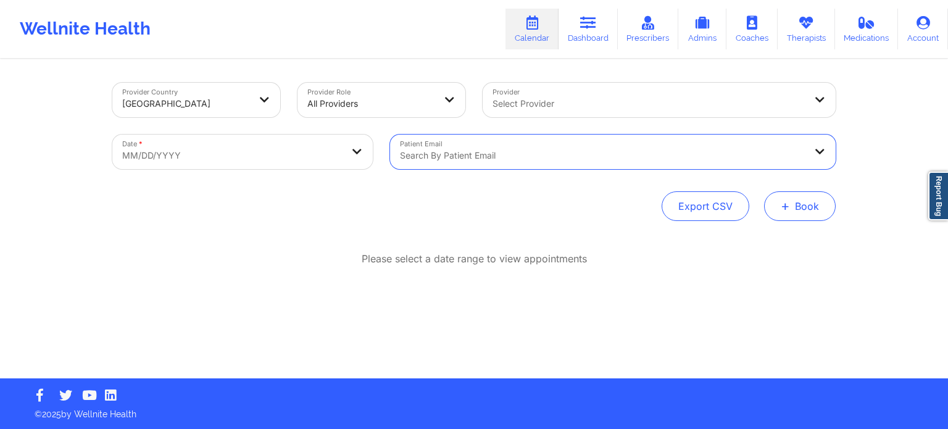
click at [805, 199] on button "+ Book" at bounding box center [800, 206] width 72 height 30
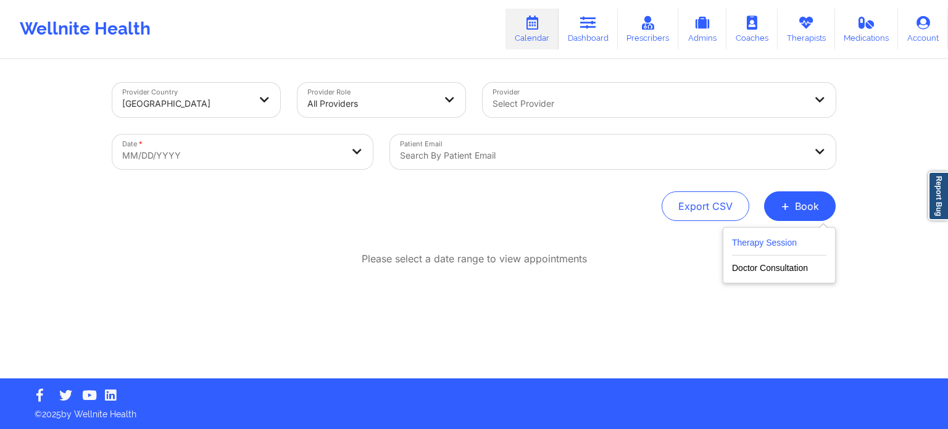
click at [749, 243] on button "Therapy Session" at bounding box center [779, 245] width 94 height 20
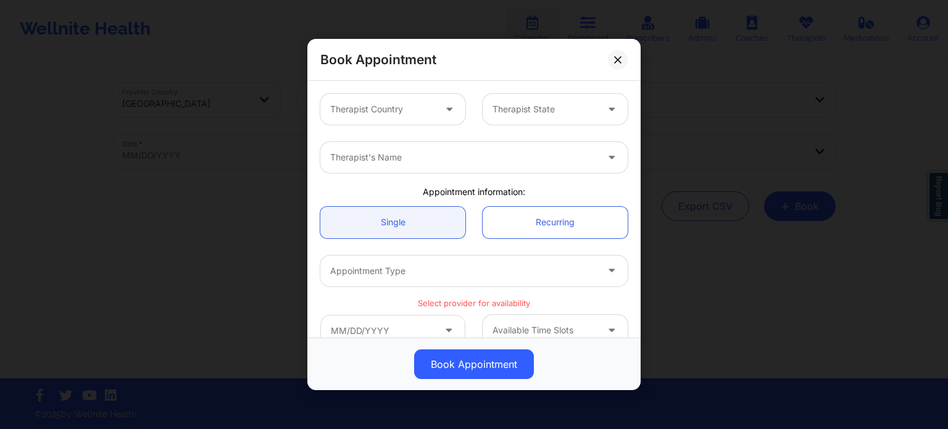
click at [388, 113] on div at bounding box center [382, 109] width 104 height 15
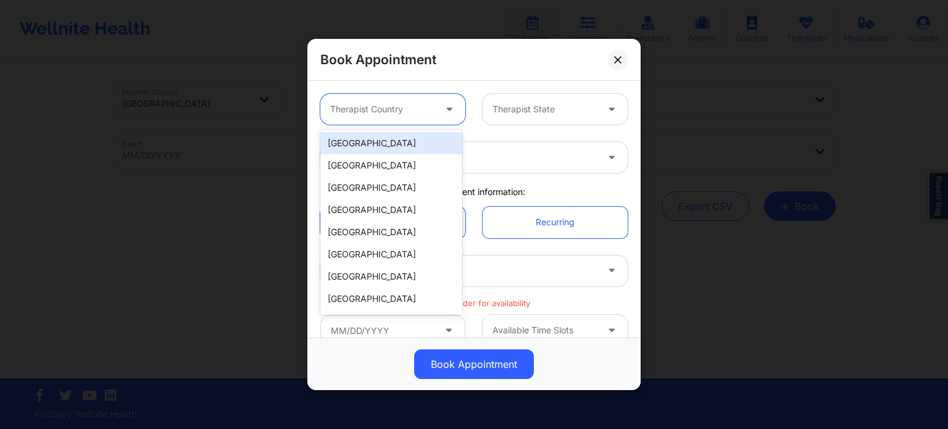
click at [386, 145] on div "[GEOGRAPHIC_DATA]" at bounding box center [391, 143] width 142 height 22
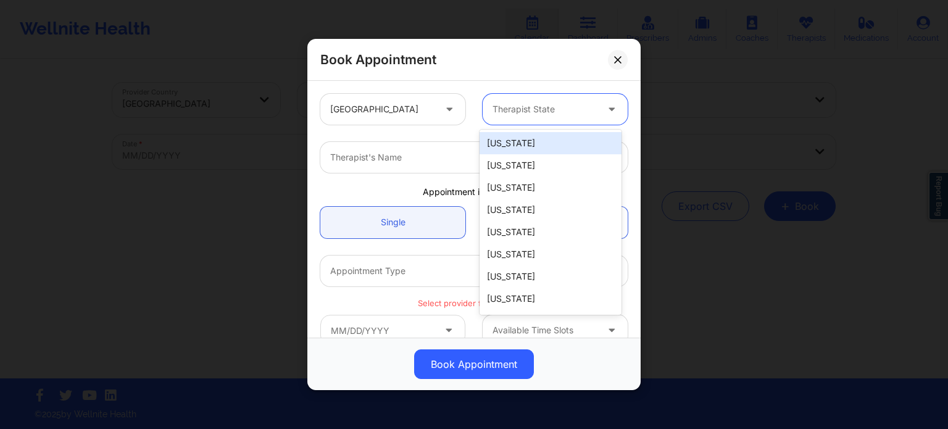
click at [542, 107] on div at bounding box center [544, 109] width 104 height 15
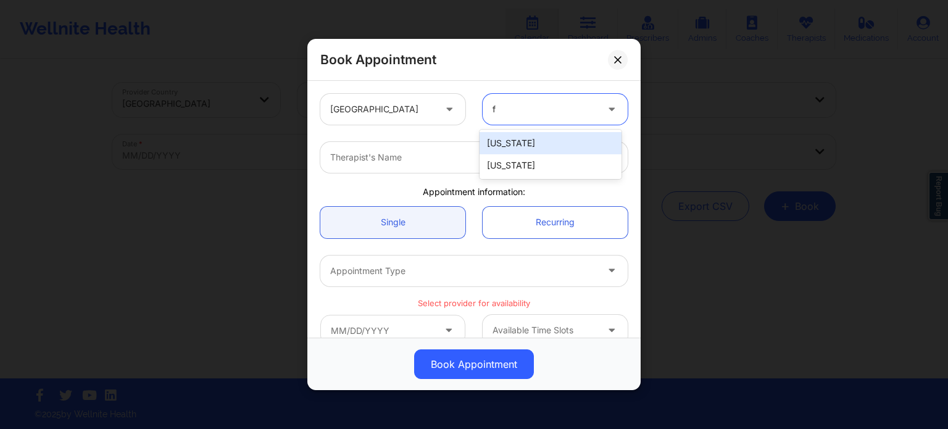
type input "fl"
click at [536, 139] on div "[US_STATE]" at bounding box center [550, 143] width 142 height 22
click at [442, 152] on div at bounding box center [463, 157] width 267 height 15
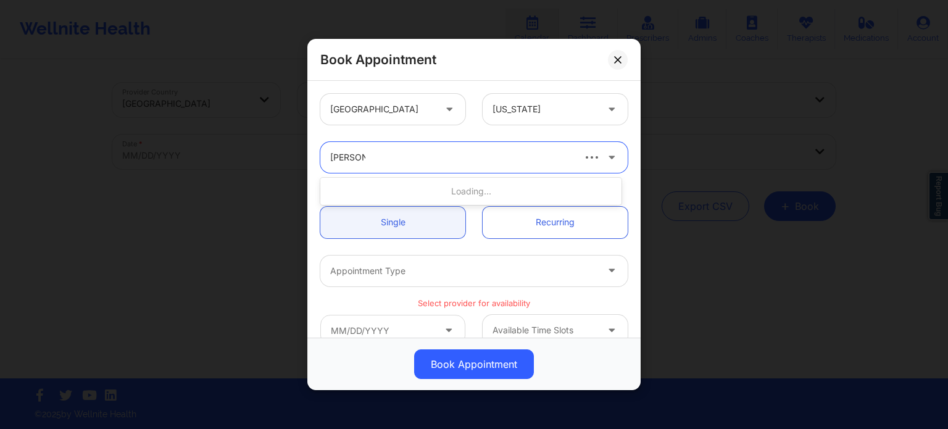
type input "baumann"
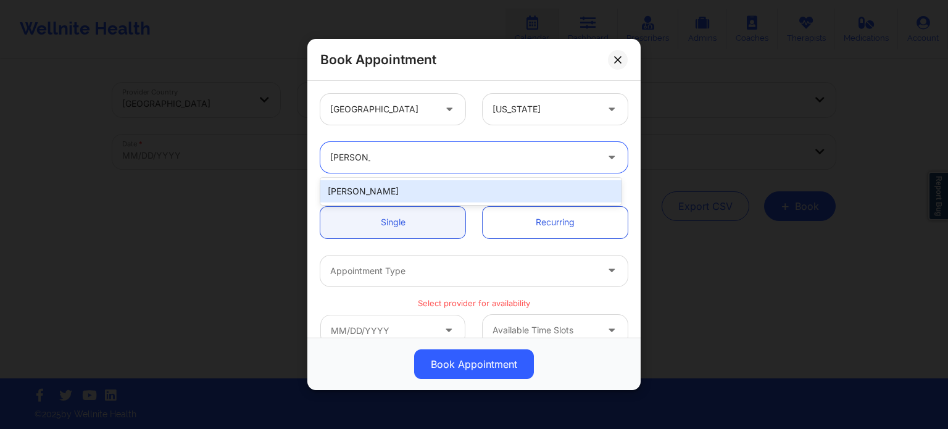
click at [426, 192] on div "Cindy L Baumann" at bounding box center [470, 191] width 301 height 22
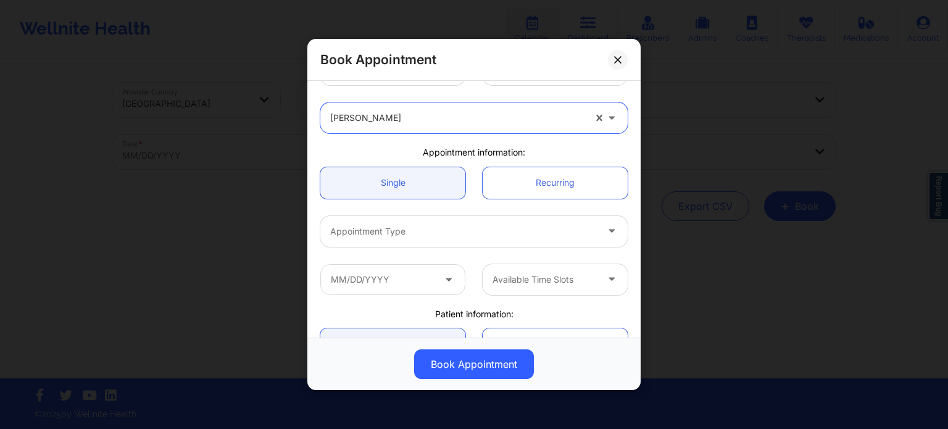
scroll to position [62, 0]
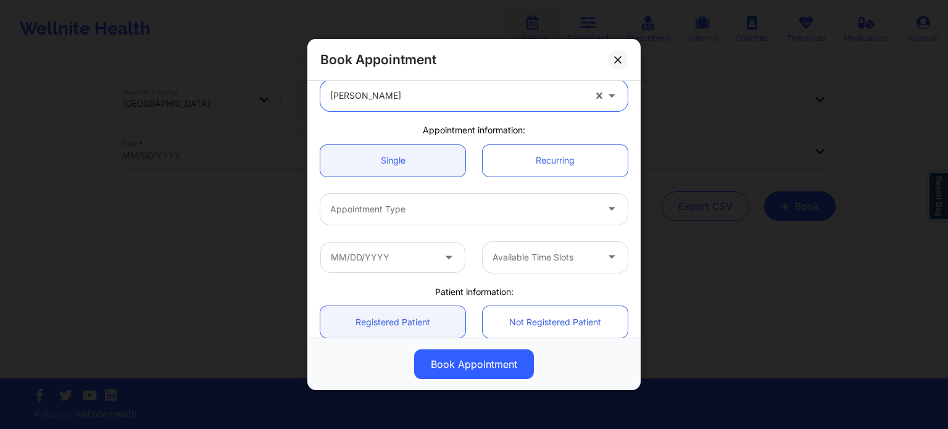
click at [414, 212] on div at bounding box center [463, 209] width 267 height 15
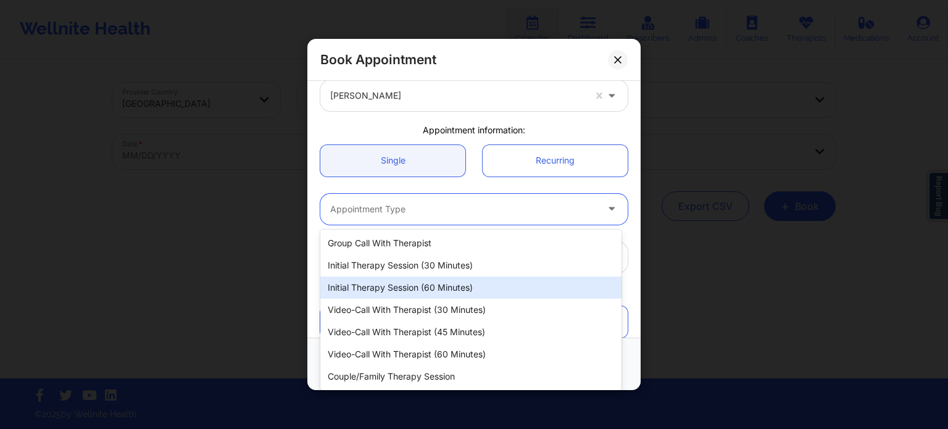
click at [400, 288] on div "Initial Therapy Session (60 minutes)" at bounding box center [470, 287] width 301 height 22
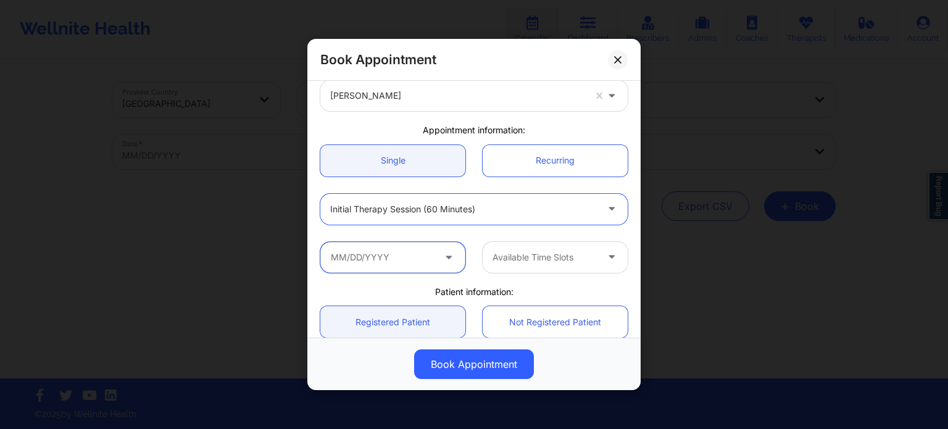
click at [392, 252] on input "text" at bounding box center [392, 257] width 145 height 31
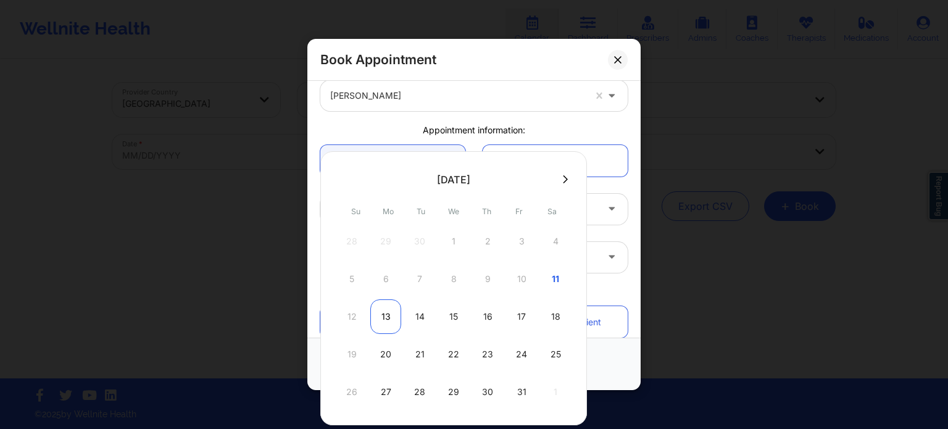
click at [386, 320] on div "13" at bounding box center [385, 316] width 31 height 35
type input "10/13/2025"
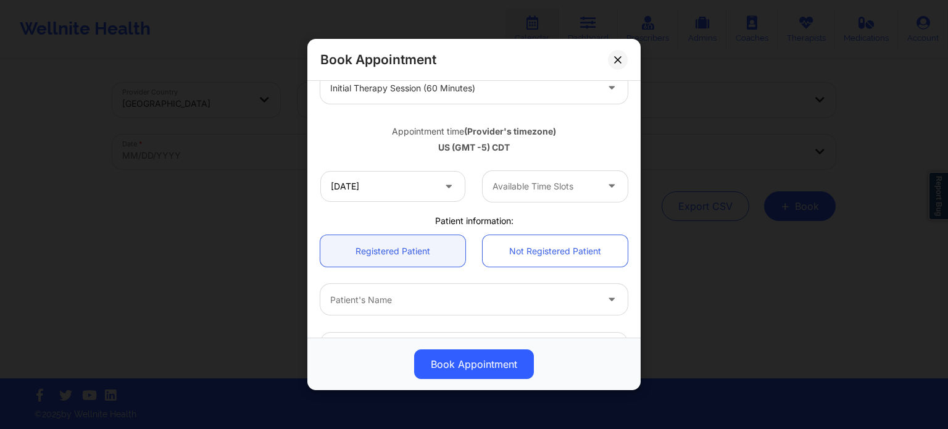
scroll to position [185, 0]
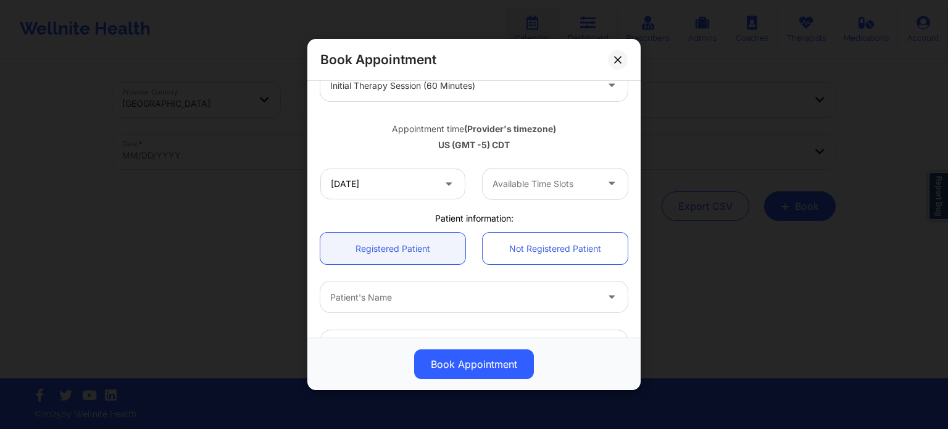
click at [537, 180] on div at bounding box center [544, 183] width 104 height 15
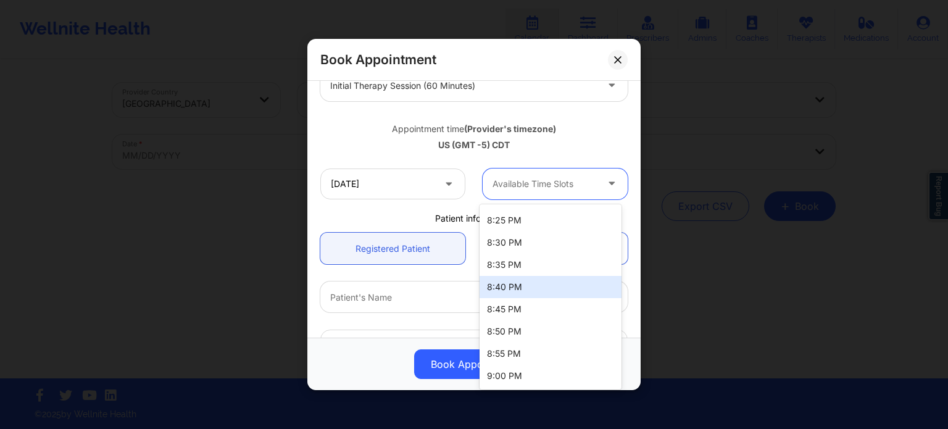
scroll to position [0, 0]
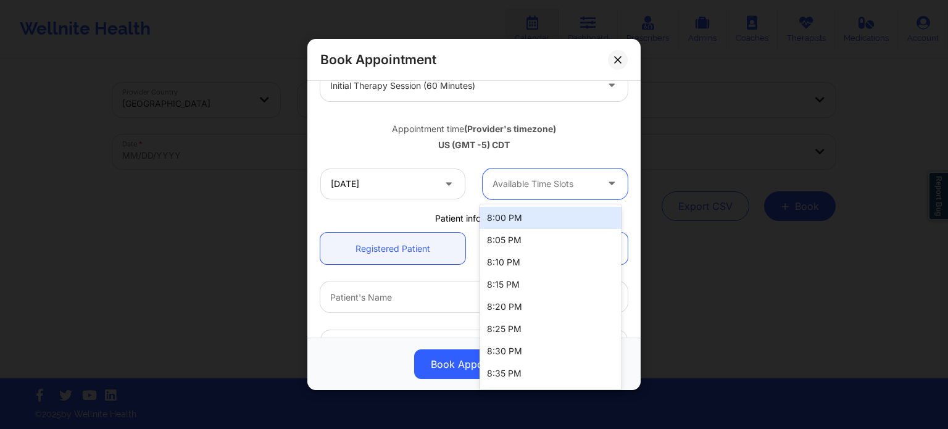
click at [531, 220] on div "8:00 PM" at bounding box center [550, 218] width 142 height 22
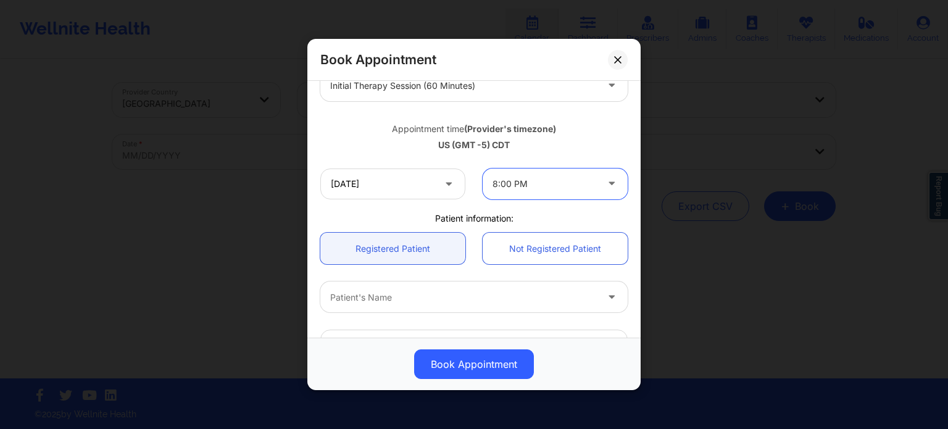
click at [597, 129] on div "Appointment time (Provider's timezone)" at bounding box center [473, 129] width 307 height 12
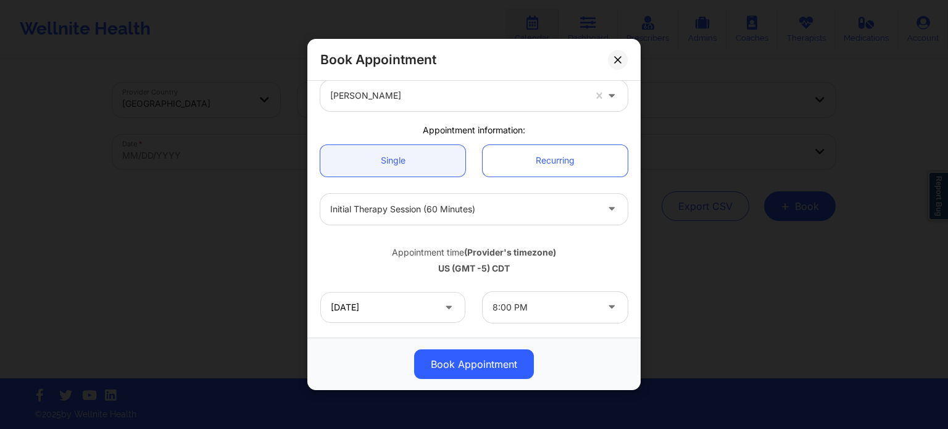
scroll to position [123, 0]
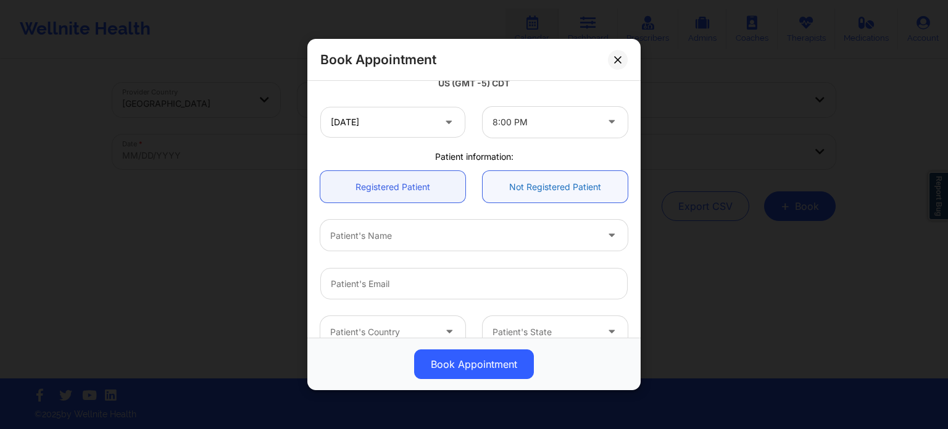
click at [536, 188] on link "Not Registered Patient" at bounding box center [555, 186] width 145 height 31
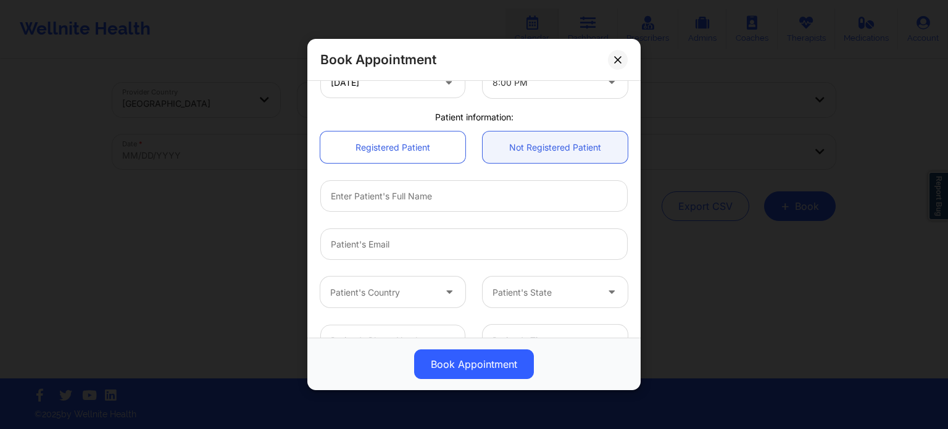
scroll to position [309, 0]
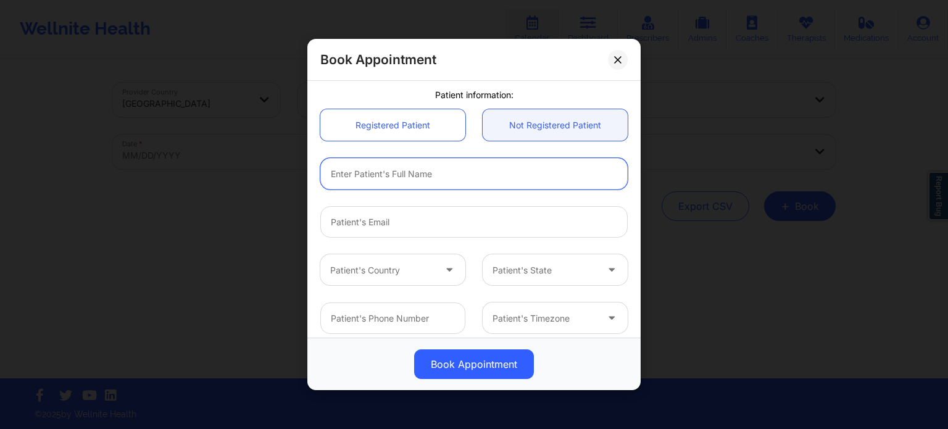
click at [412, 176] on input "text" at bounding box center [473, 173] width 307 height 31
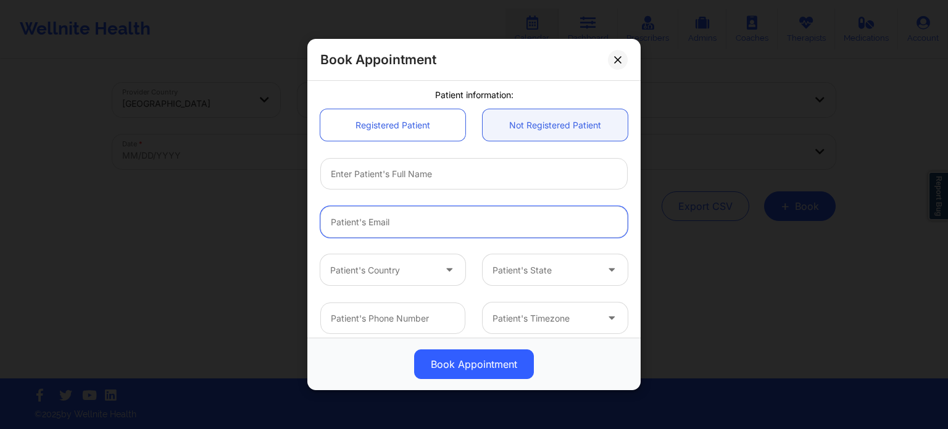
click at [351, 233] on input "Patient Email" at bounding box center [473, 221] width 307 height 31
paste input "[EMAIL_ADDRESS][DOMAIN_NAME]"
type input "[EMAIL_ADDRESS][DOMAIN_NAME]"
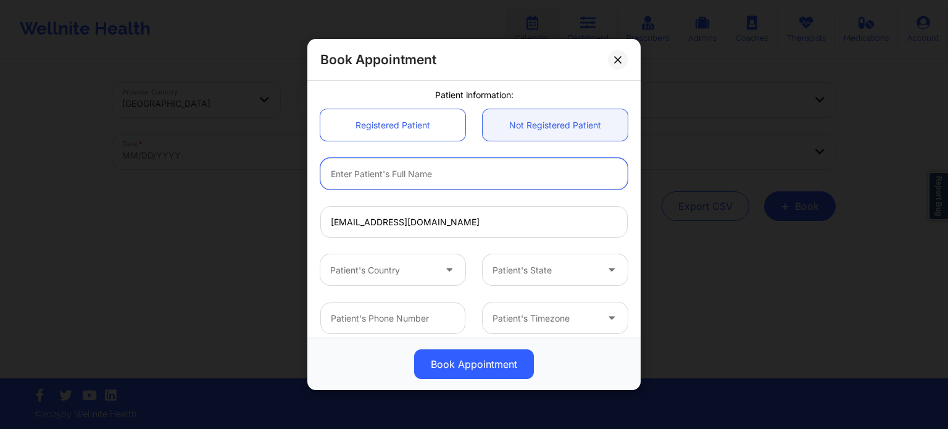
click at [401, 180] on input "text" at bounding box center [473, 173] width 307 height 31
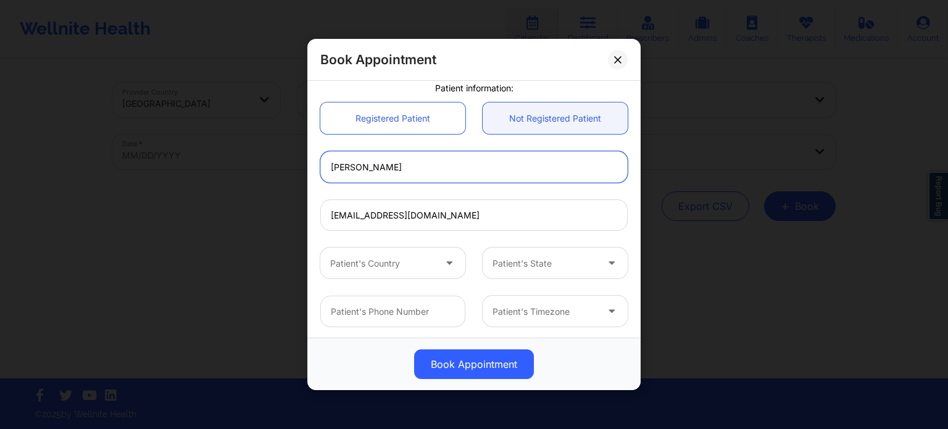
scroll to position [317, 0]
type input "Roberto Diaz"
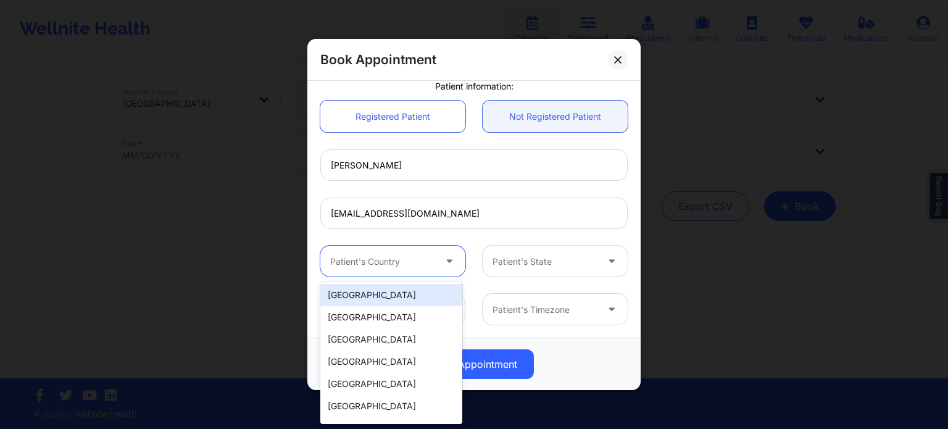
click at [363, 273] on div "Patient's Country" at bounding box center [377, 261] width 115 height 31
click at [368, 298] on div "[GEOGRAPHIC_DATA]" at bounding box center [391, 295] width 142 height 22
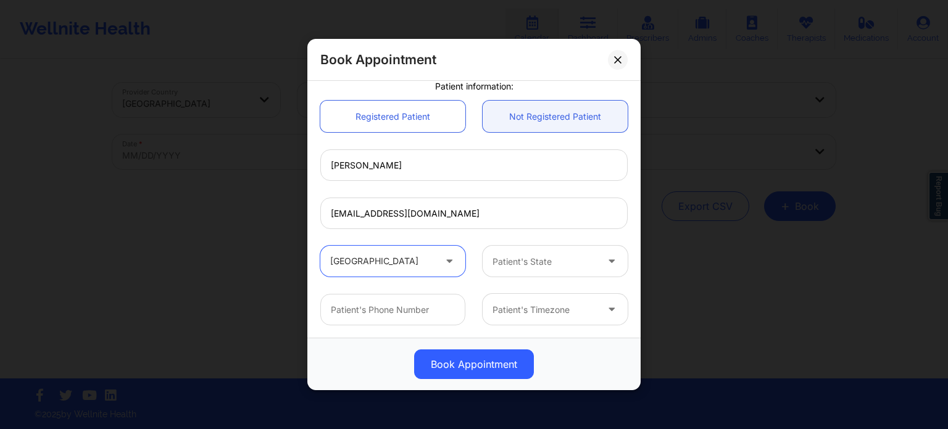
click at [523, 269] on div "Patient's State" at bounding box center [540, 261] width 115 height 31
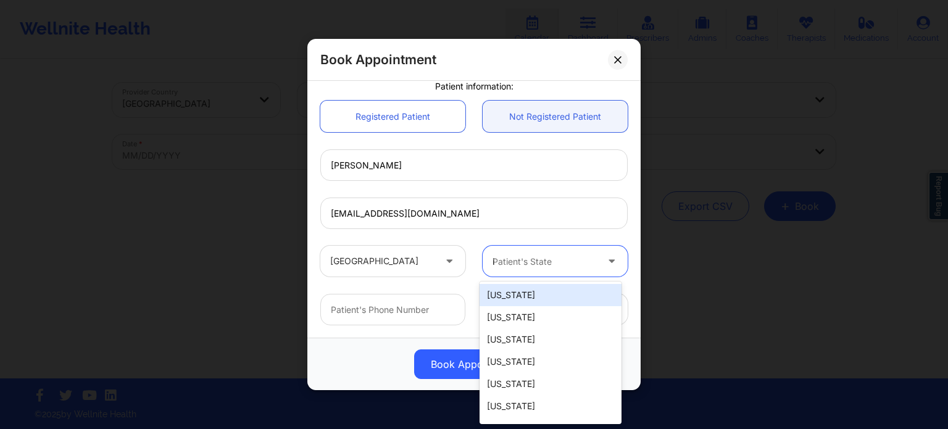
type input "il"
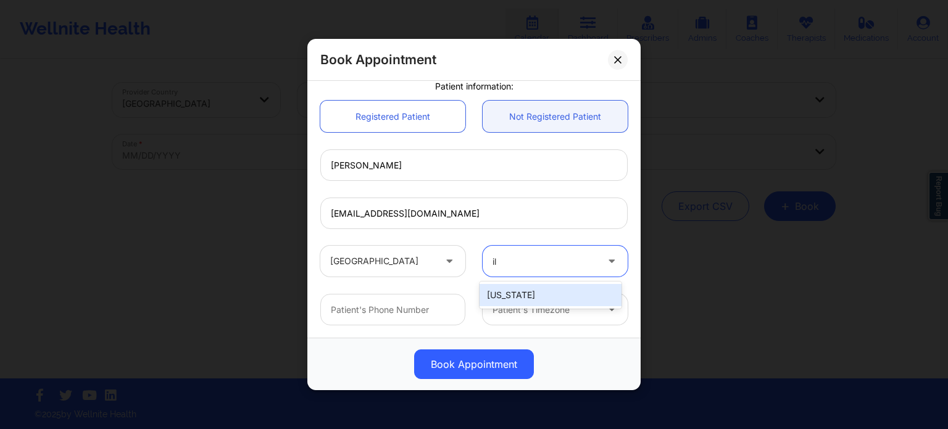
click at [521, 296] on div "Illinois" at bounding box center [550, 295] width 142 height 22
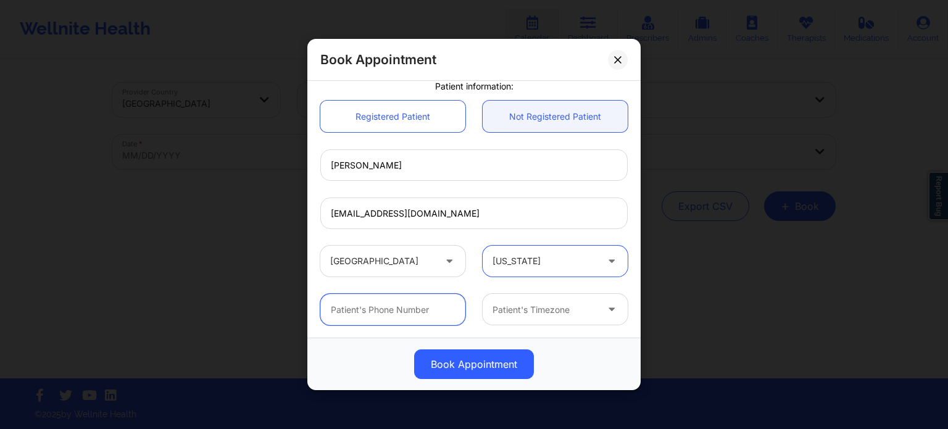
click at [410, 318] on input "text" at bounding box center [392, 309] width 145 height 31
paste input "(773) 410-6586"
type input "(773) 410-6586"
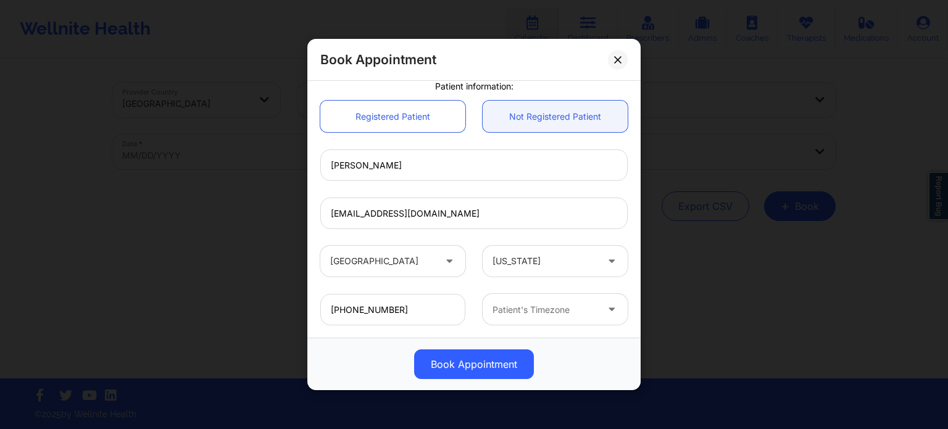
click at [516, 307] on div at bounding box center [544, 309] width 104 height 15
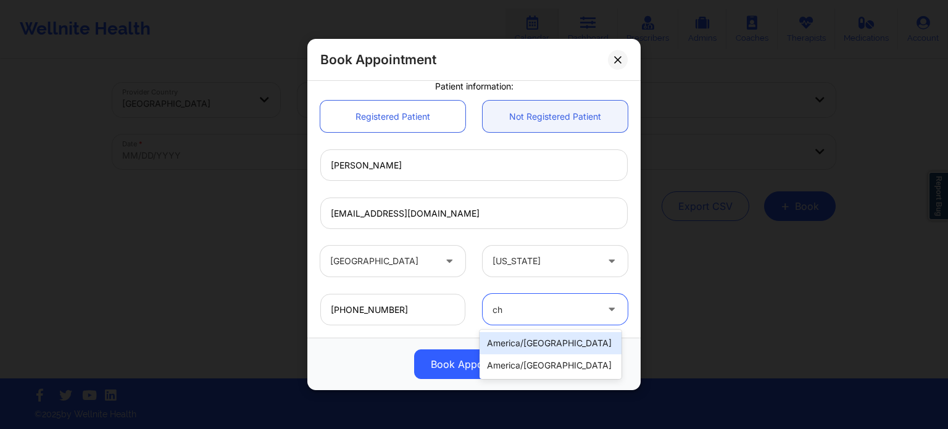
type input "chi"
click at [526, 345] on div "america/chicago" at bounding box center [550, 343] width 142 height 22
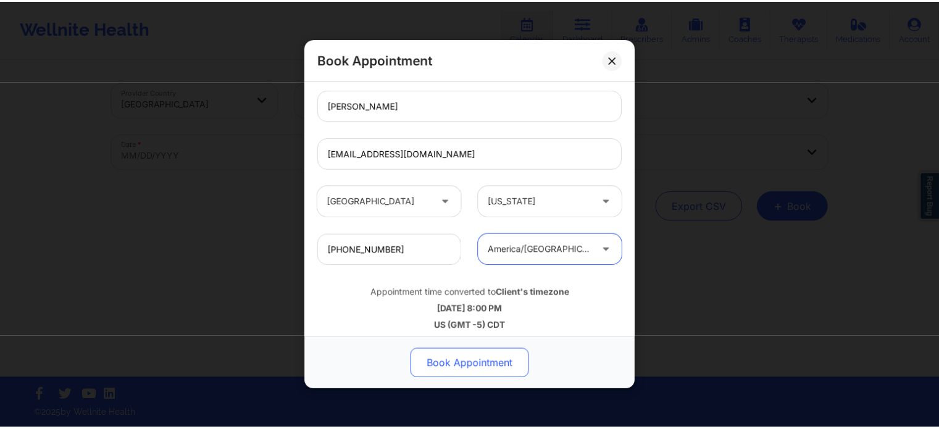
scroll to position [384, 0]
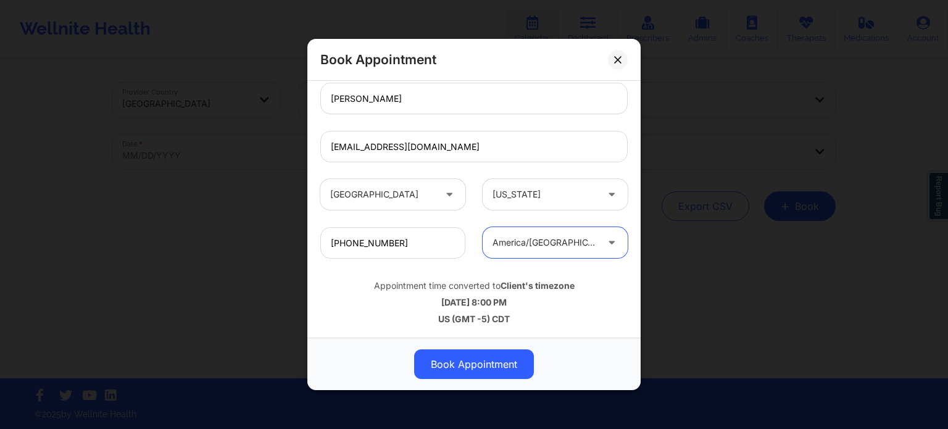
click at [485, 363] on button "Book Appointment" at bounding box center [474, 364] width 120 height 30
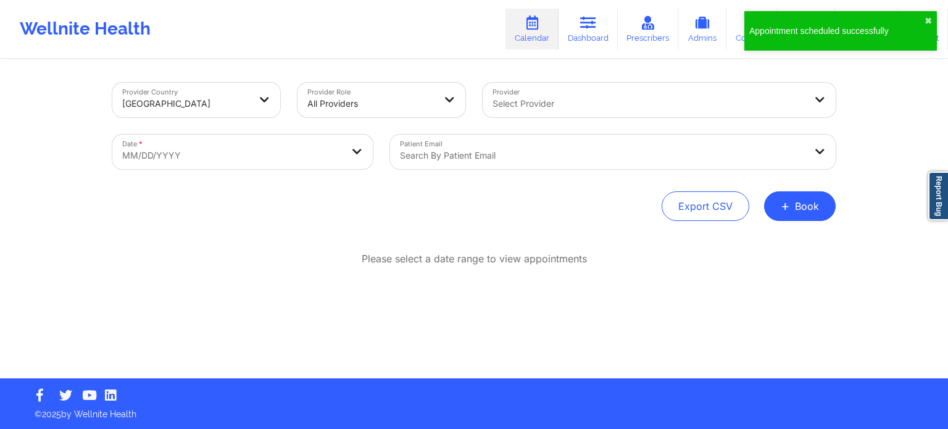
drag, startPoint x: 595, startPoint y: 15, endPoint x: 547, endPoint y: 51, distance: 60.0
click at [595, 17] on icon at bounding box center [588, 23] width 16 height 14
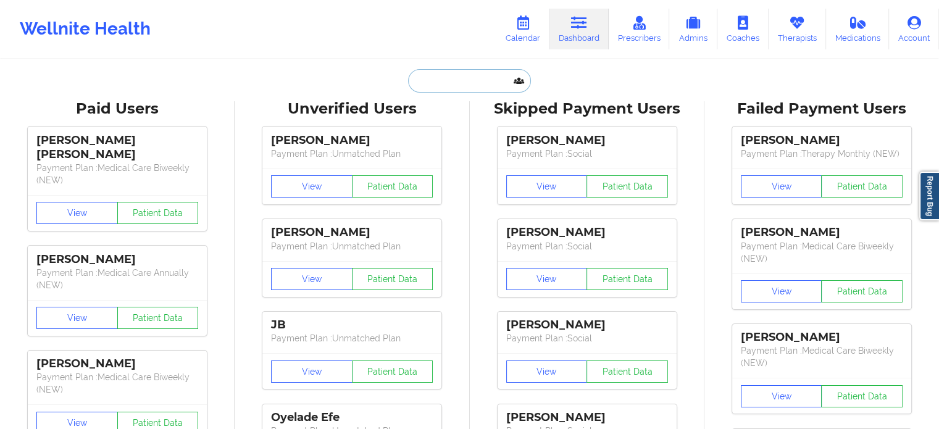
click at [471, 83] on input "text" at bounding box center [469, 80] width 122 height 23
paste input "LOMBIDADALILACAN@GMAIL.COM"
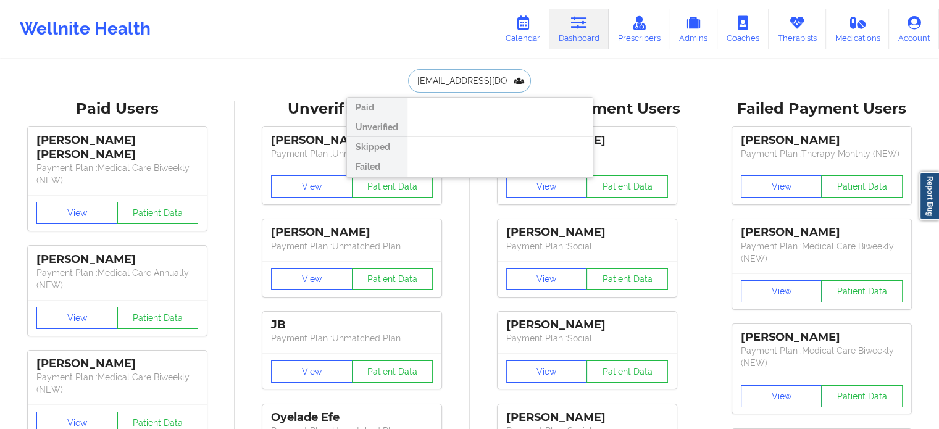
click at [455, 81] on input "LOMBIDADALILACAN@GMAIL.COM" at bounding box center [469, 80] width 122 height 23
paste input "Stephanie Reyes"
click at [421, 78] on input "Stephanie Reyes" at bounding box center [469, 80] width 122 height 23
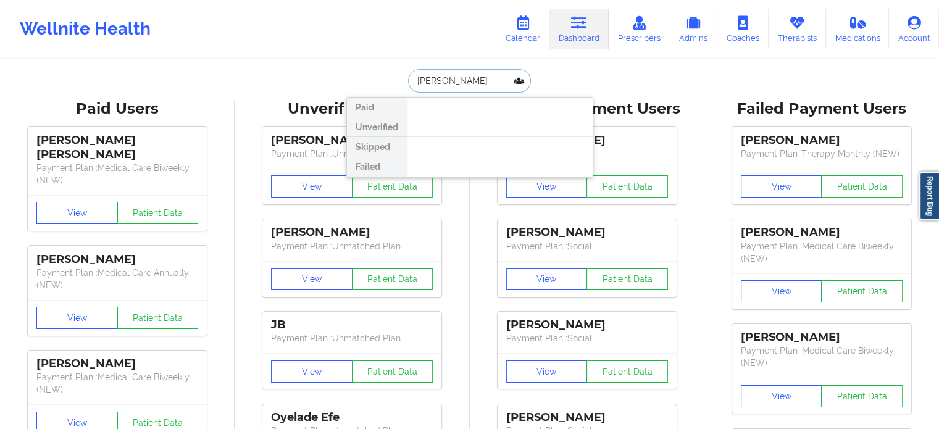
click at [418, 77] on input "Stephanie Reyes" at bounding box center [469, 80] width 122 height 23
click at [414, 78] on input "Stephanie Reyes" at bounding box center [469, 80] width 122 height 23
drag, startPoint x: 480, startPoint y: 83, endPoint x: 459, endPoint y: 83, distance: 21.0
click at [459, 83] on input "Stephanie Reyes" at bounding box center [469, 80] width 122 height 23
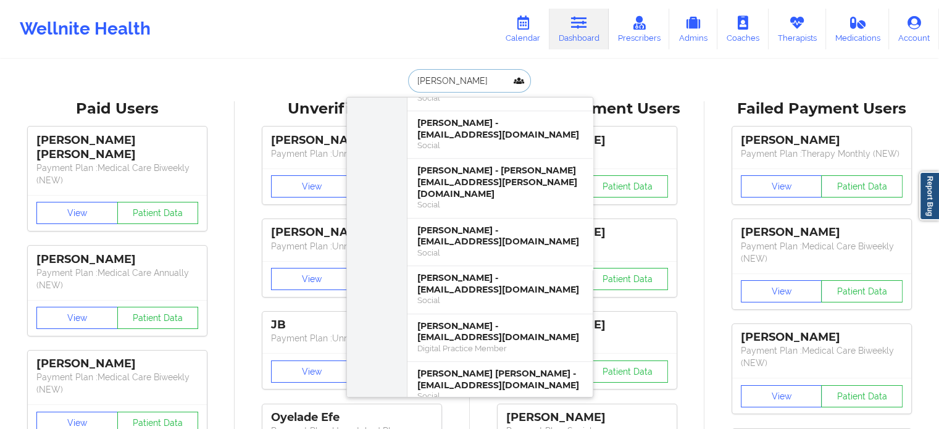
scroll to position [802, 0]
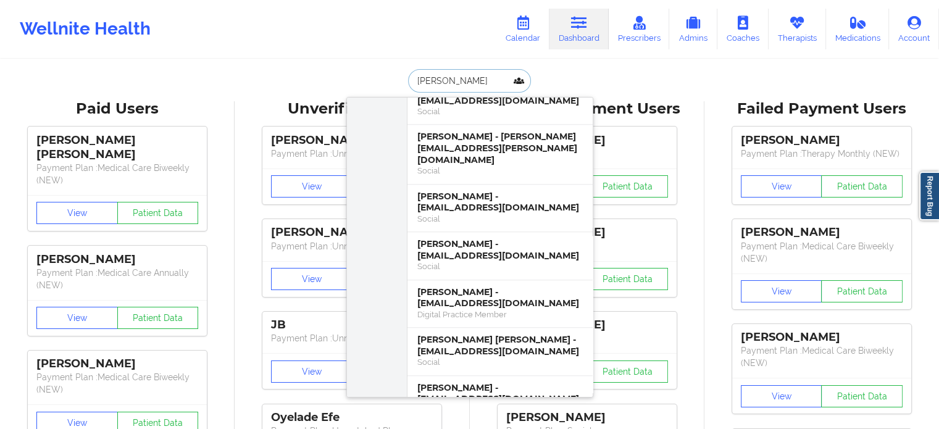
click at [465, 86] on input "Stephanie" at bounding box center [469, 80] width 122 height 23
paste input "PAWS.SR.SR@GMAIL.COM"
type input "PAWS.SR.SR@GMAIL.COM"
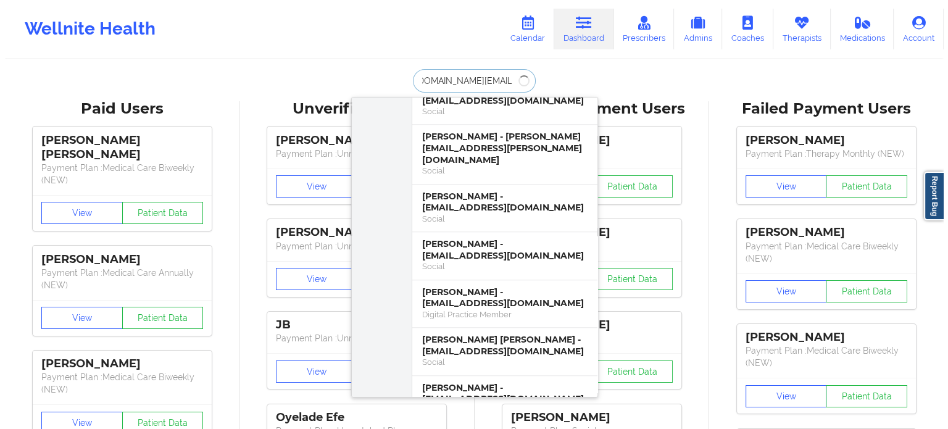
scroll to position [0, 0]
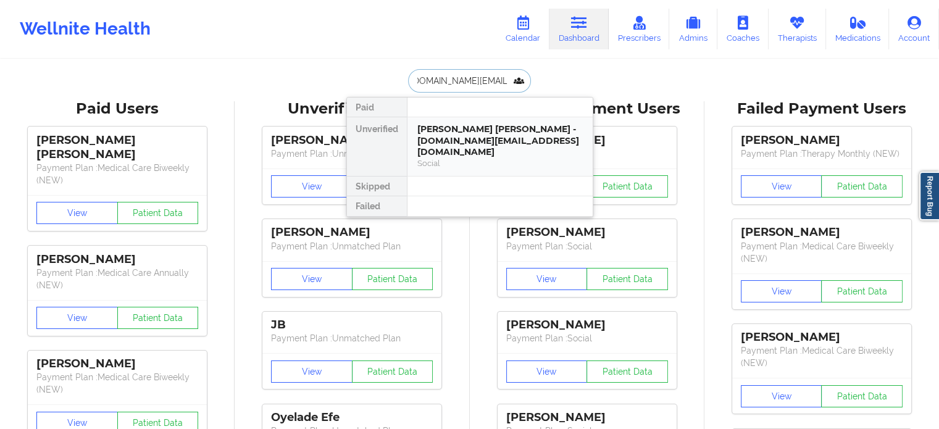
click at [471, 129] on div "Stephanie Giselle Reyes - paws.sr.sr@gmail.com" at bounding box center [499, 140] width 165 height 35
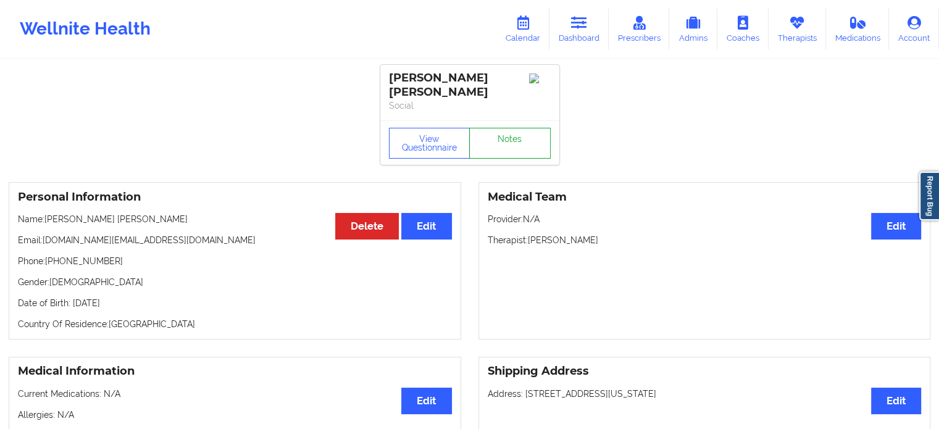
click at [533, 145] on link "Notes" at bounding box center [509, 143] width 81 height 31
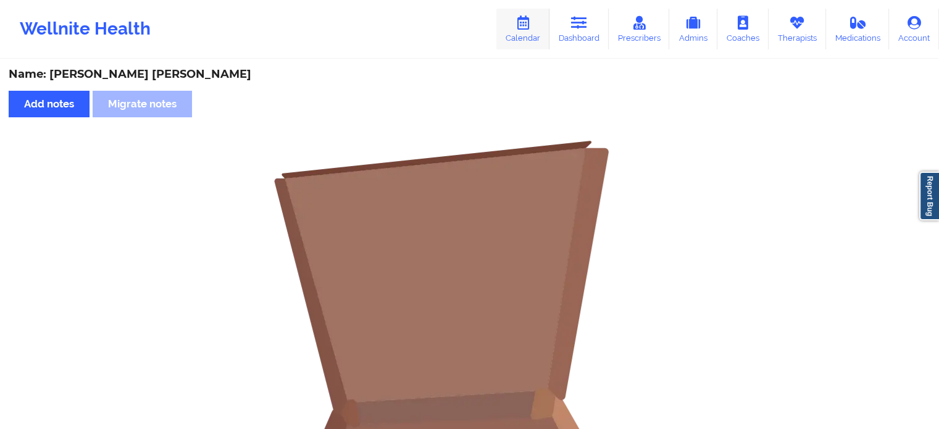
click at [511, 38] on link "Calendar" at bounding box center [522, 29] width 53 height 41
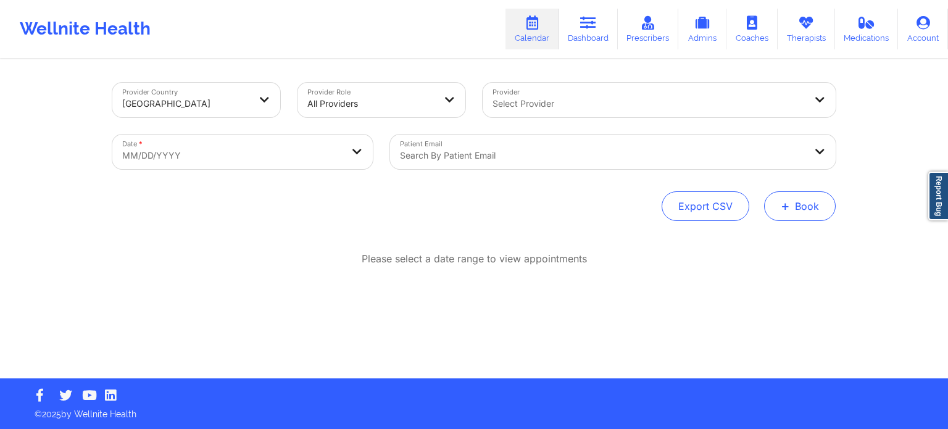
click at [775, 208] on button "+ Book" at bounding box center [800, 206] width 72 height 30
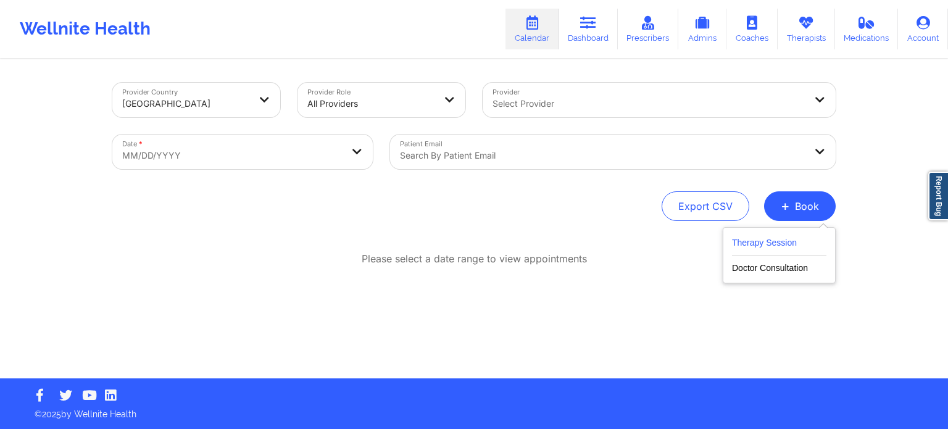
click at [773, 244] on button "Therapy Session" at bounding box center [779, 245] width 94 height 20
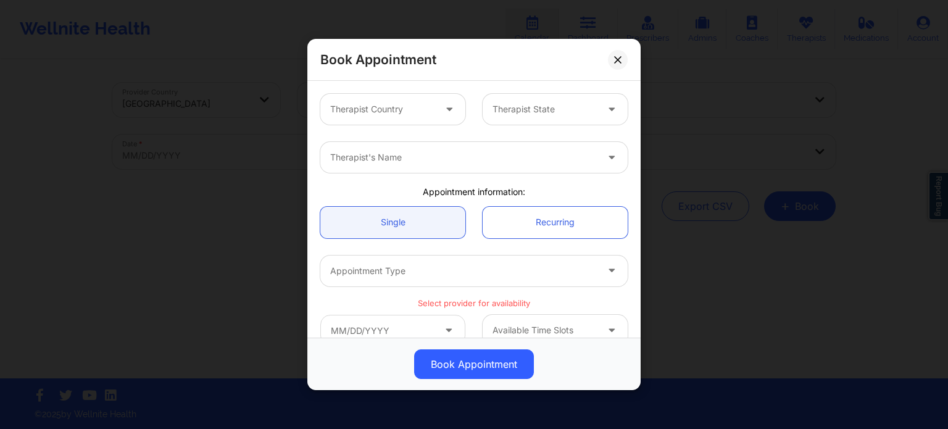
click at [380, 113] on div at bounding box center [382, 109] width 104 height 15
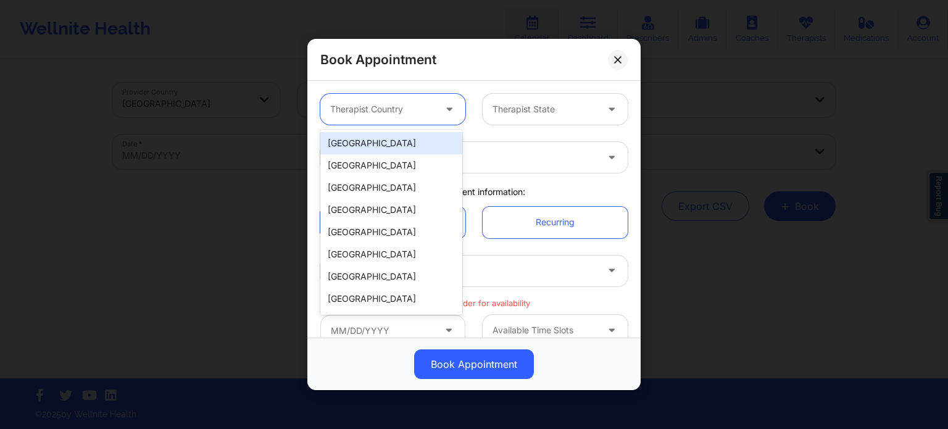
drag, startPoint x: 382, startPoint y: 140, endPoint x: 402, endPoint y: 131, distance: 22.1
click at [382, 140] on div "[GEOGRAPHIC_DATA]" at bounding box center [391, 143] width 142 height 22
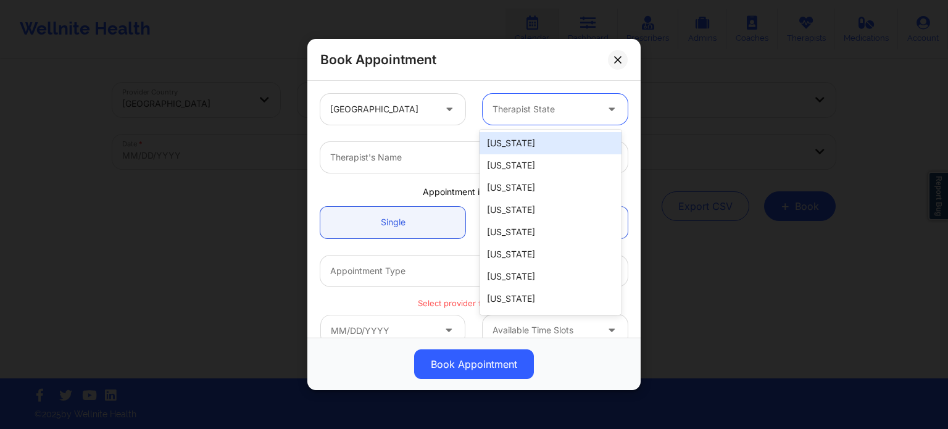
click at [508, 115] on div at bounding box center [544, 109] width 104 height 15
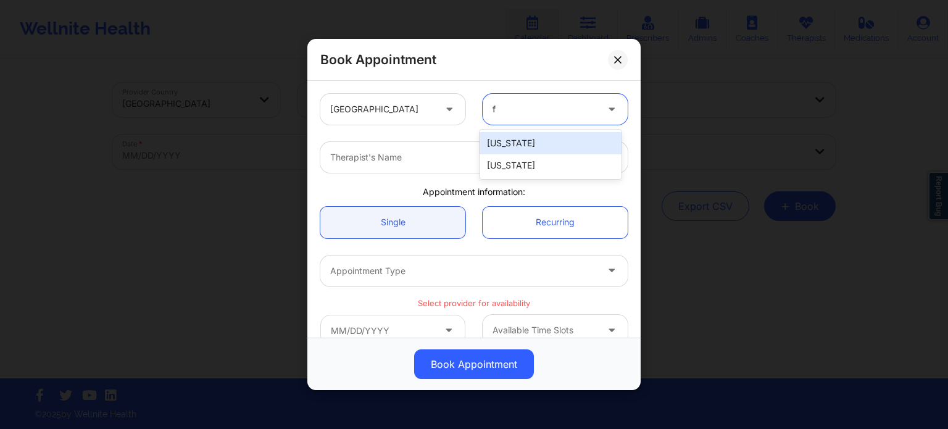
type input "fl"
click at [508, 149] on div "[US_STATE]" at bounding box center [550, 143] width 142 height 22
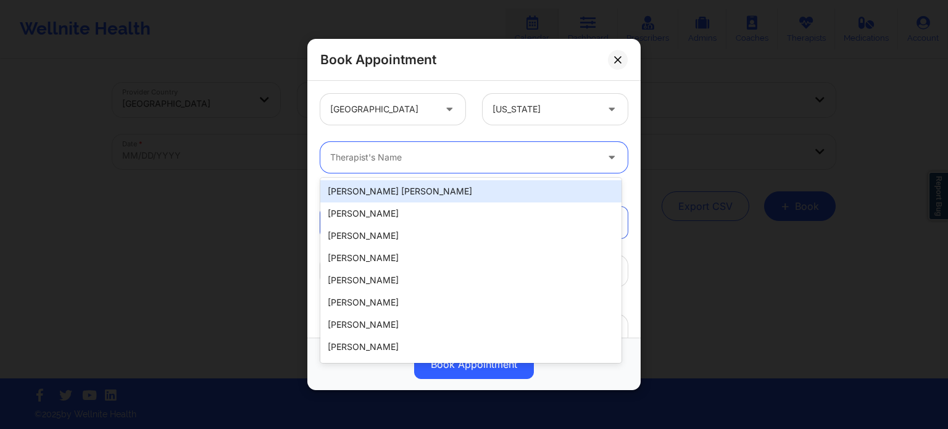
click at [450, 156] on div at bounding box center [463, 157] width 267 height 15
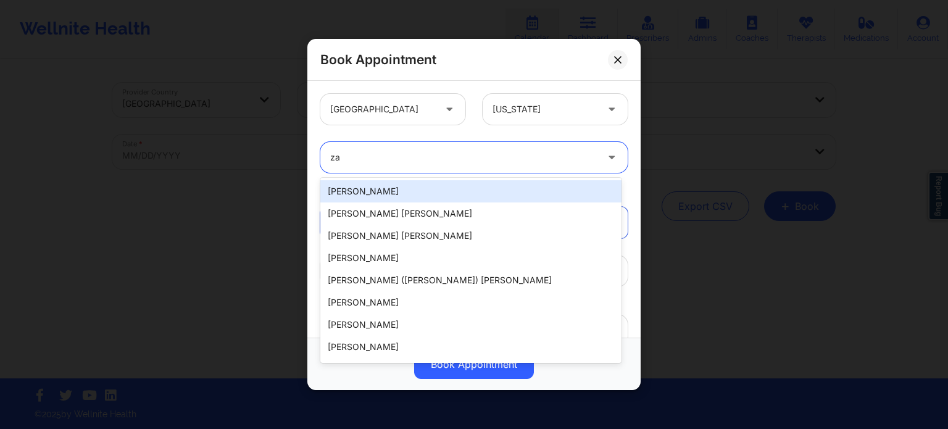
type input "zap"
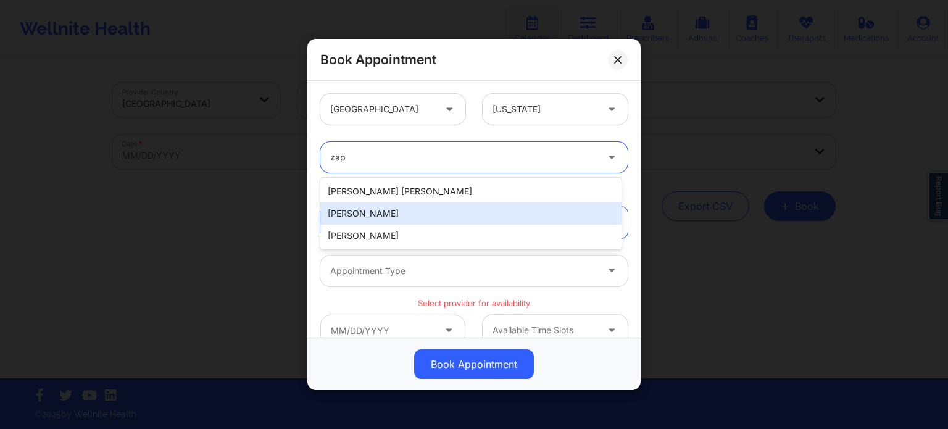
click at [404, 216] on div "Susan P Zapatha" at bounding box center [470, 213] width 301 height 22
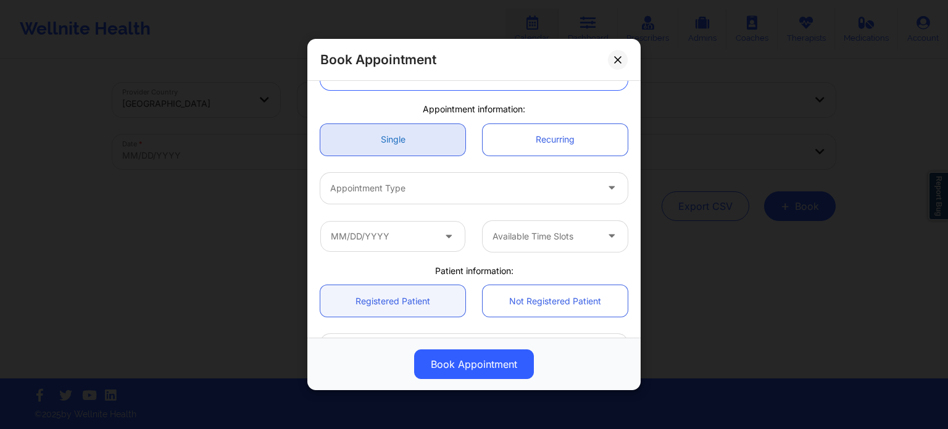
click at [400, 155] on div "United States Florida option Susan P Zapatha, selected. Susan P Zapatha Appoint…" at bounding box center [474, 259] width 325 height 515
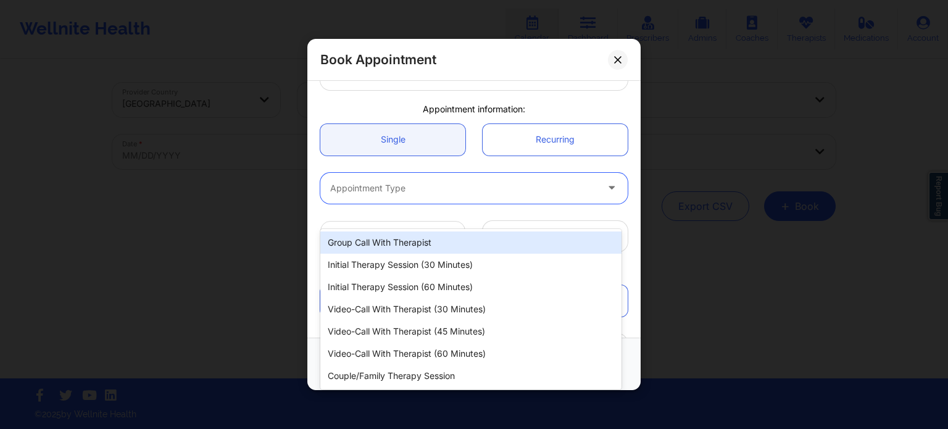
scroll to position [62, 0]
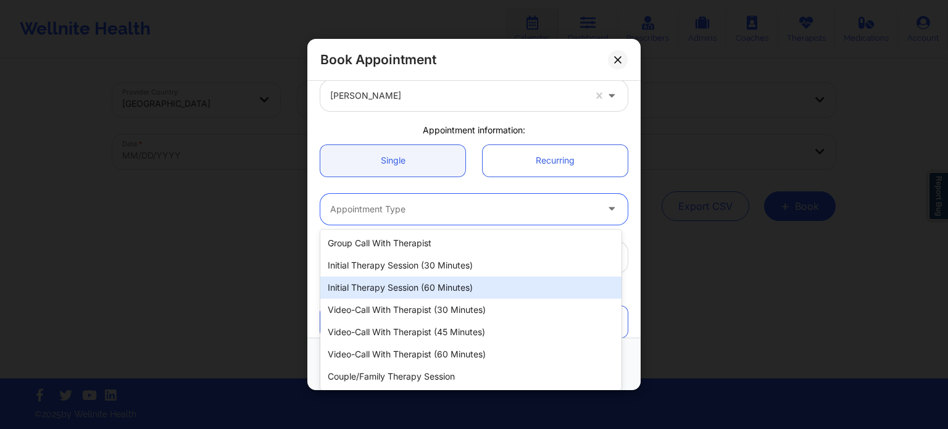
click at [381, 289] on div "Initial Therapy Session (60 minutes)" at bounding box center [470, 287] width 301 height 22
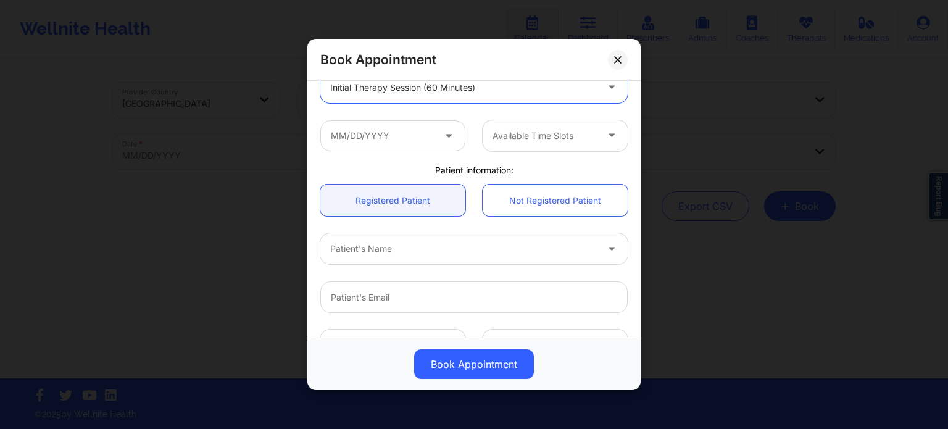
scroll to position [185, 0]
click at [388, 141] on input "text" at bounding box center [392, 133] width 145 height 31
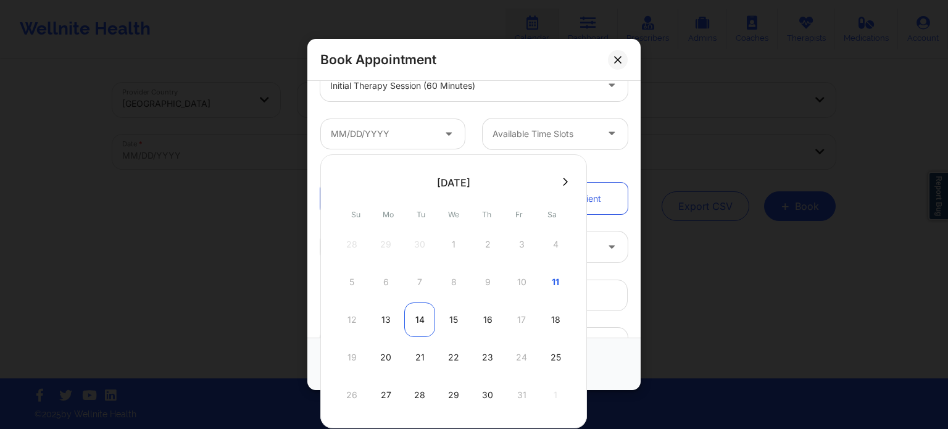
click at [415, 323] on div "14" at bounding box center [419, 319] width 31 height 35
type input "10/14/2025"
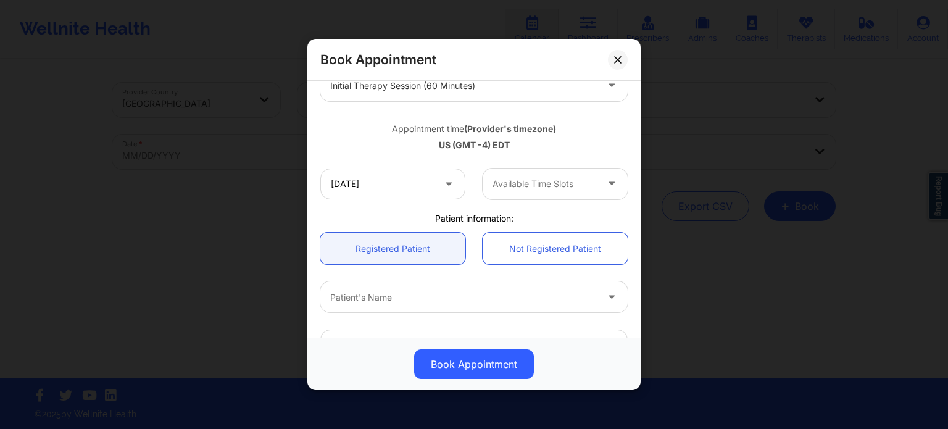
click at [533, 183] on div at bounding box center [544, 183] width 104 height 15
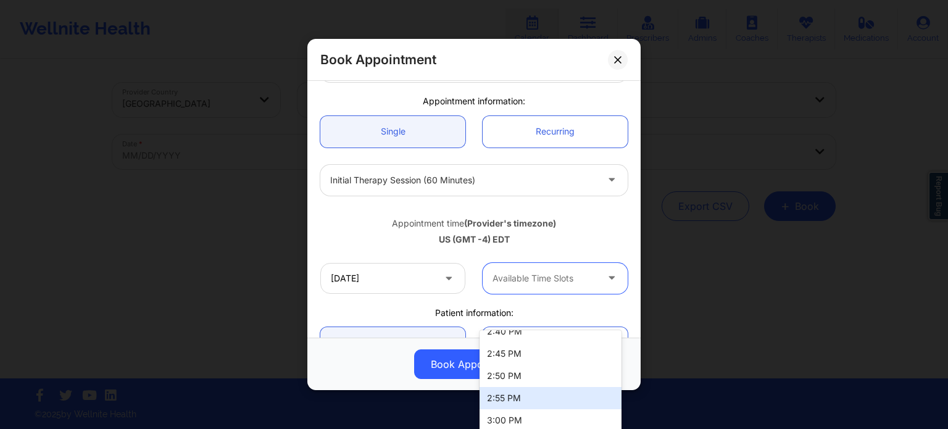
scroll to position [0, 0]
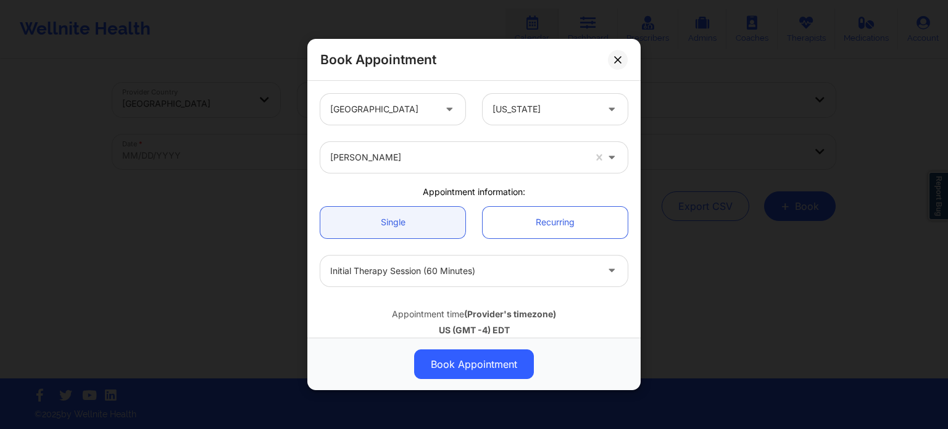
click at [394, 114] on div at bounding box center [382, 109] width 104 height 15
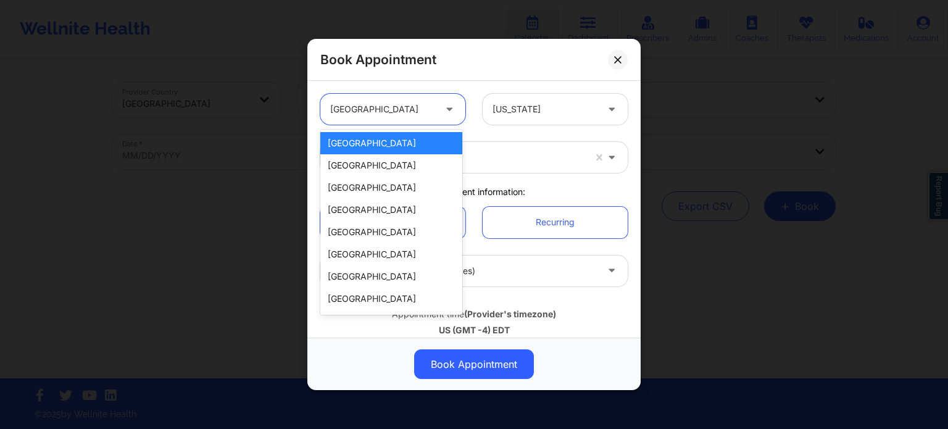
click at [393, 114] on div at bounding box center [382, 109] width 104 height 15
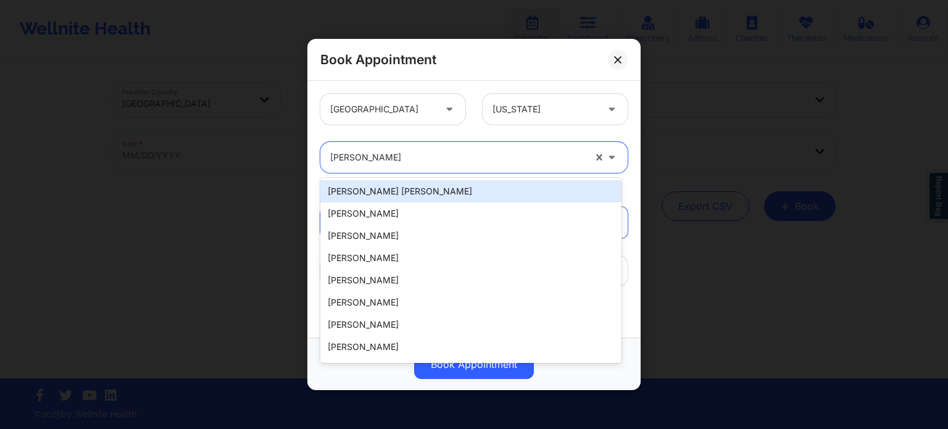
click at [390, 157] on div at bounding box center [457, 157] width 254 height 15
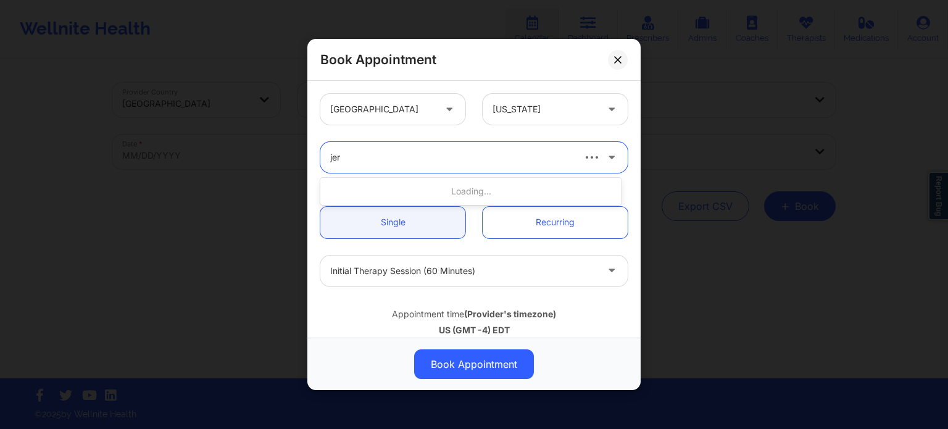
type input "jeri"
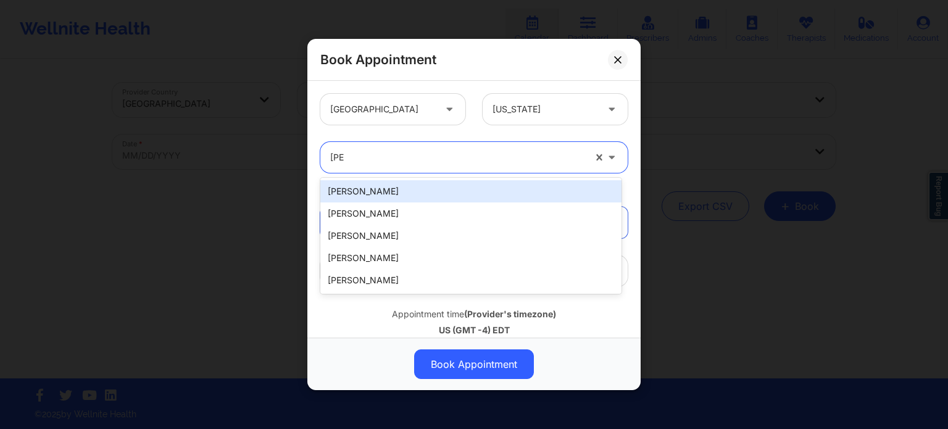
click at [390, 189] on div "Jeri DeVale" at bounding box center [470, 191] width 301 height 22
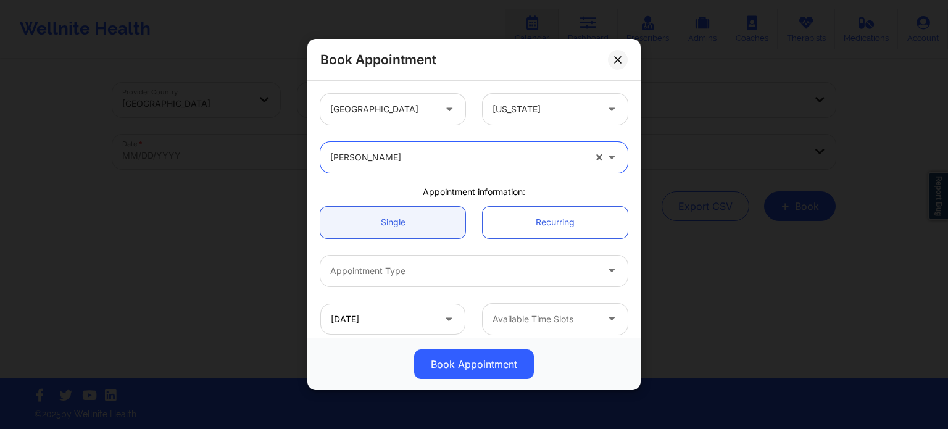
click at [380, 273] on div at bounding box center [463, 270] width 267 height 15
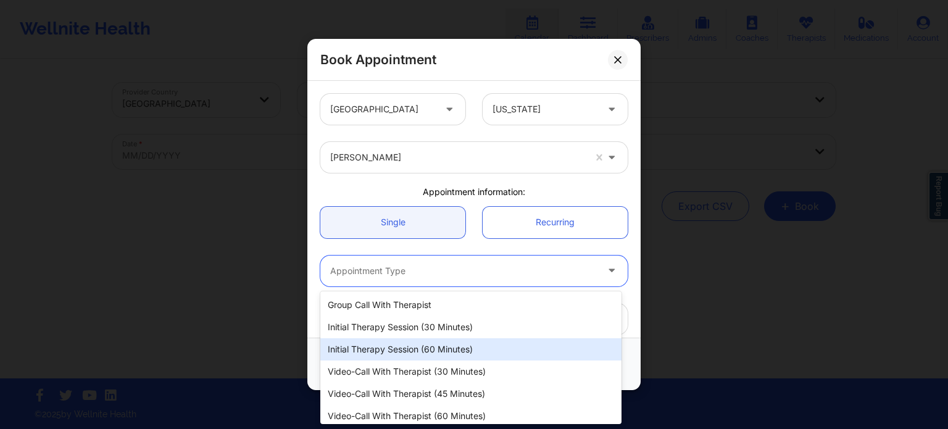
click at [380, 354] on div "Initial Therapy Session (60 minutes)" at bounding box center [470, 349] width 301 height 22
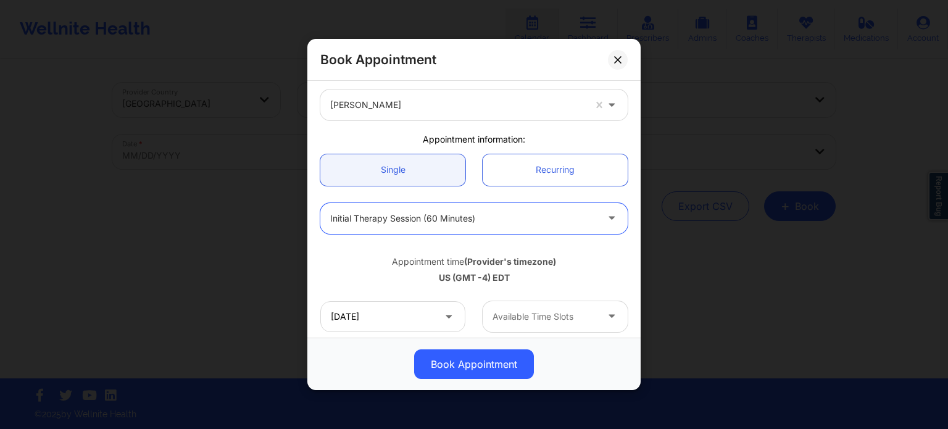
scroll to position [123, 0]
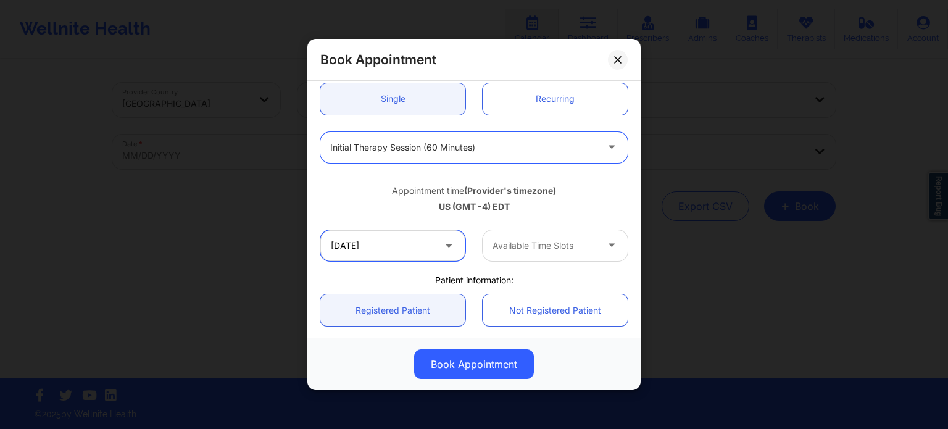
click at [382, 244] on input "10/14/2025" at bounding box center [392, 245] width 145 height 31
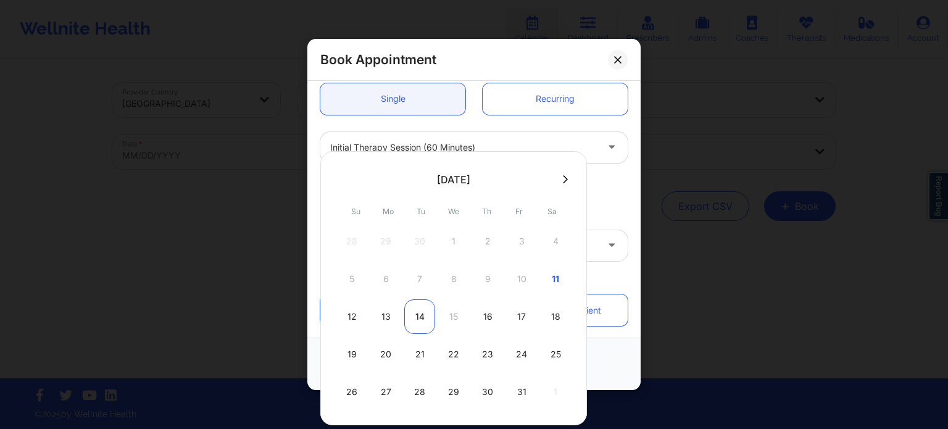
click at [416, 325] on div "14" at bounding box center [419, 316] width 31 height 35
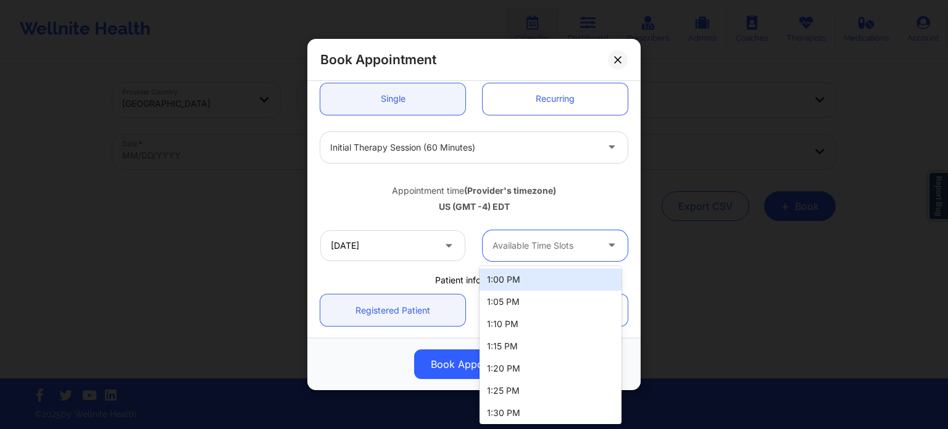
click at [542, 257] on div "Available Time Slots" at bounding box center [540, 245] width 115 height 31
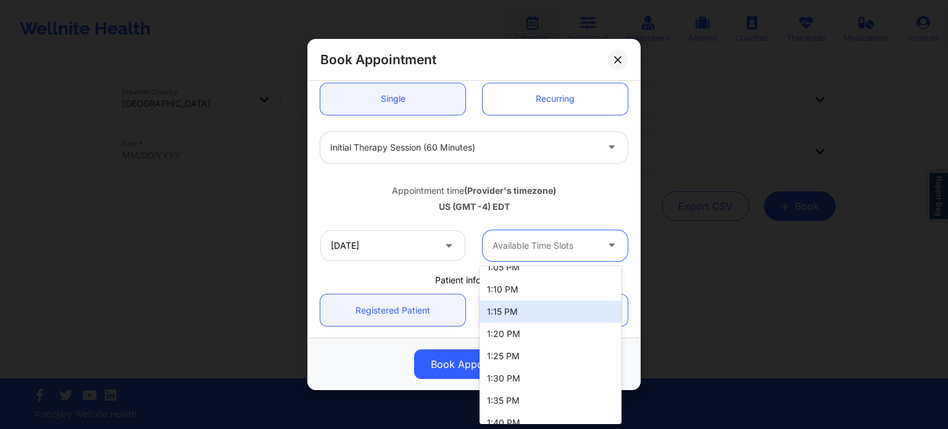
scroll to position [0, 0]
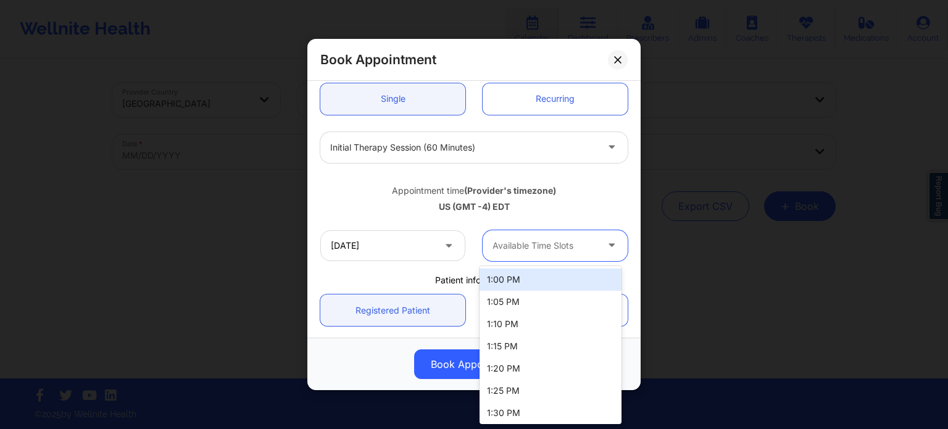
click at [469, 215] on div "Appointment time (Provider's timezone) US (GMT -4) EDT" at bounding box center [474, 197] width 325 height 50
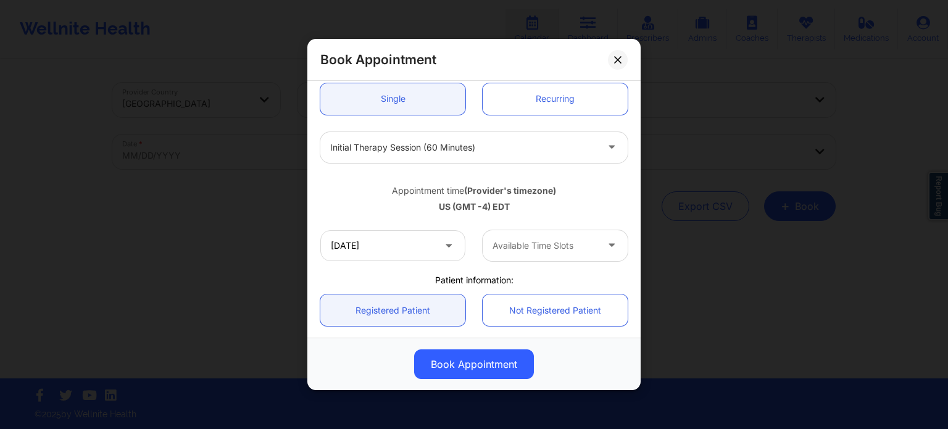
click at [536, 251] on div at bounding box center [544, 245] width 104 height 15
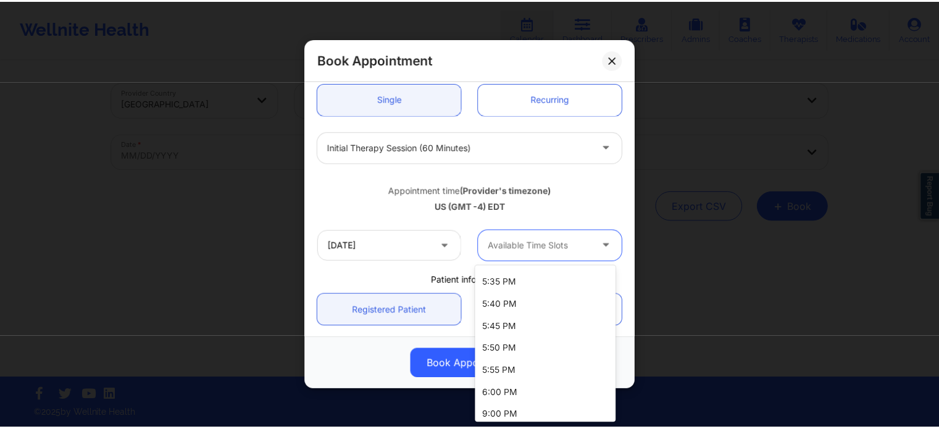
scroll to position [713, 0]
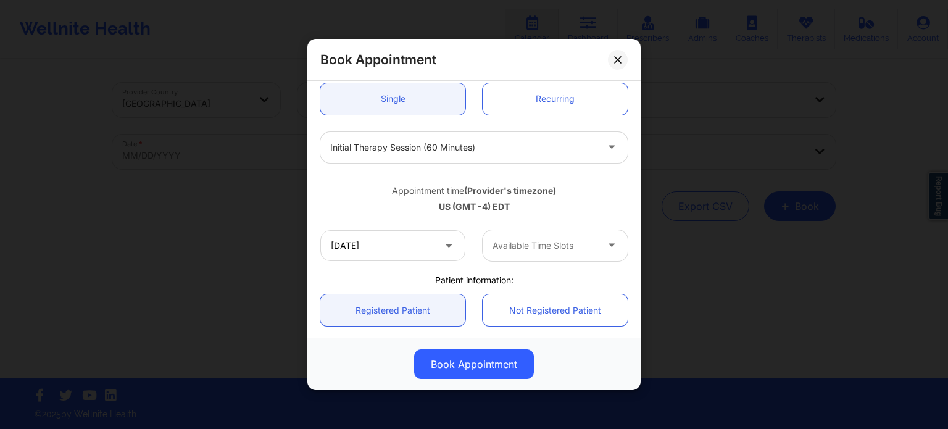
drag, startPoint x: 616, startPoint y: 64, endPoint x: 621, endPoint y: 2, distance: 61.9
click at [616, 64] on button at bounding box center [618, 60] width 20 height 20
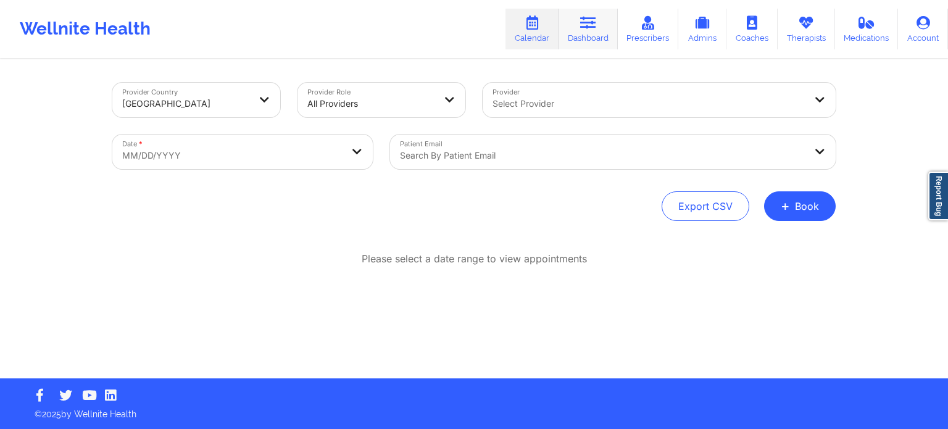
click at [581, 31] on link "Dashboard" at bounding box center [587, 29] width 59 height 41
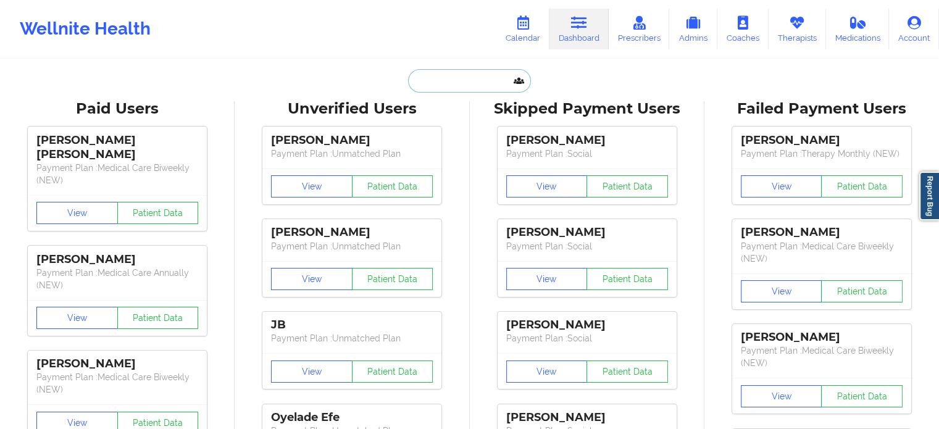
click at [439, 83] on input "text" at bounding box center [469, 80] width 122 height 23
paste input "MPOOLE727@YAHOO.COM"
type input "MPOOLE727@YAHOO.COM"
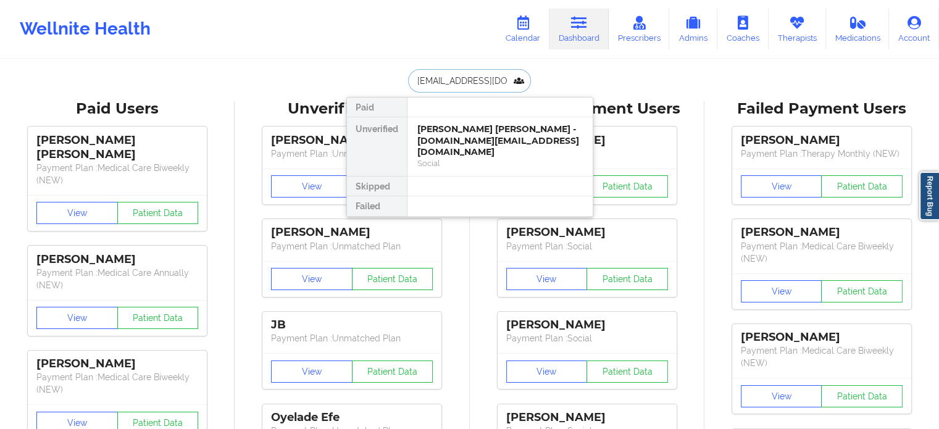
scroll to position [0, 10]
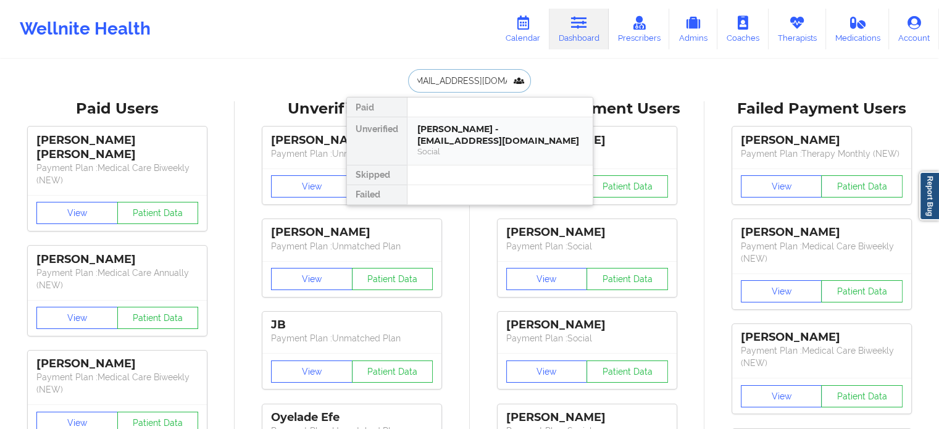
click at [445, 136] on div "Monica poole - mpoole727@yahoo.com" at bounding box center [499, 134] width 165 height 23
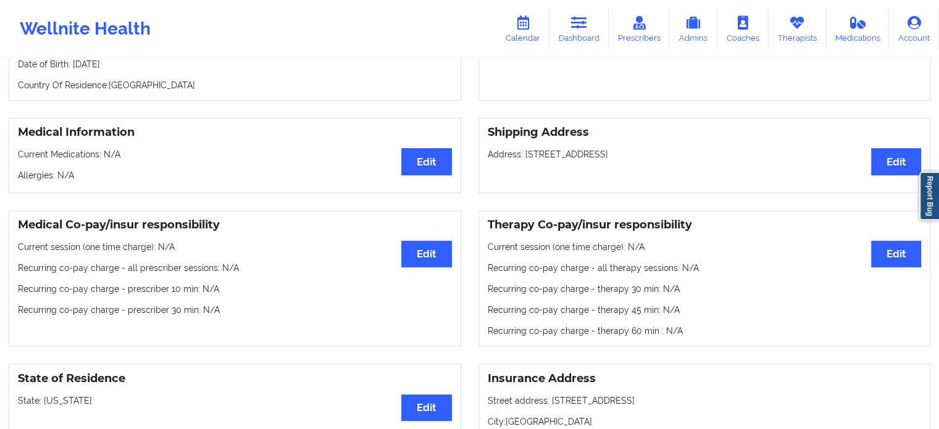
scroll to position [247, 0]
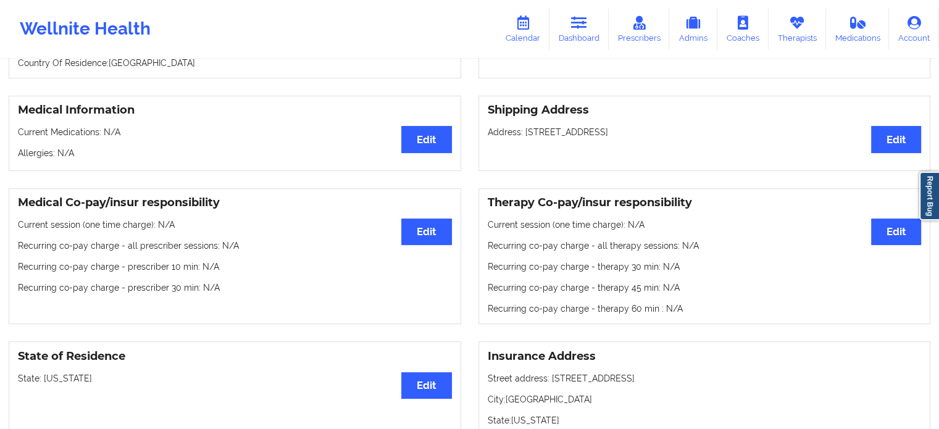
click at [437, 83] on div "Personal Information Edit Delete Name: Monica poole Email: mpoole727@yahoo.com …" at bounding box center [469, -1] width 939 height 175
click at [568, 33] on link "Dashboard" at bounding box center [578, 29] width 59 height 41
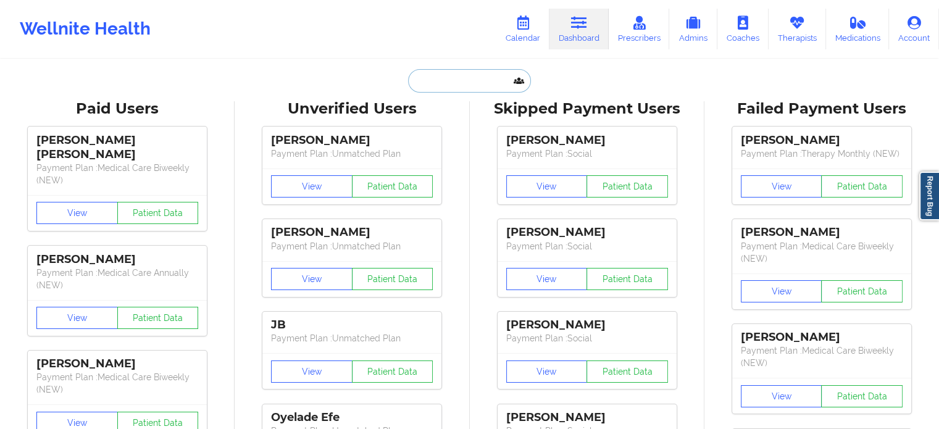
click at [473, 83] on input "text" at bounding box center [469, 80] width 122 height 23
paste input "[EMAIL_ADDRESS][DOMAIN_NAME]"
type input "[EMAIL_ADDRESS][DOMAIN_NAME]"
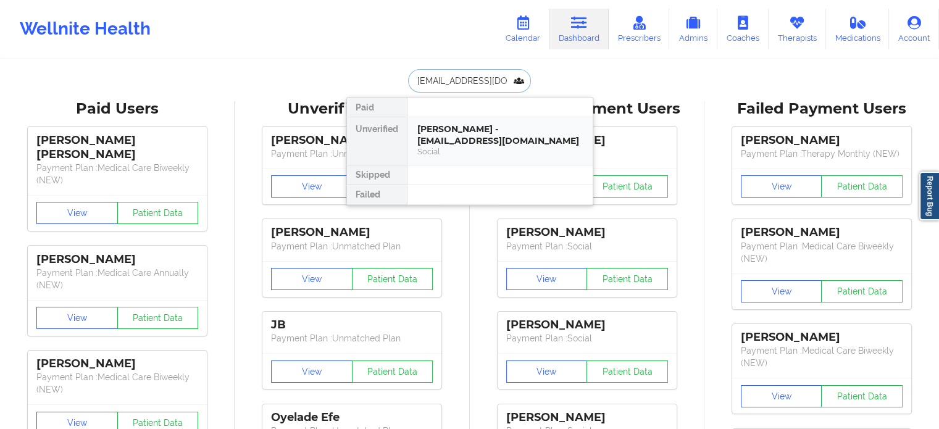
click at [474, 127] on div "Emma Yu - aimeeyu731@gmail.com" at bounding box center [499, 134] width 165 height 23
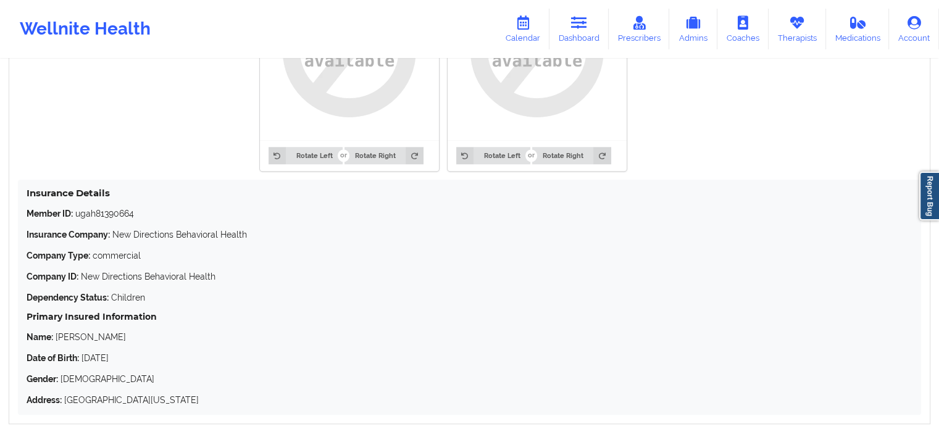
scroll to position [1105, 0]
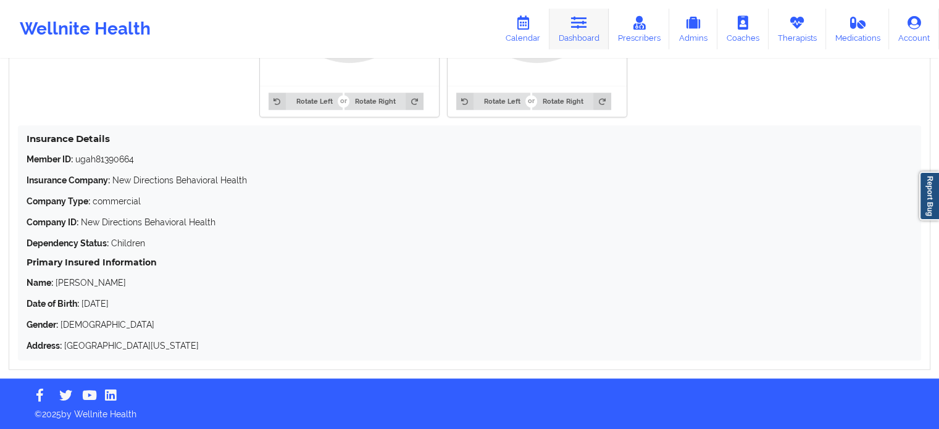
click at [576, 21] on icon at bounding box center [579, 23] width 16 height 14
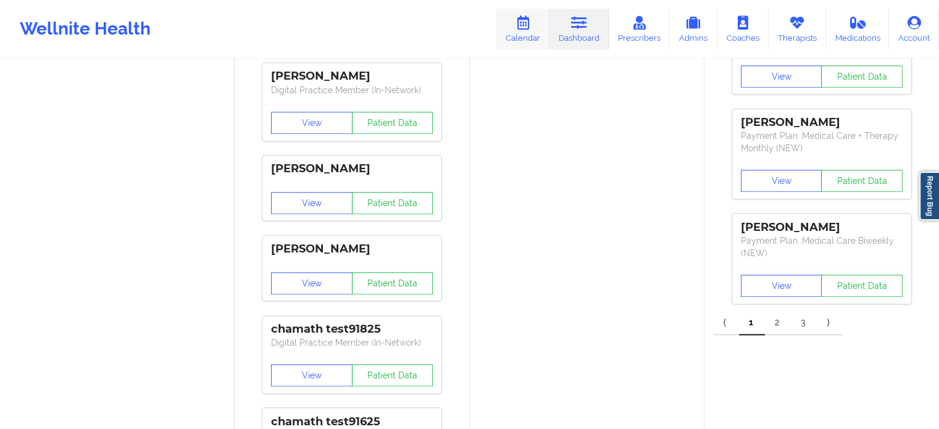
click at [516, 28] on link "Calendar" at bounding box center [522, 29] width 53 height 41
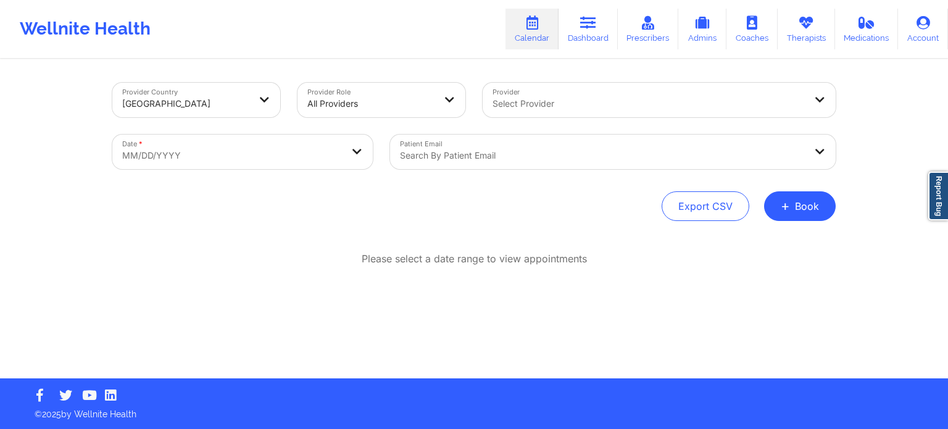
click at [546, 110] on div at bounding box center [648, 103] width 312 height 15
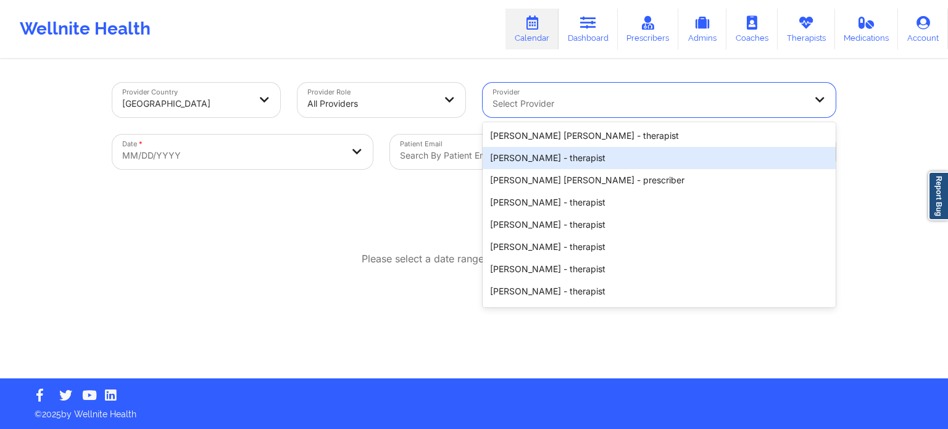
click at [400, 199] on div "Export CSV + Book" at bounding box center [473, 206] width 723 height 30
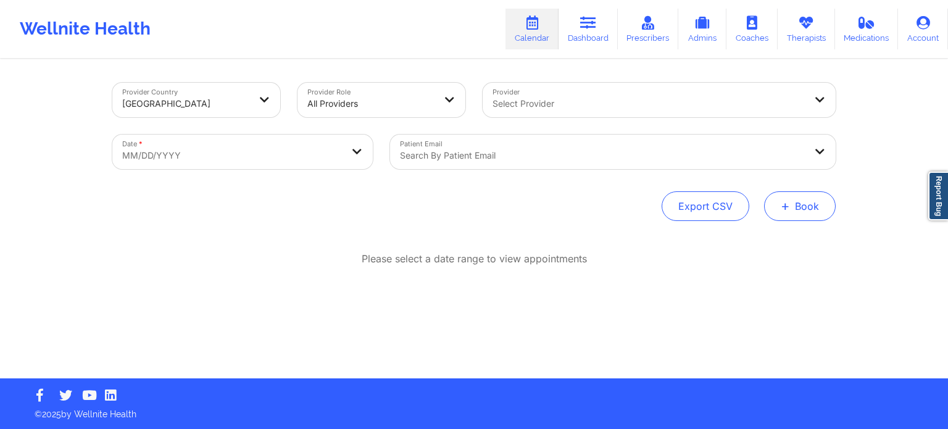
click at [799, 211] on button "+ Book" at bounding box center [800, 206] width 72 height 30
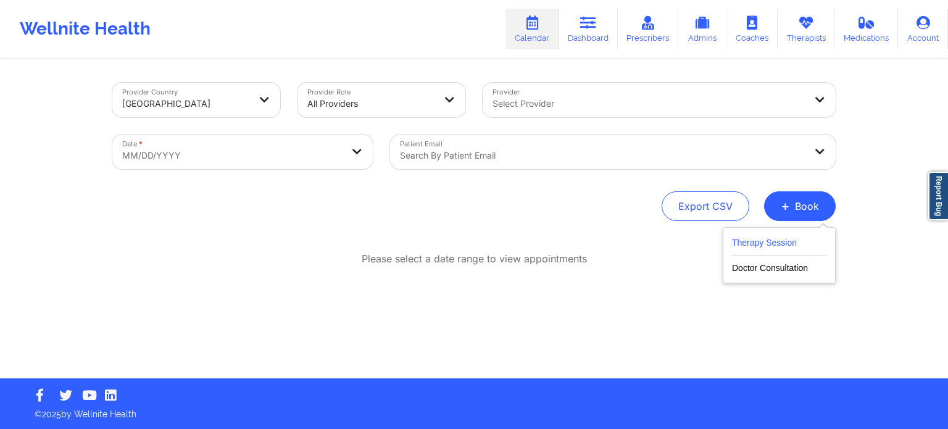
click at [762, 243] on button "Therapy Session" at bounding box center [779, 245] width 94 height 20
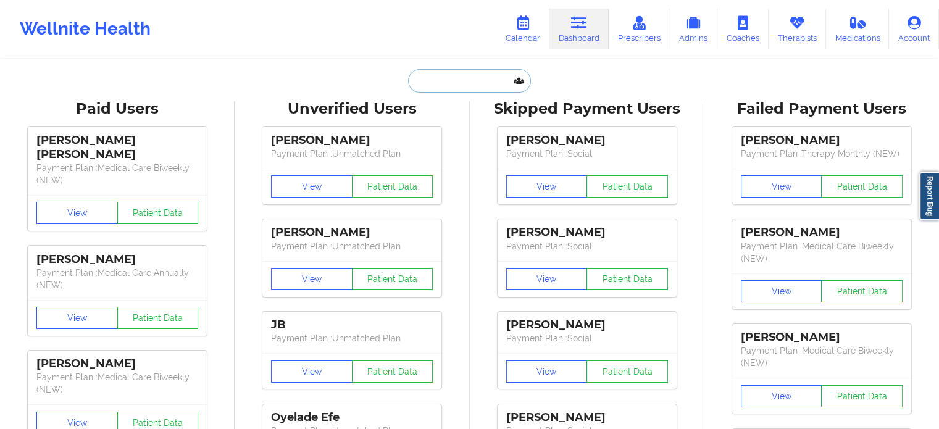
click at [457, 73] on input "text" at bounding box center [469, 80] width 122 height 23
paste input "MATTEOHOLLYMAIL@GMAIL.COM"
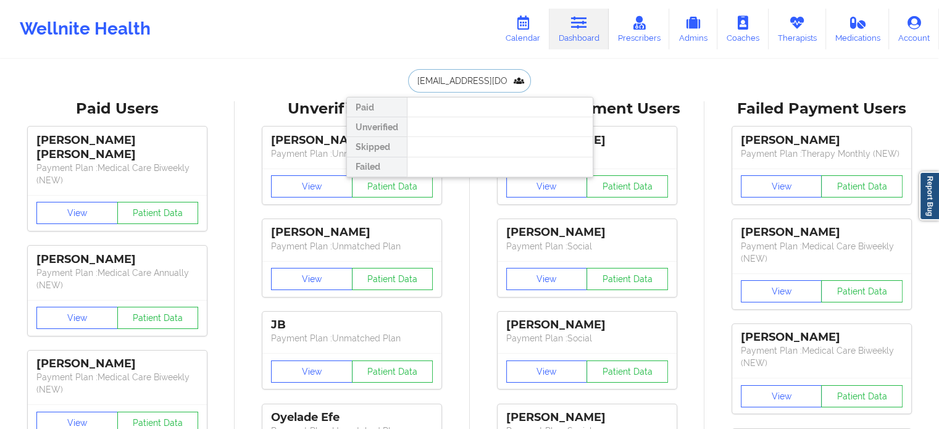
scroll to position [0, 41]
click at [471, 73] on input "MATTEOHOLLYMAIL@GMAIL.COM" at bounding box center [469, 80] width 122 height 23
drag, startPoint x: 471, startPoint y: 73, endPoint x: 382, endPoint y: 86, distance: 90.5
click at [382, 86] on div "MATTEOHOLLYMAIL@GMAIL.COM Paid Unverified Skipped Failed" at bounding box center [469, 80] width 247 height 23
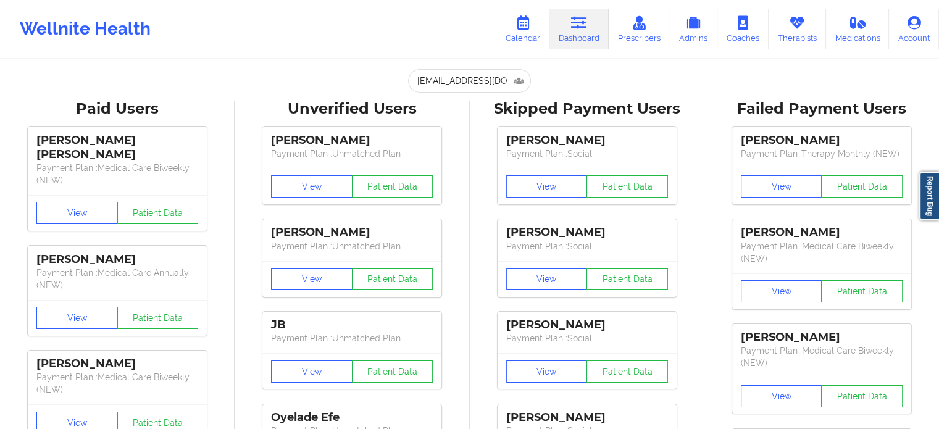
click at [498, 73] on input "MATTEOHOLLYMAIL@GMAIL.COM" at bounding box center [469, 80] width 122 height 23
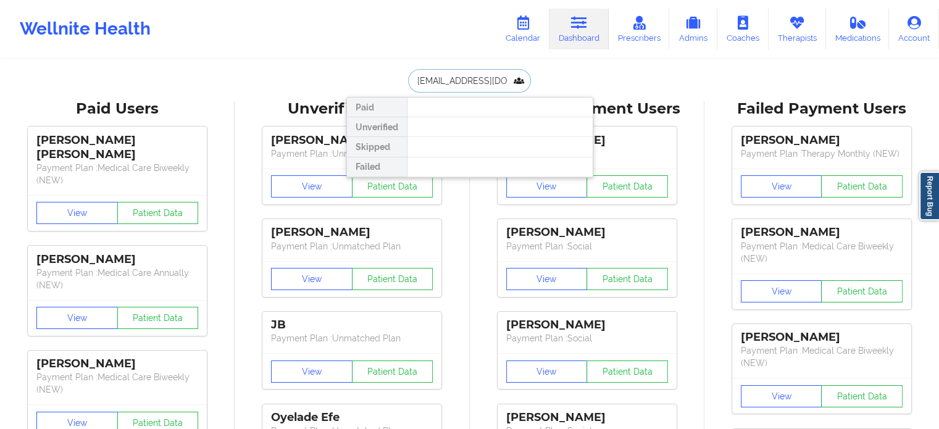
click at [497, 73] on input "MATTEOHOLLYMAIL@GMAIL.COM" at bounding box center [469, 80] width 122 height 23
paste input "RUDSONFRANCOIS"
type input "RUDSONFRANCOIS@GMAIL.COM"
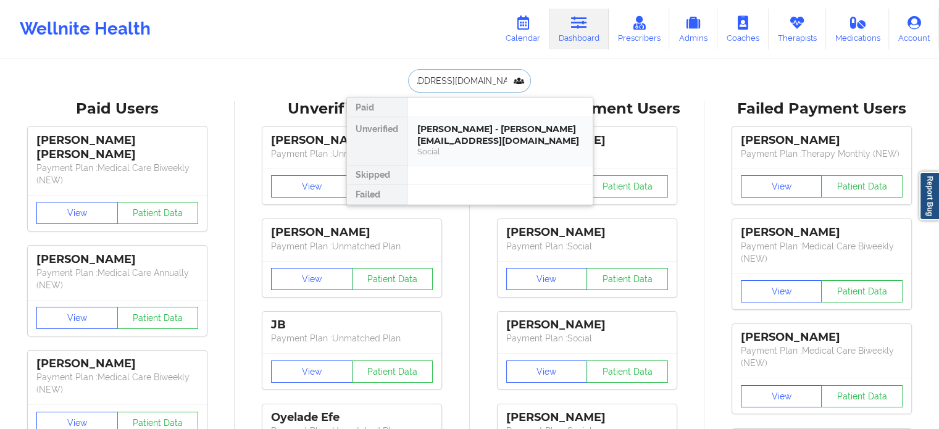
click at [491, 135] on div "Rudson Francois - rudsonfrancois@gmail.com" at bounding box center [499, 134] width 165 height 23
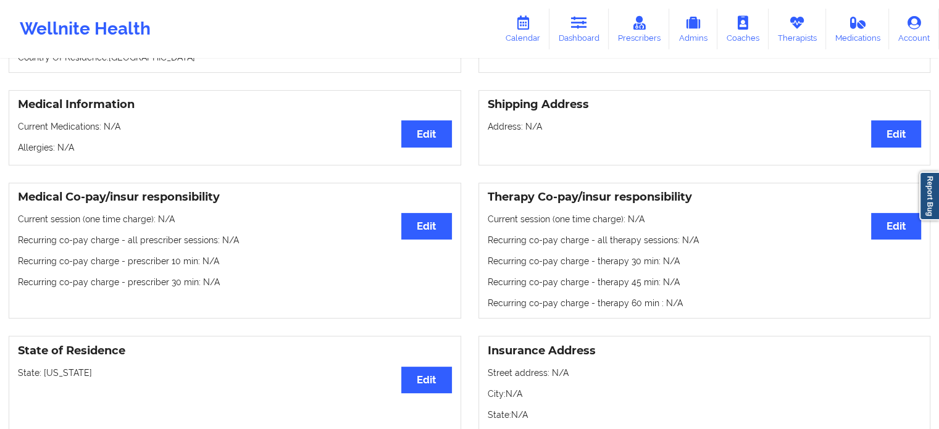
scroll to position [67, 0]
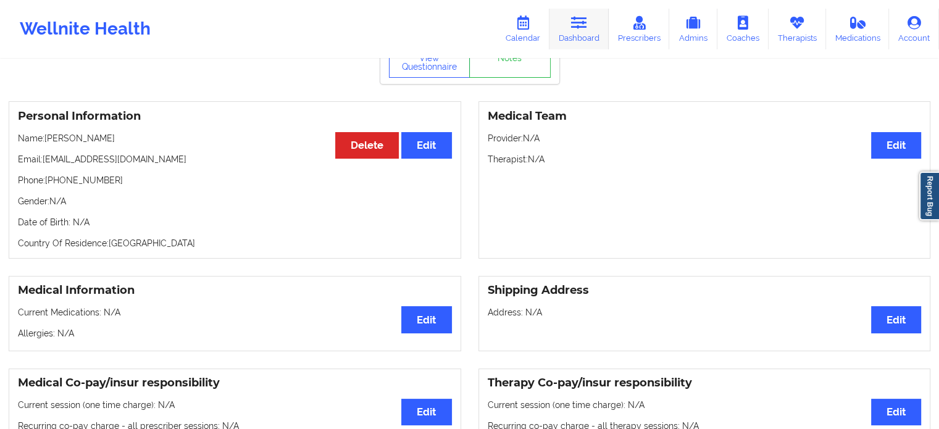
click at [586, 21] on icon at bounding box center [579, 23] width 16 height 14
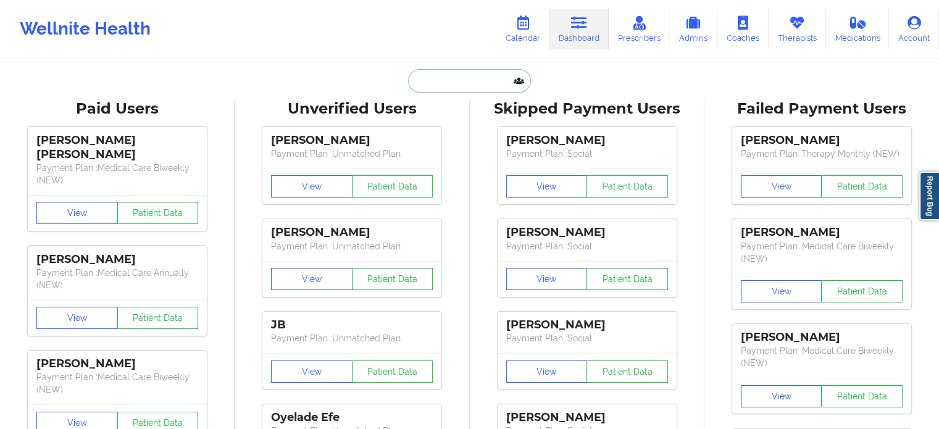
click at [454, 77] on input "text" at bounding box center [469, 80] width 122 height 23
paste input "captainkellywright@gmail.com"
type input "captainkellywright@gmail.com"
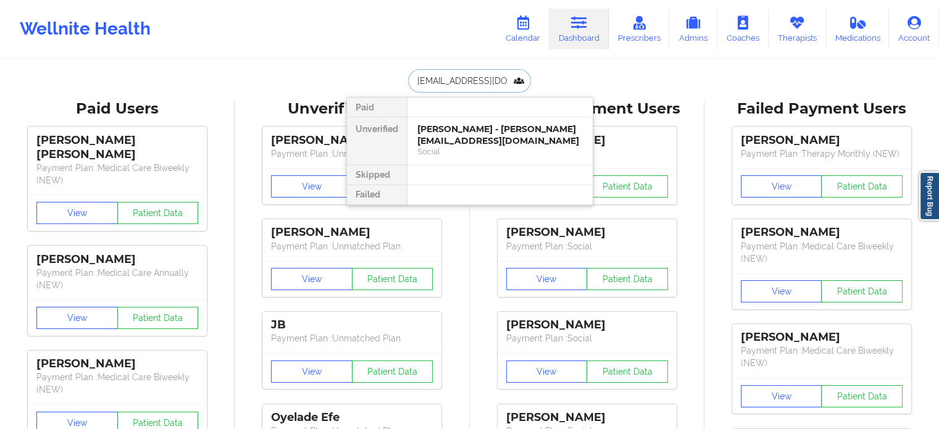
scroll to position [0, 24]
click at [457, 138] on div "Kelly Wright - captainkellywright@gmail.com" at bounding box center [499, 134] width 165 height 23
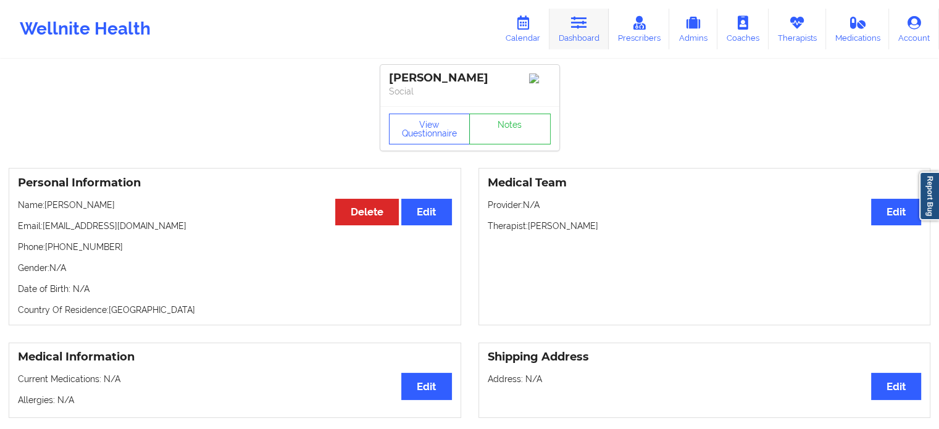
drag, startPoint x: 589, startPoint y: 35, endPoint x: 580, endPoint y: 41, distance: 11.0
click at [589, 35] on link "Dashboard" at bounding box center [578, 29] width 59 height 41
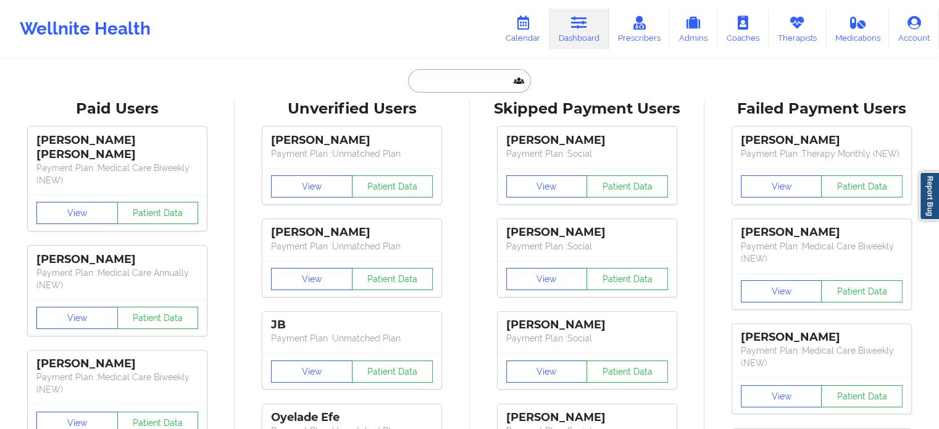
click at [458, 86] on input "text" at bounding box center [469, 80] width 122 height 23
paste input "EMMA YU"
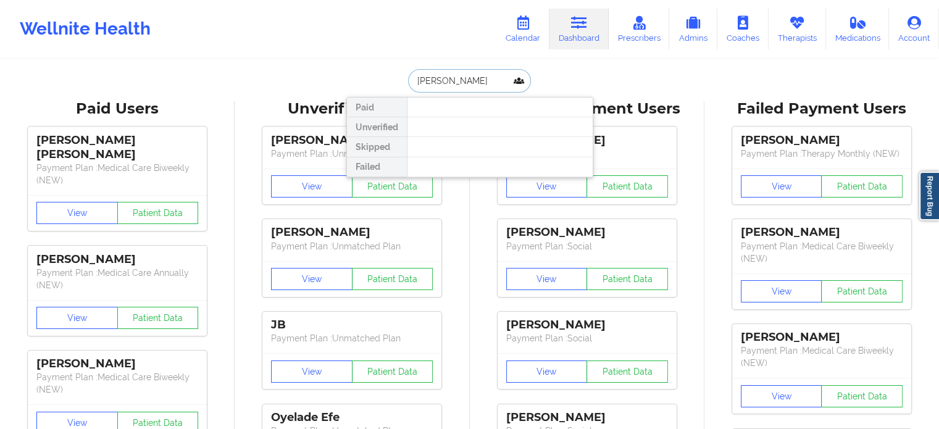
type input "EMMA YU"
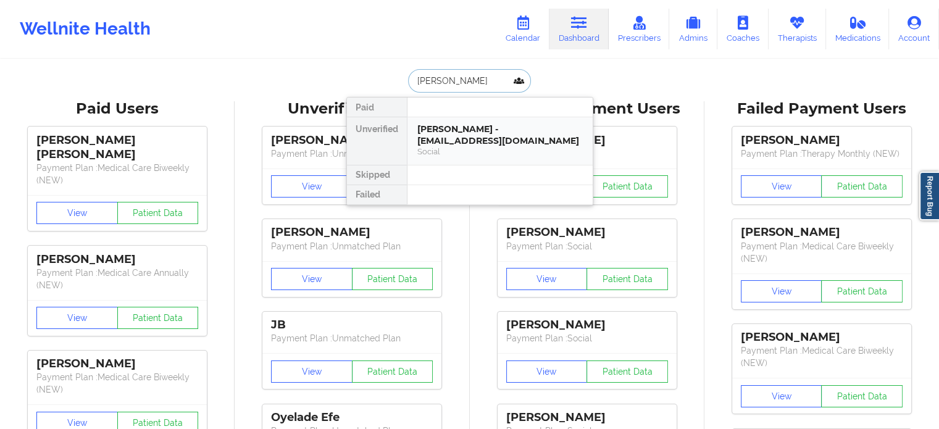
click at [481, 146] on div "Social" at bounding box center [499, 151] width 165 height 10
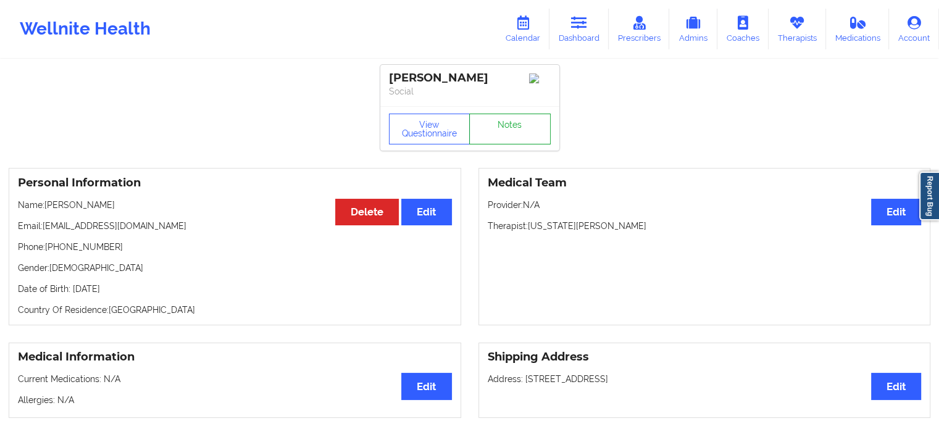
click at [526, 123] on link "Notes" at bounding box center [509, 129] width 81 height 31
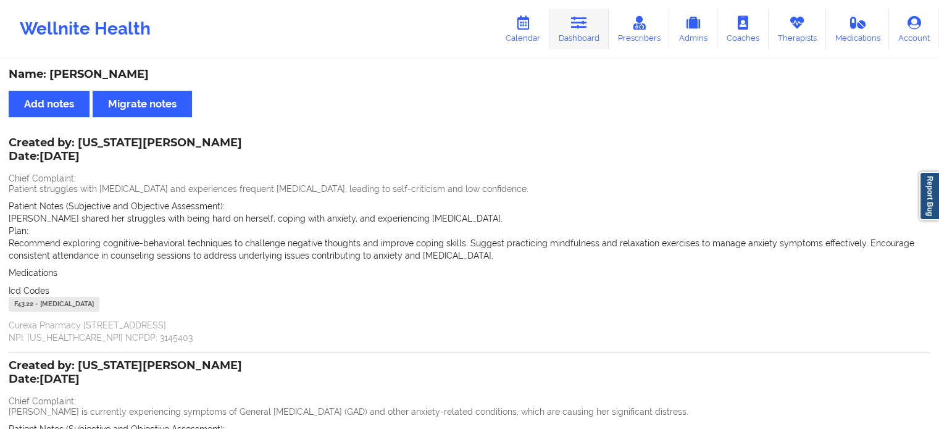
click at [585, 20] on icon at bounding box center [579, 23] width 16 height 14
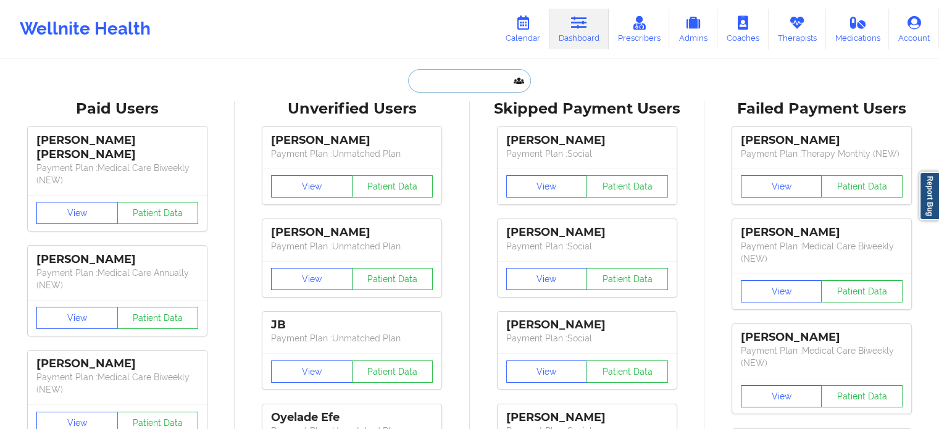
click at [452, 83] on input "text" at bounding box center [469, 80] width 122 height 23
paste input "EMMA YU"
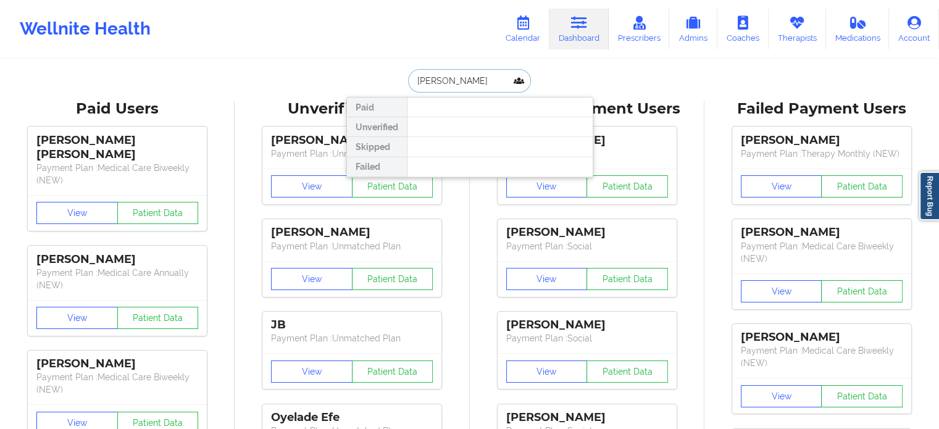
type input "EMMA YU"
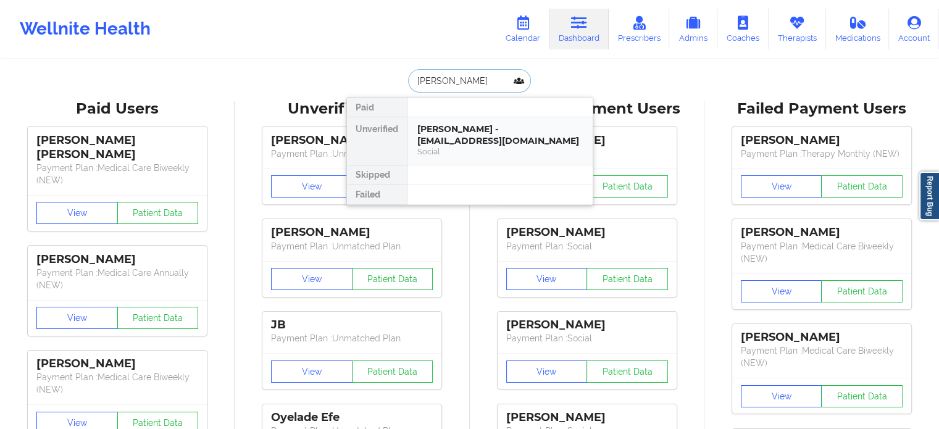
click at [469, 146] on div "Social" at bounding box center [499, 151] width 165 height 10
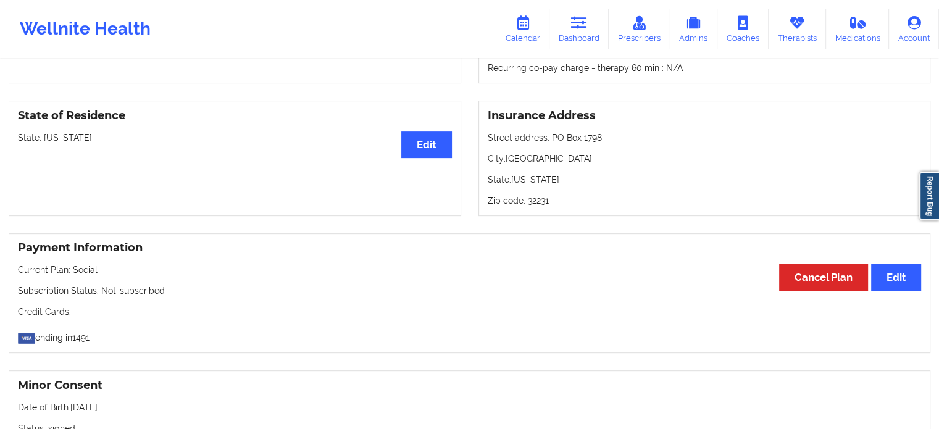
scroll to position [494, 0]
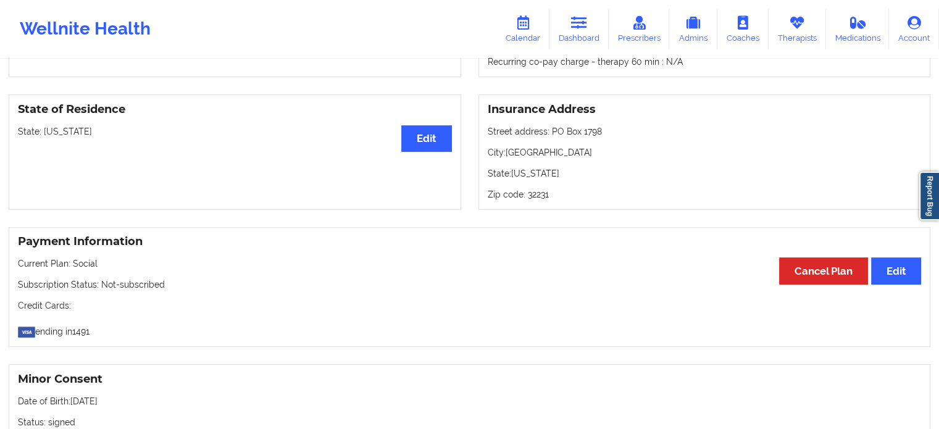
drag, startPoint x: 580, startPoint y: 27, endPoint x: 553, endPoint y: 57, distance: 41.1
click at [580, 27] on icon at bounding box center [579, 23] width 16 height 14
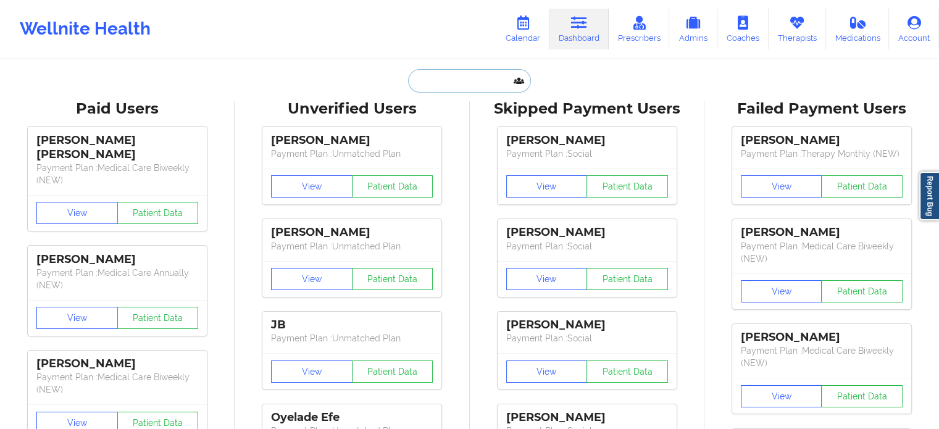
click at [462, 77] on input "text" at bounding box center [469, 80] width 122 height 23
paste input "[EMAIL_ADDRESS][DOMAIN_NAME]"
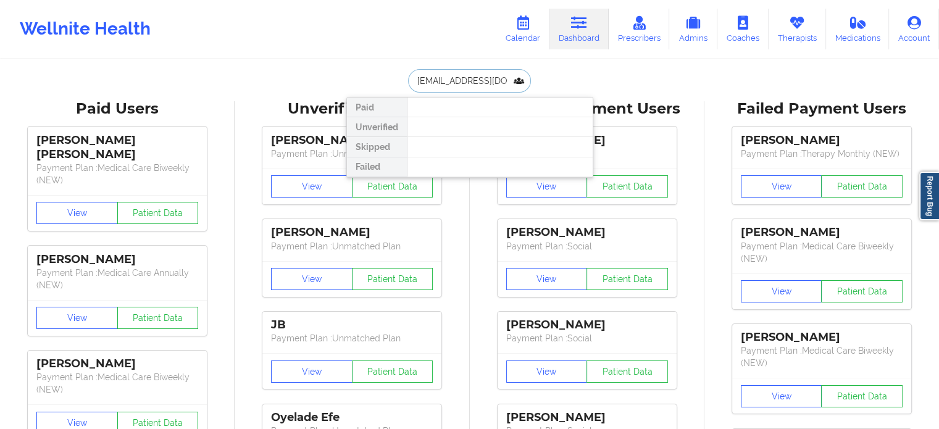
drag, startPoint x: 496, startPoint y: 85, endPoint x: 305, endPoint y: 88, distance: 190.7
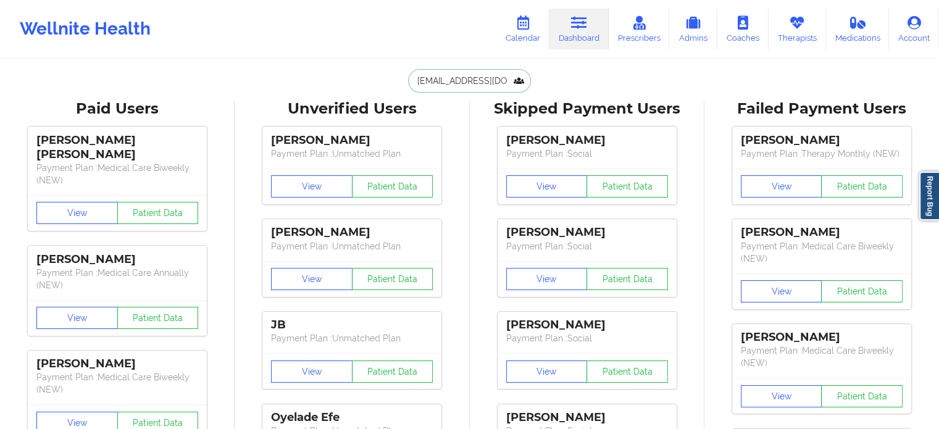
type input "[EMAIL_ADDRESS][DOMAIN_NAME]"
click at [623, 19] on link "Prescribers" at bounding box center [638, 29] width 61 height 41
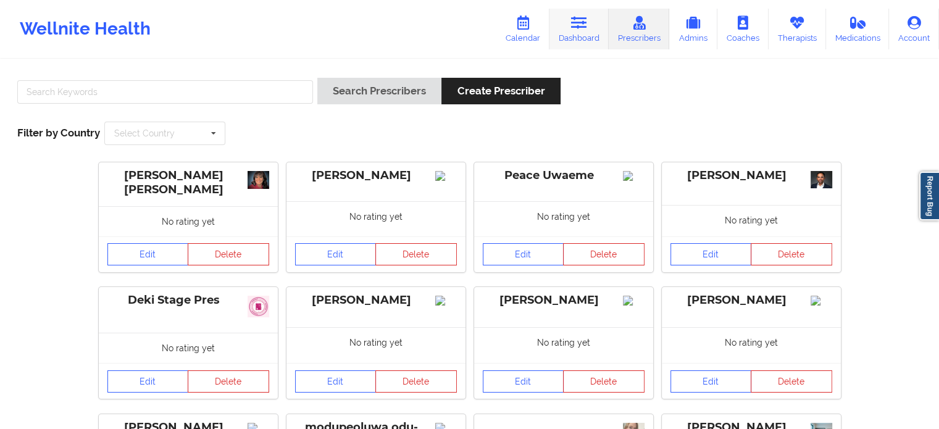
click at [579, 38] on link "Dashboard" at bounding box center [578, 29] width 59 height 41
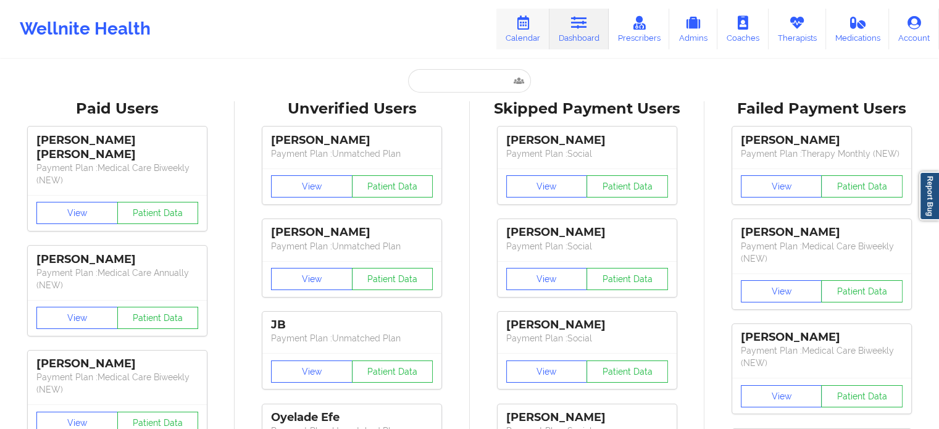
click at [538, 35] on link "Calendar" at bounding box center [522, 29] width 53 height 41
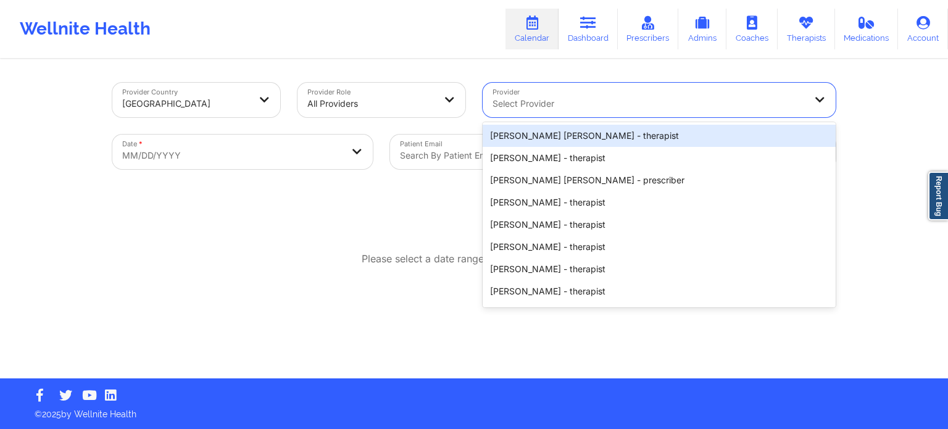
click at [550, 116] on div "Select Provider" at bounding box center [644, 100] width 323 height 35
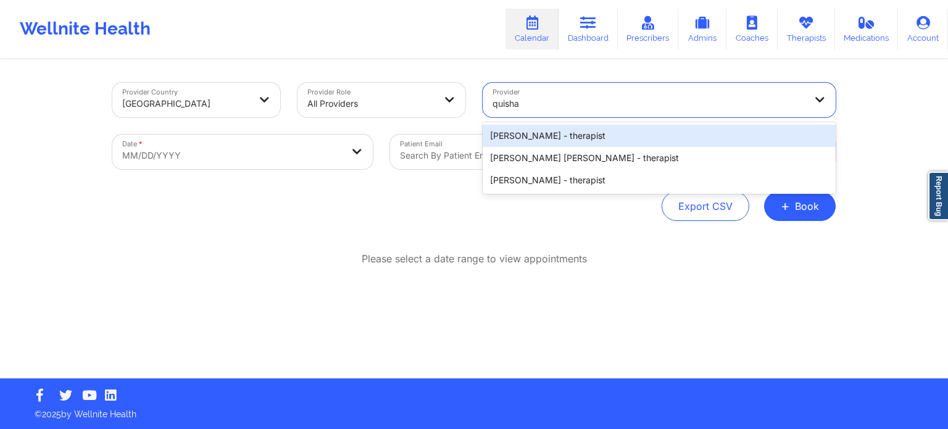
type input "quisha"
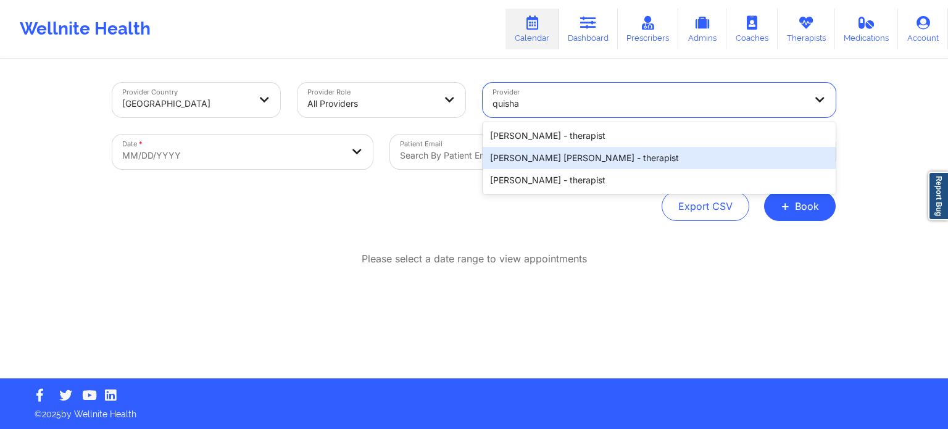
click at [558, 157] on div "[PERSON_NAME] [PERSON_NAME] - therapist" at bounding box center [659, 158] width 353 height 22
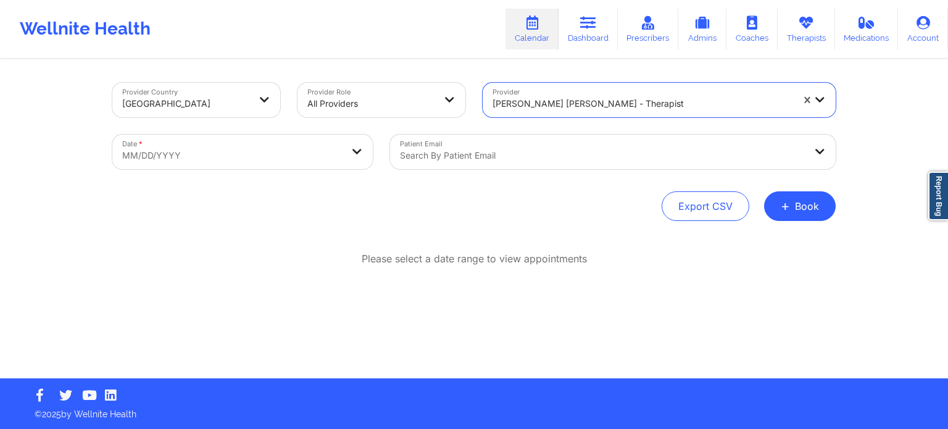
click at [557, 151] on div at bounding box center [602, 155] width 405 height 15
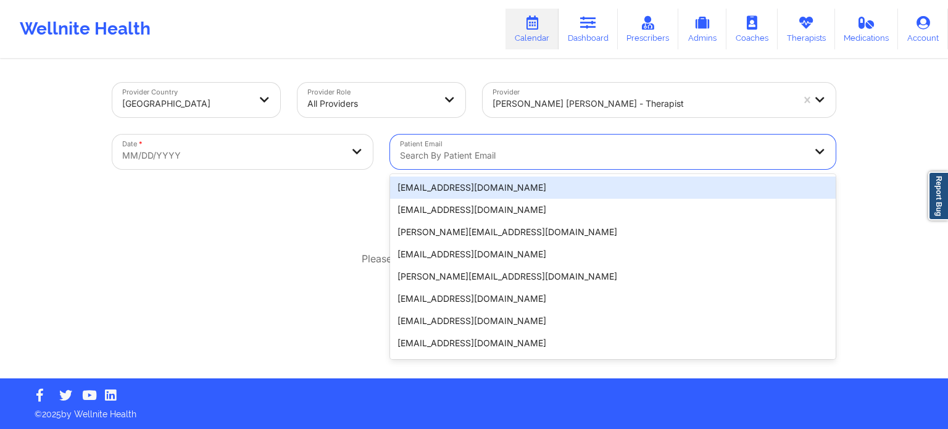
paste input "[EMAIL_ADDRESS][DOMAIN_NAME]"
type input "[EMAIL_ADDRESS][DOMAIN_NAME]"
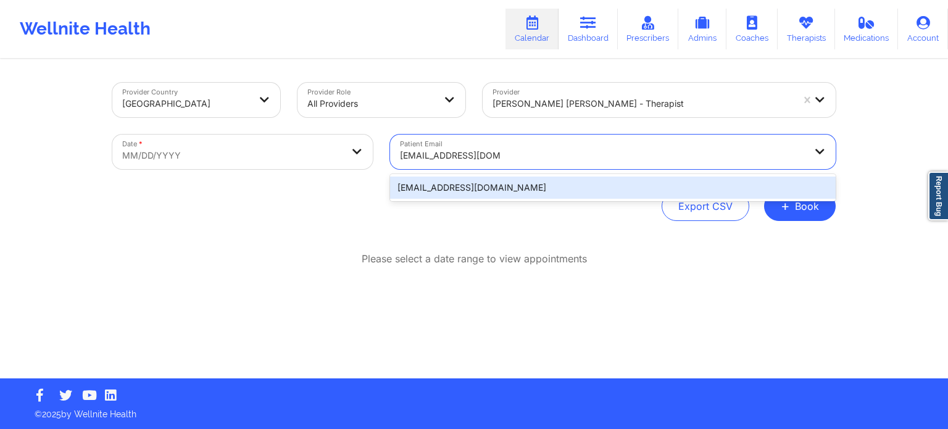
click at [440, 189] on div "[EMAIL_ADDRESS][DOMAIN_NAME]" at bounding box center [613, 187] width 446 height 22
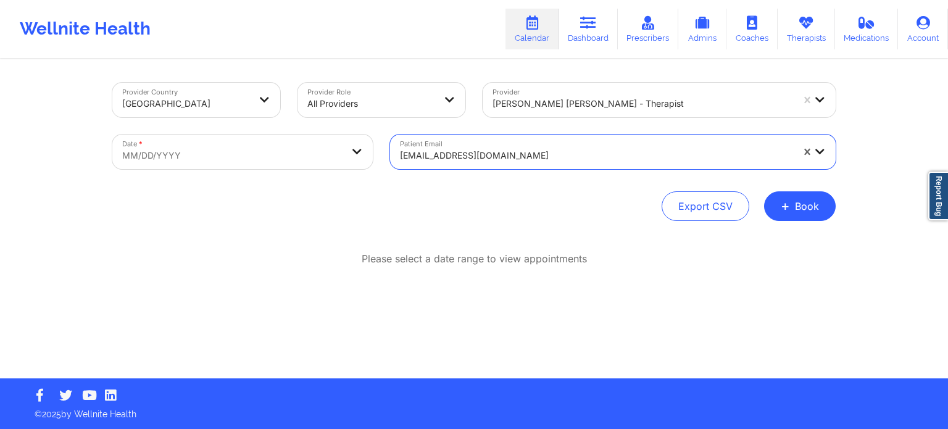
click at [278, 155] on body "Wellnite Health Calendar Dashboard Prescribers Admins Coaches Therapists Medica…" at bounding box center [474, 214] width 948 height 429
select select "2025-8"
select select "2025-9"
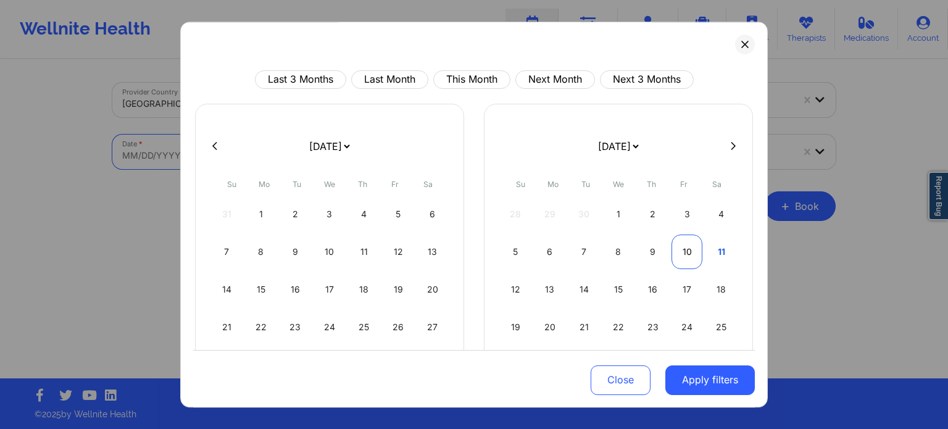
click at [680, 254] on div "10" at bounding box center [686, 251] width 31 height 35
select select "2025-9"
select select "2025-10"
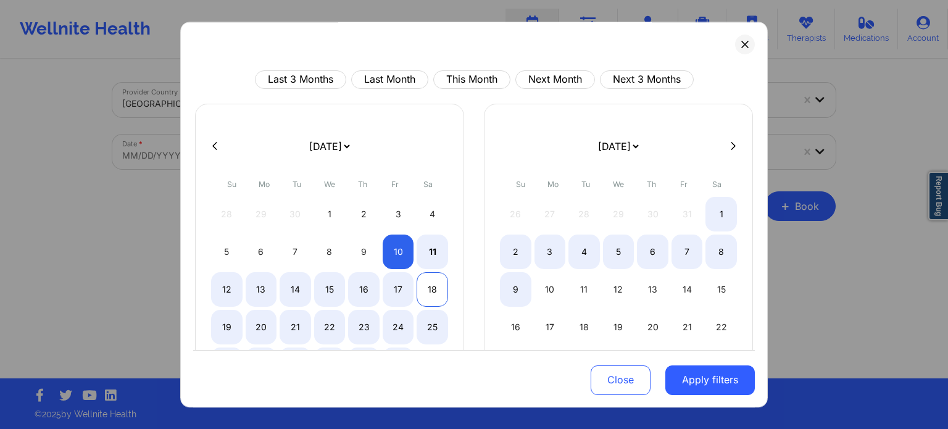
select select "2025-9"
select select "2025-10"
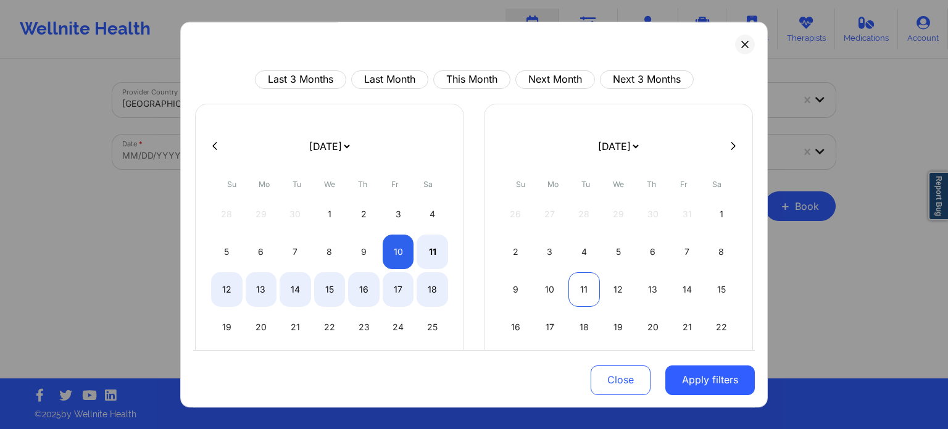
select select "2025-9"
select select "2025-10"
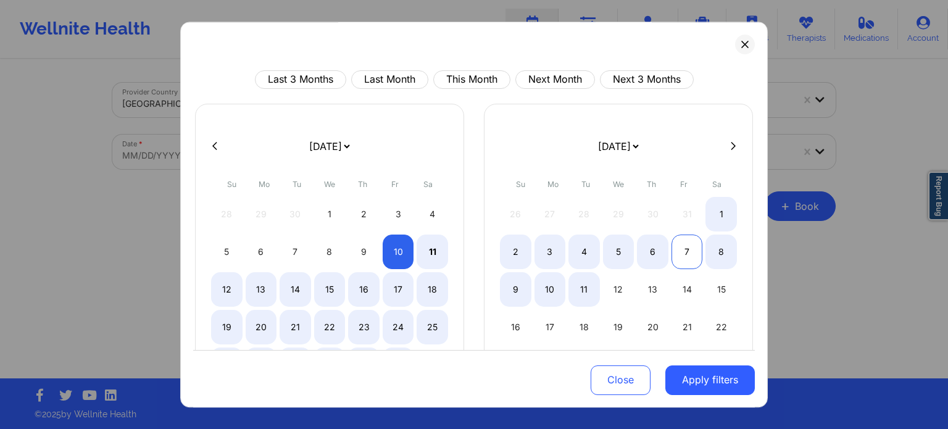
select select "2025-9"
select select "2025-10"
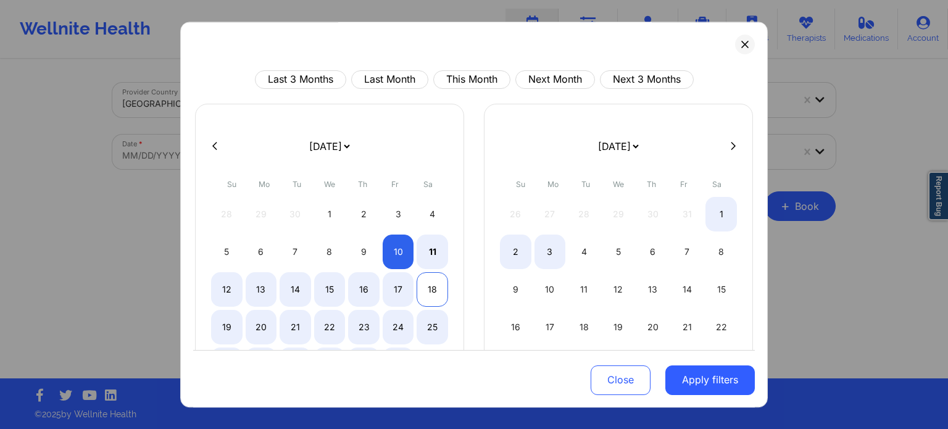
select select "2025-9"
select select "2025-10"
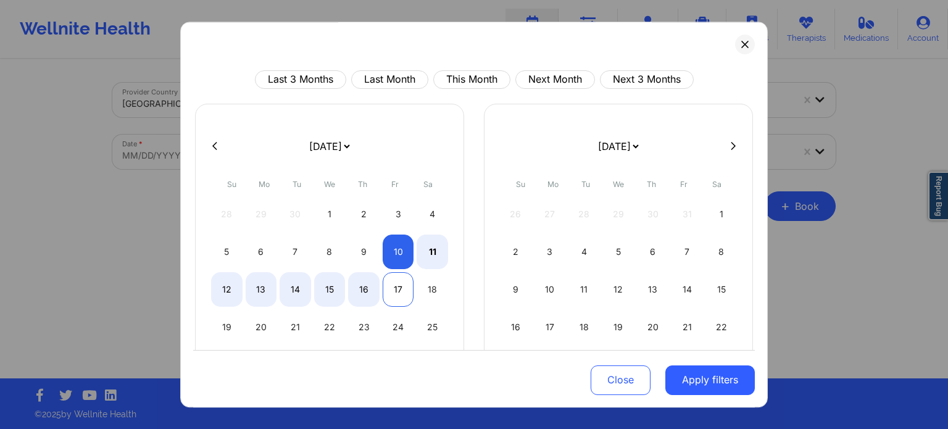
click at [389, 289] on div "17" at bounding box center [398, 289] width 31 height 35
select select "2025-9"
select select "2025-10"
click at [728, 387] on button "Apply filters" at bounding box center [709, 380] width 89 height 30
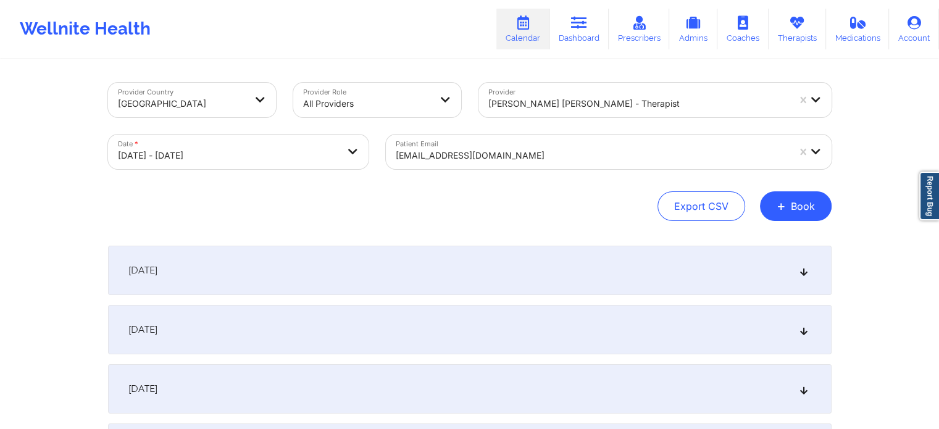
click at [249, 276] on div "[DATE]" at bounding box center [469, 270] width 723 height 49
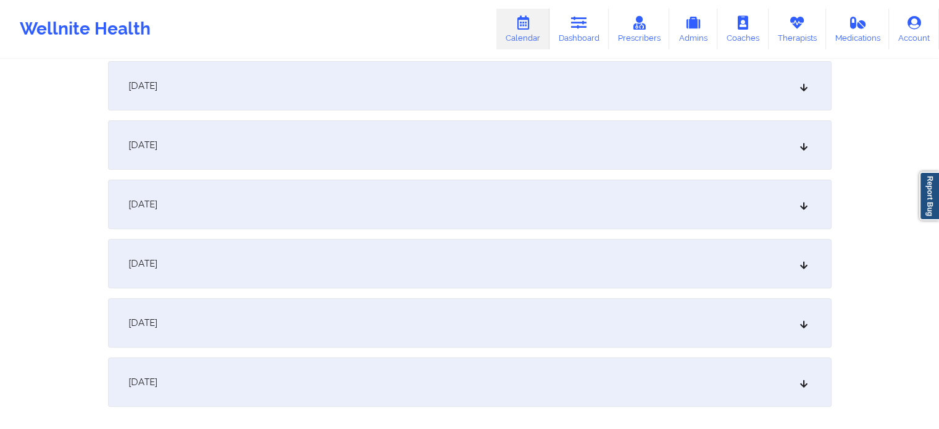
scroll to position [466, 0]
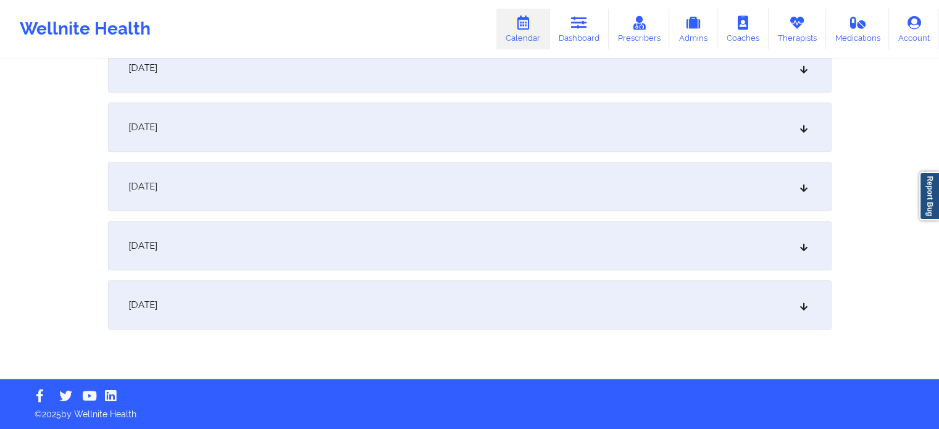
click at [243, 307] on div "[DATE]" at bounding box center [469, 304] width 723 height 49
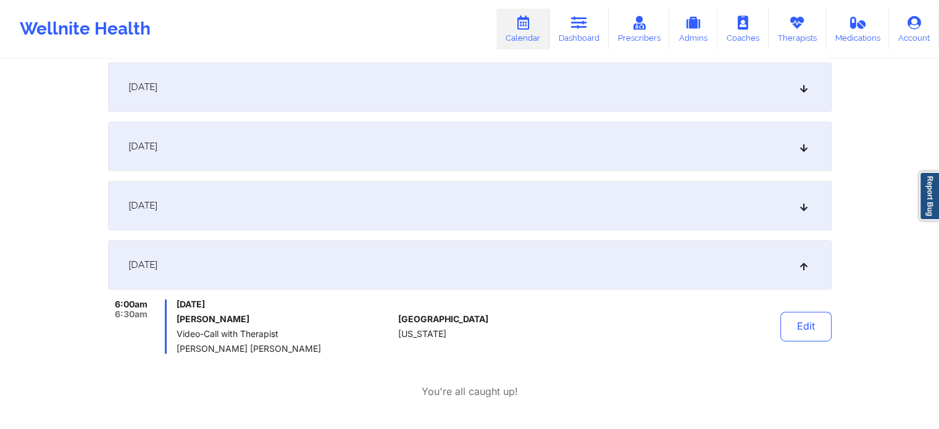
scroll to position [528, 0]
